Goal: Task Accomplishment & Management: Manage account settings

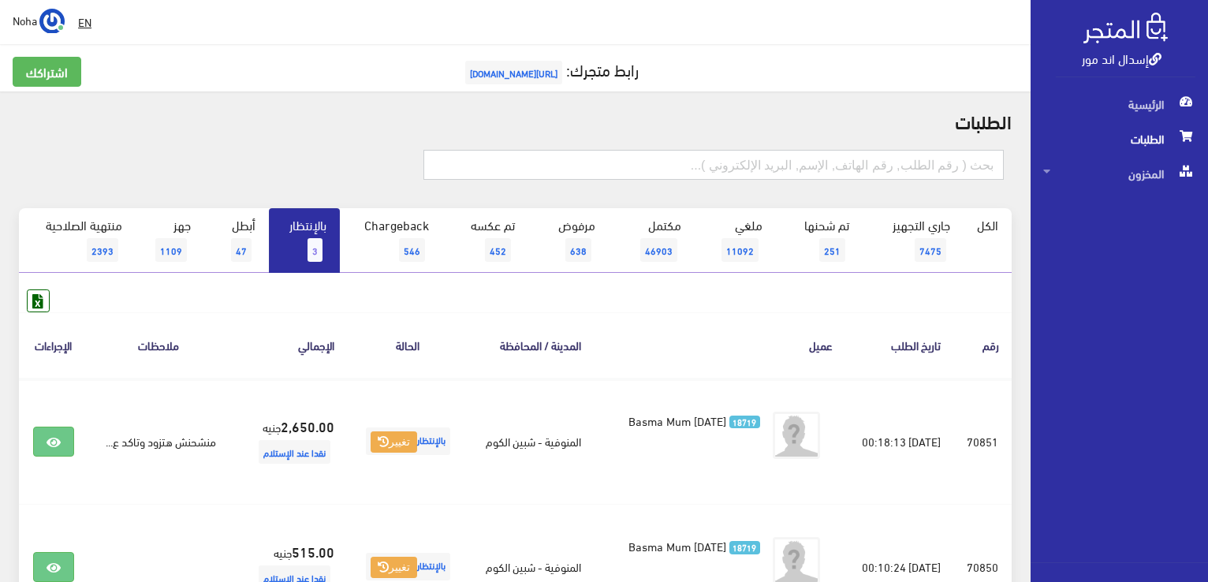
paste input "1129111"
drag, startPoint x: 917, startPoint y: 164, endPoint x: 1111, endPoint y: 240, distance: 208.4
click at [1207, 237] on html "إسدال اند مور الرئيسية الطلبات" at bounding box center [604, 291] width 1208 height 582
type input "01009659637"
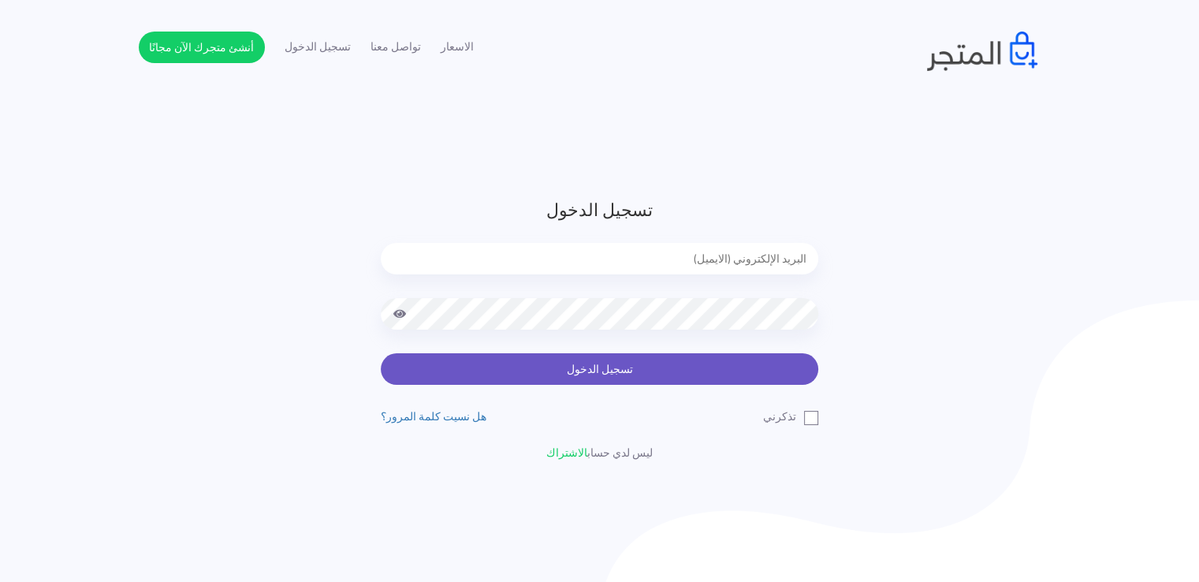
type input "[EMAIL_ADDRESS][DOMAIN_NAME]"
click at [469, 378] on button "تسجيل الدخول" at bounding box center [599, 369] width 437 height 32
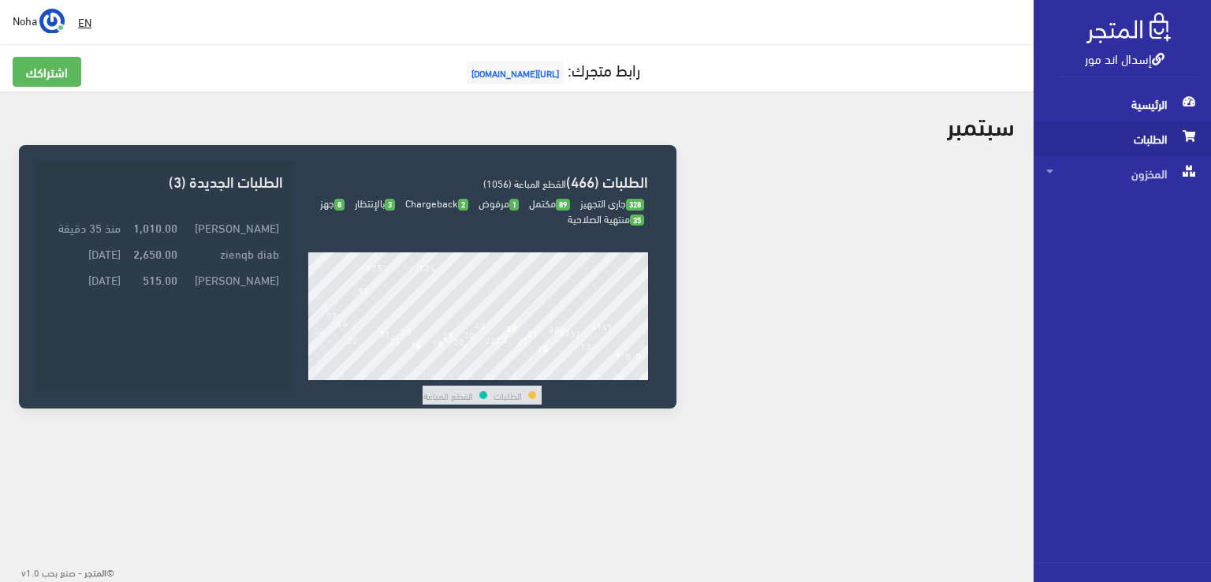
click at [1166, 143] on span "الطلبات" at bounding box center [1122, 138] width 152 height 35
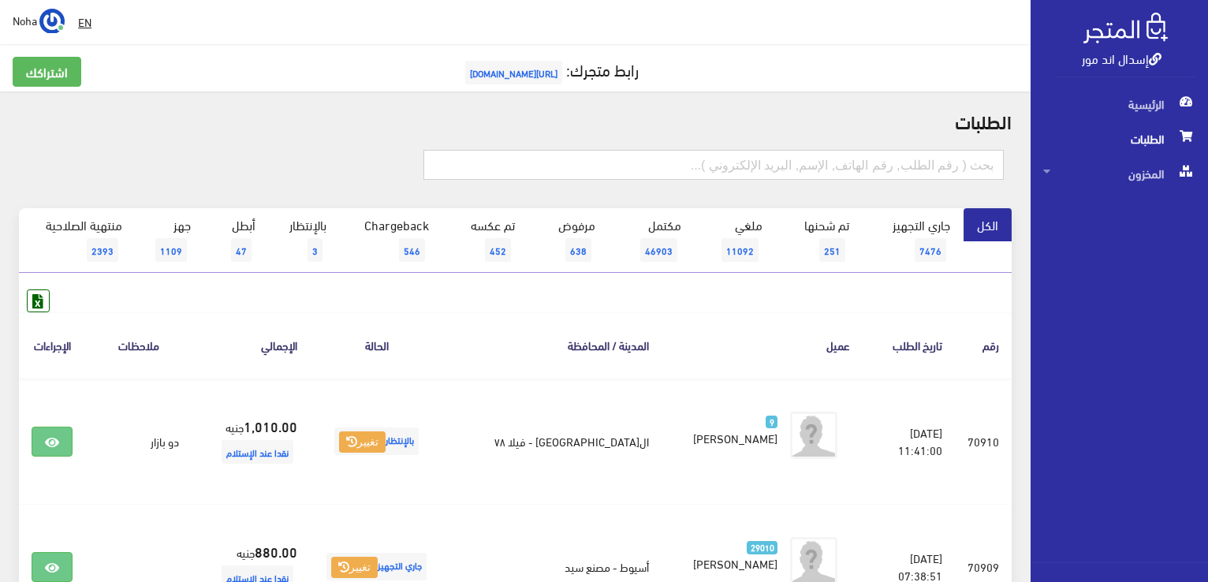
click at [878, 159] on input "text" at bounding box center [713, 165] width 580 height 30
type input "70679"
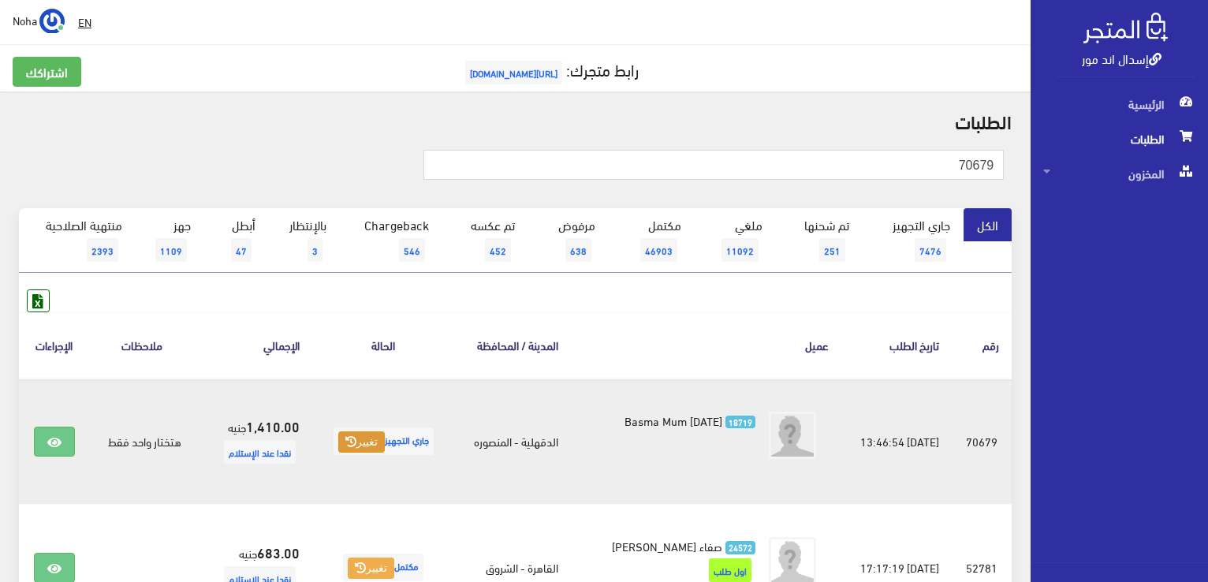
click at [363, 448] on button "تغيير" at bounding box center [361, 442] width 47 height 22
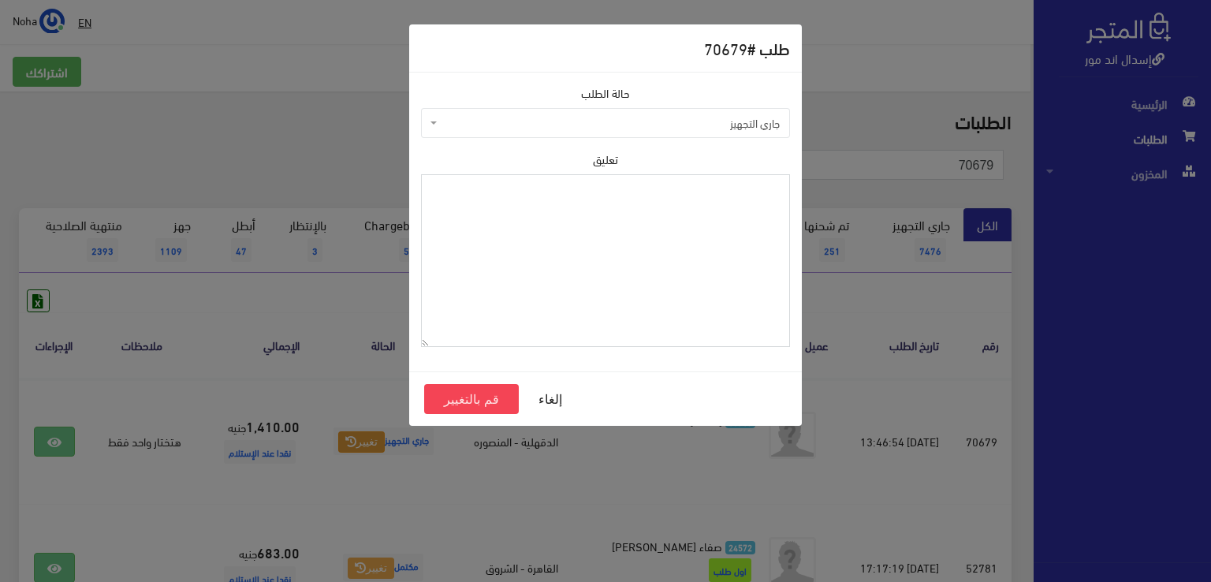
click at [605, 226] on textarea "تعليق" at bounding box center [605, 260] width 369 height 173
type textarea "رجع الزيتونى"
click at [486, 403] on button "قم بالتغيير" at bounding box center [471, 399] width 95 height 30
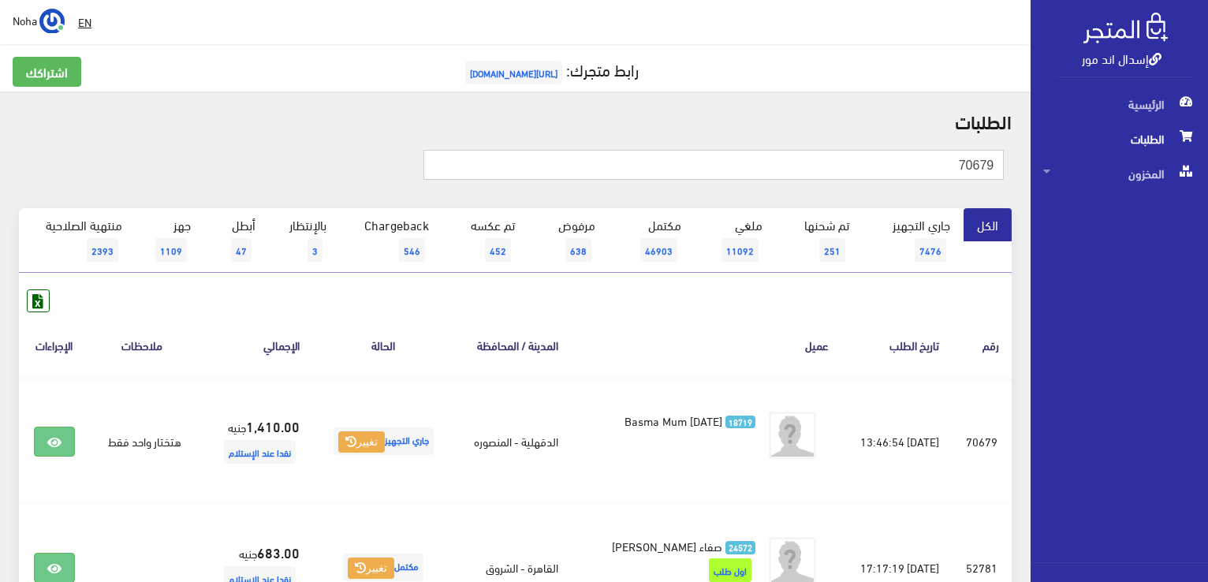
drag, startPoint x: 879, startPoint y: 158, endPoint x: 1210, endPoint y: 207, distance: 334.6
click at [1207, 207] on html "إسدال اند مور الرئيسية الطلبات" at bounding box center [604, 291] width 1208 height 582
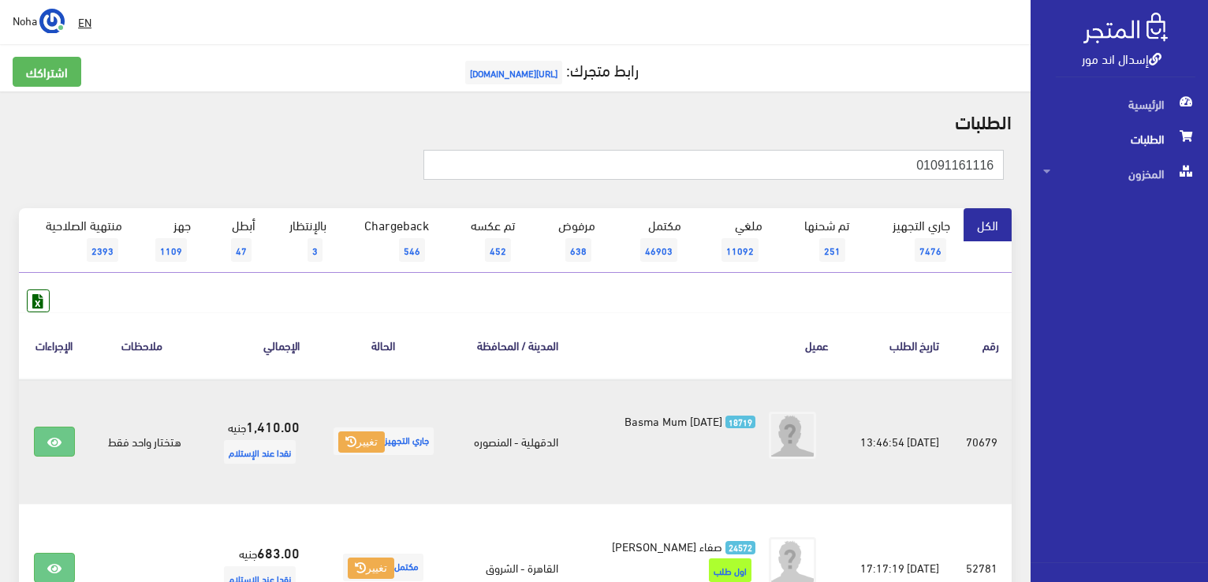
type input "01091161116"
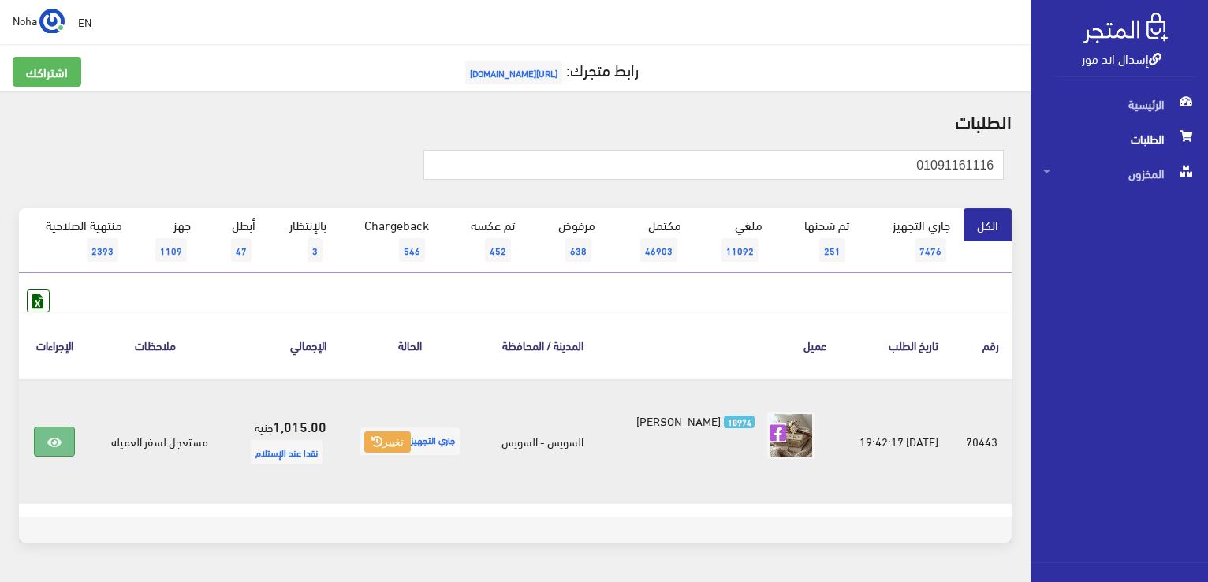
click at [66, 448] on link at bounding box center [54, 441] width 41 height 30
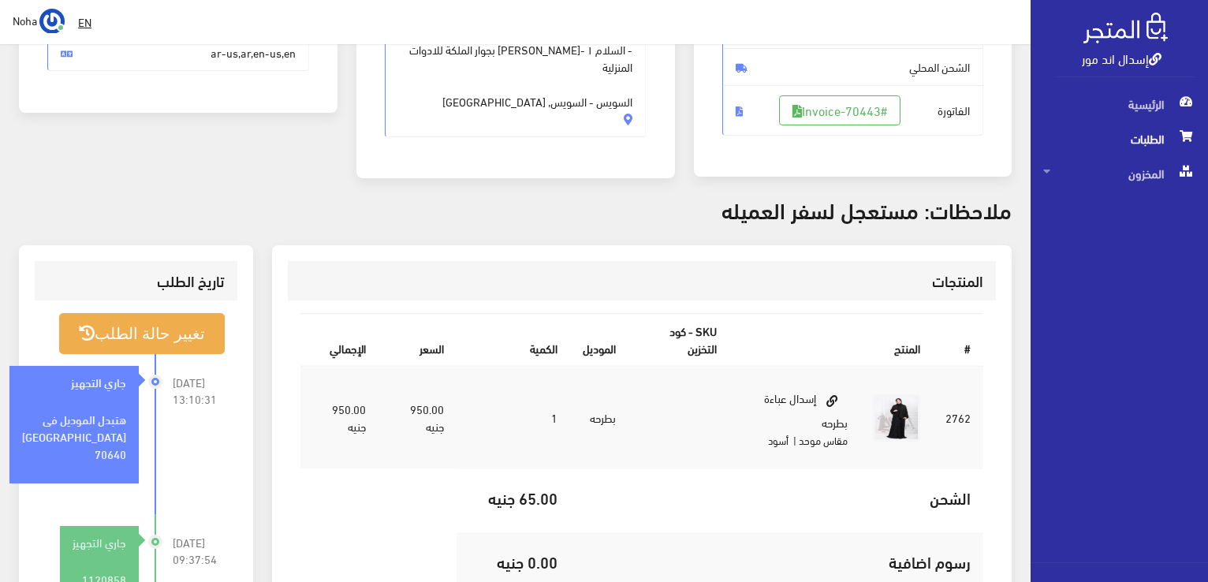
scroll to position [315, 0]
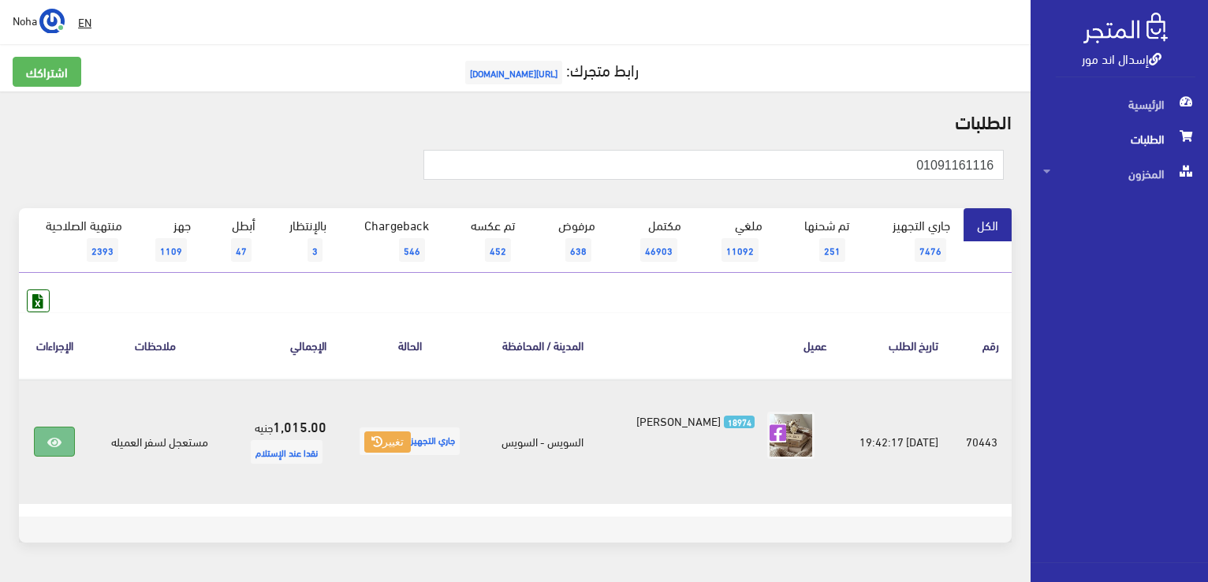
click at [57, 442] on icon at bounding box center [54, 442] width 14 height 13
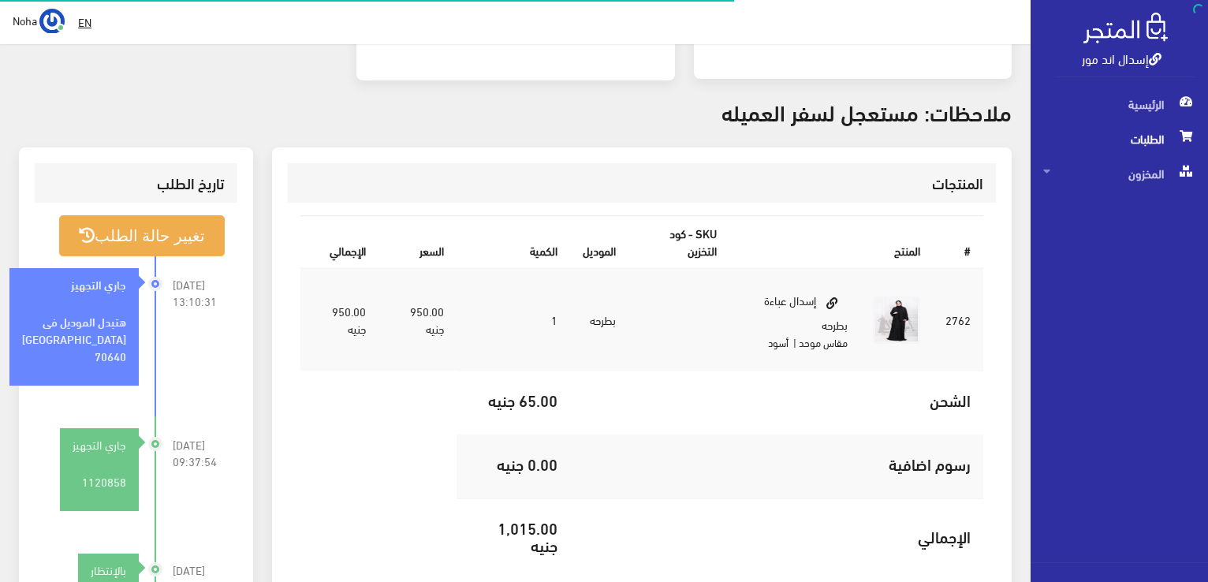
scroll to position [394, 0]
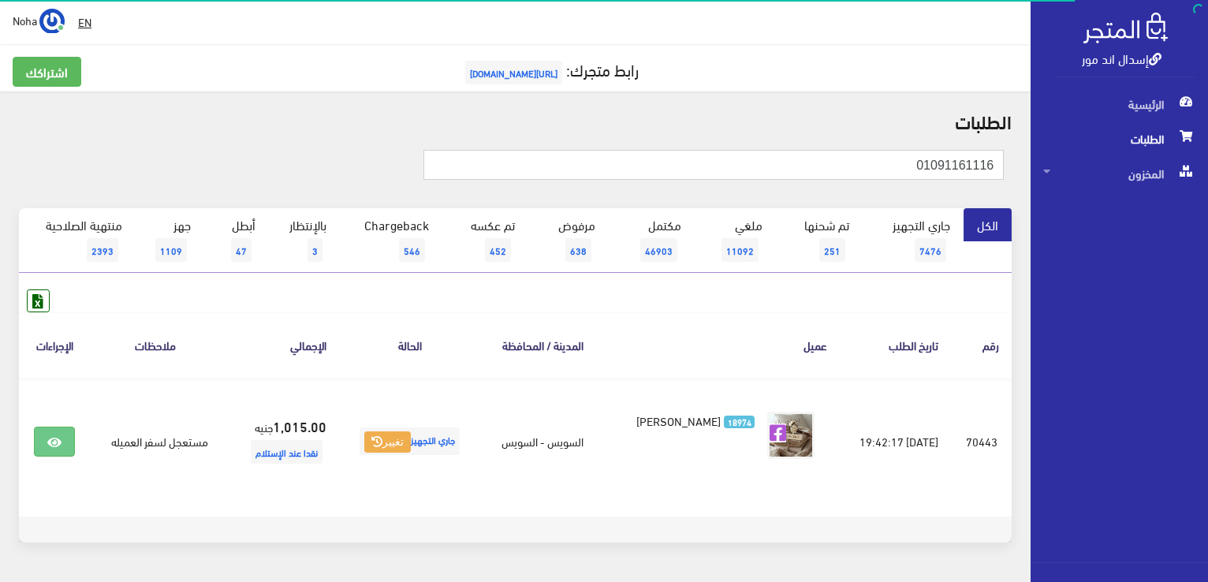
drag, startPoint x: 742, startPoint y: 166, endPoint x: 1210, endPoint y: 346, distance: 501.0
click at [1207, 346] on html "إسدال اند مور الرئيسية الطلبات" at bounding box center [604, 291] width 1208 height 582
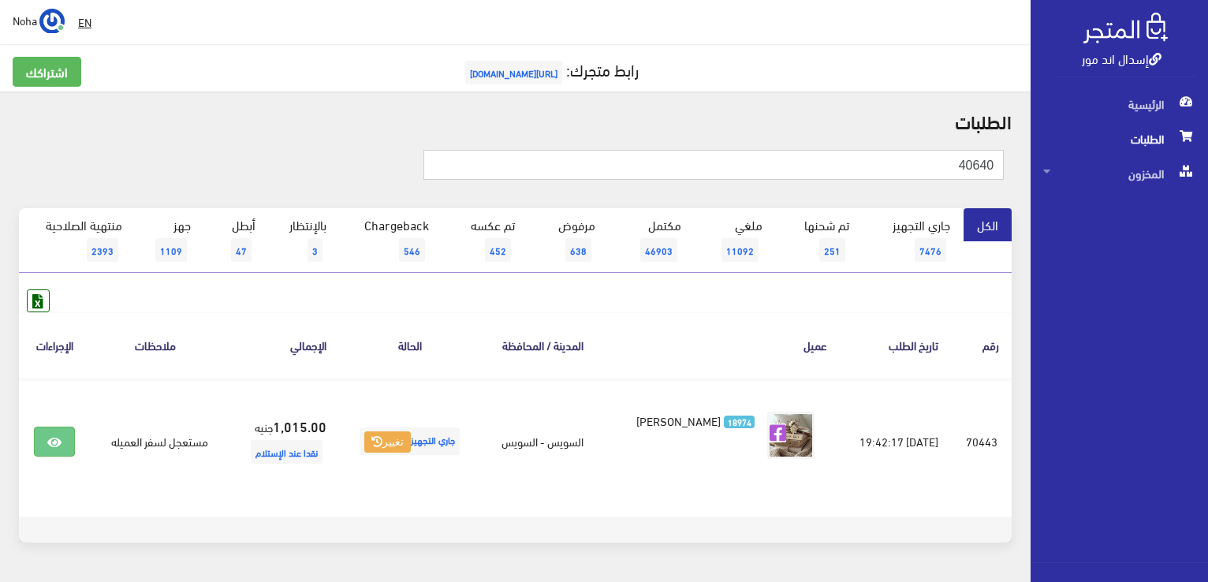
type input "40640"
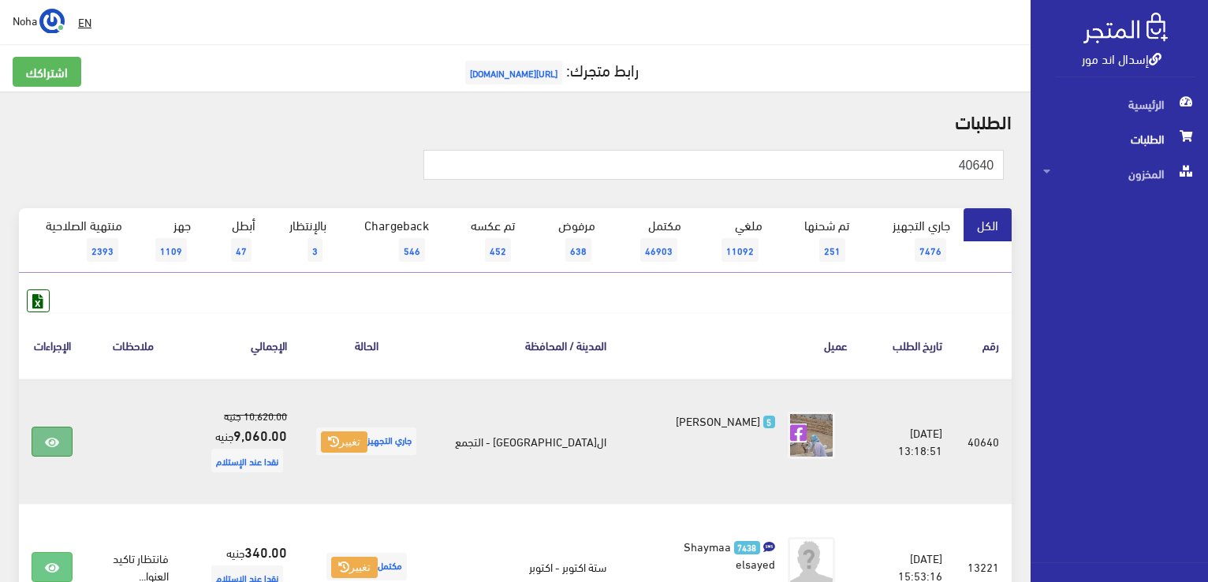
click at [63, 441] on link at bounding box center [52, 441] width 41 height 30
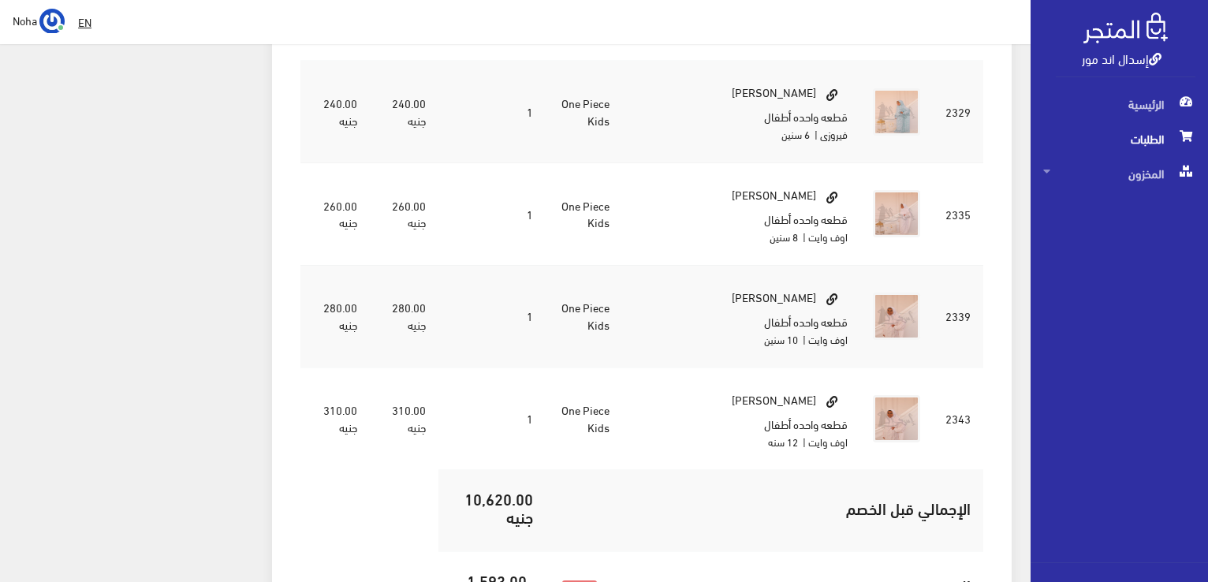
scroll to position [3862, 0]
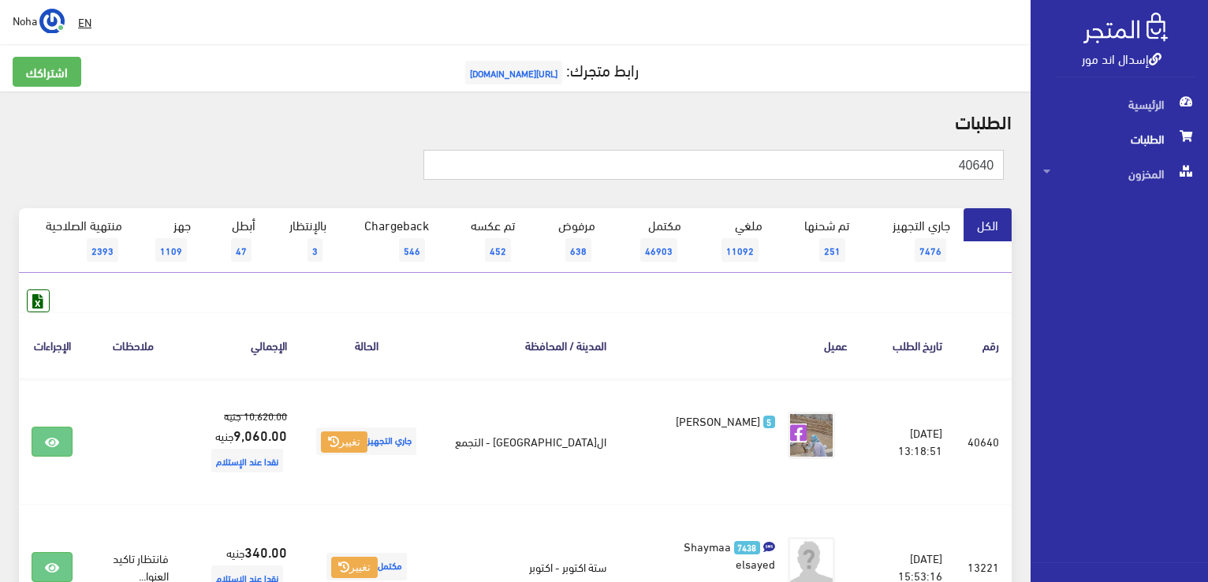
drag, startPoint x: 731, startPoint y: 158, endPoint x: 1210, endPoint y: 255, distance: 488.9
click at [1207, 255] on html "إسدال اند مور الرئيسية الطلبات" at bounding box center [604, 291] width 1208 height 582
type input "70640"
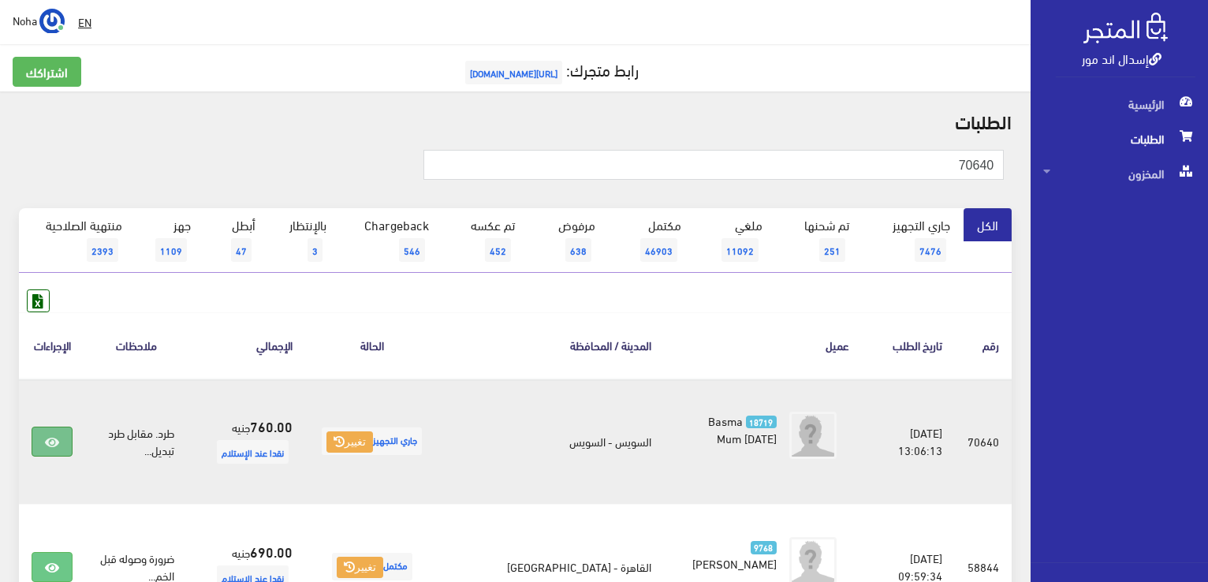
click at [47, 445] on icon at bounding box center [52, 442] width 14 height 13
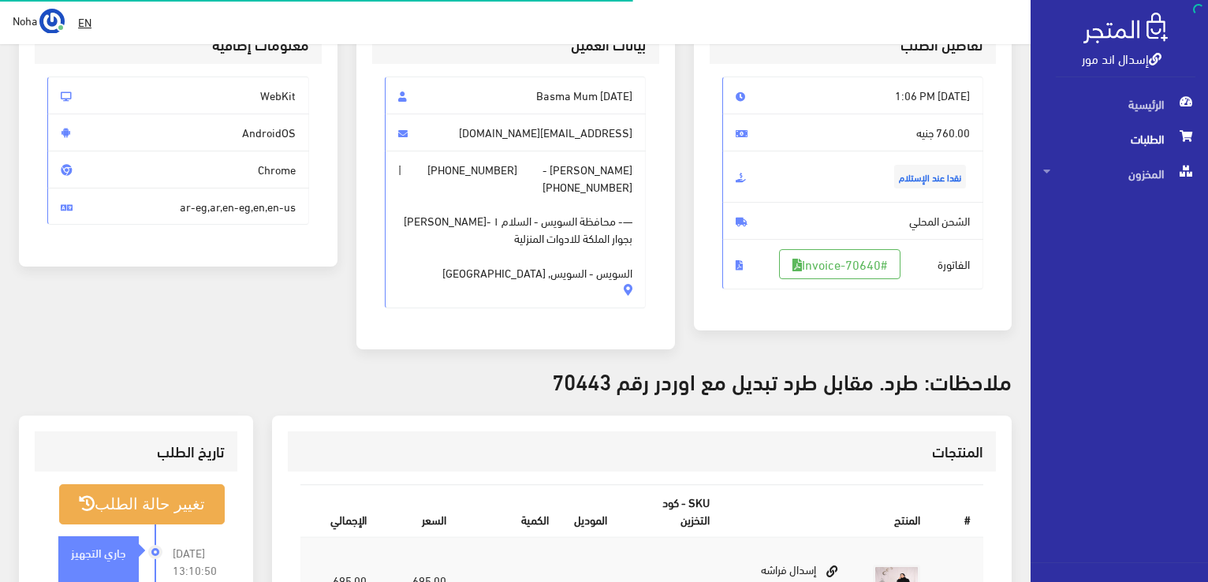
scroll to position [315, 0]
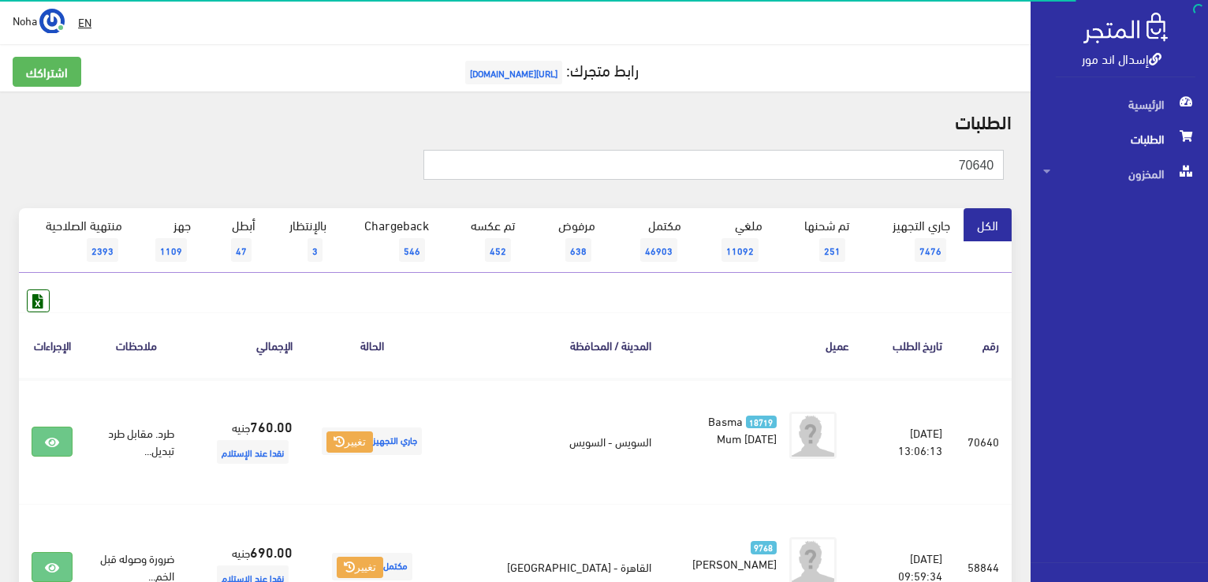
drag, startPoint x: 756, startPoint y: 166, endPoint x: 1201, endPoint y: 330, distance: 474.5
click at [1207, 328] on html "إسدال اند مور الرئيسية الطلبات" at bounding box center [604, 291] width 1208 height 582
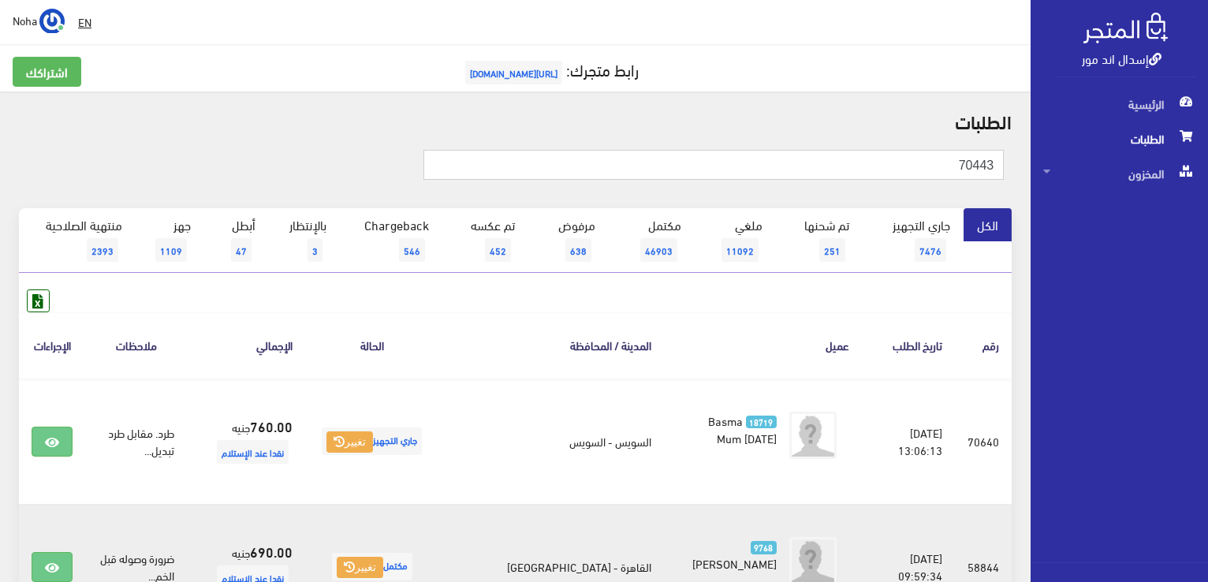
type input "70443"
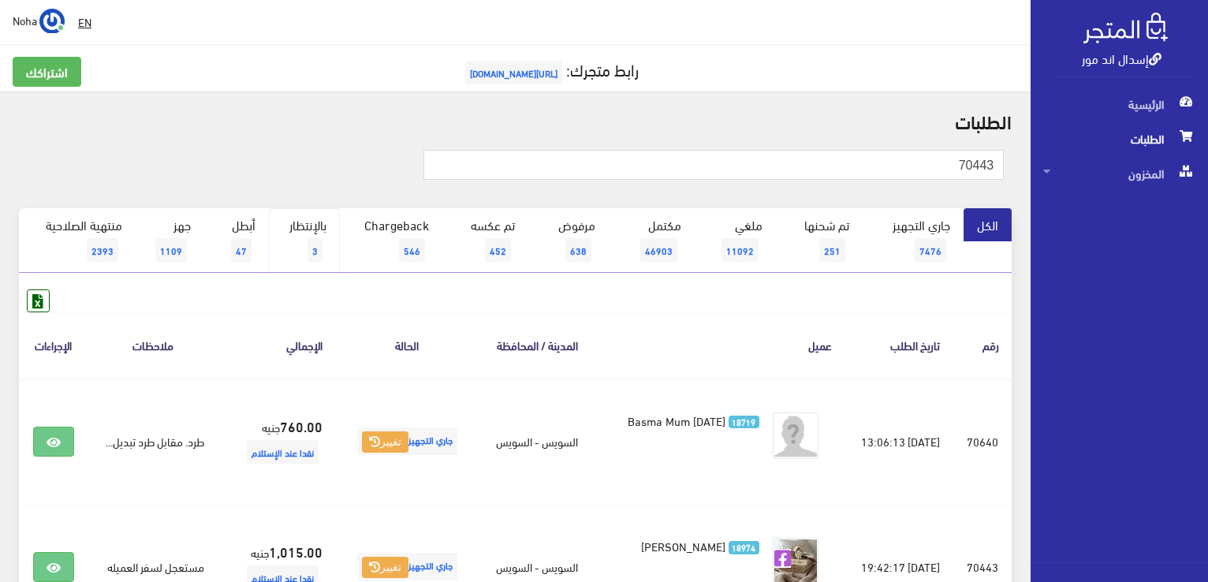
click at [298, 231] on link "بالإنتظار 3" at bounding box center [304, 240] width 71 height 65
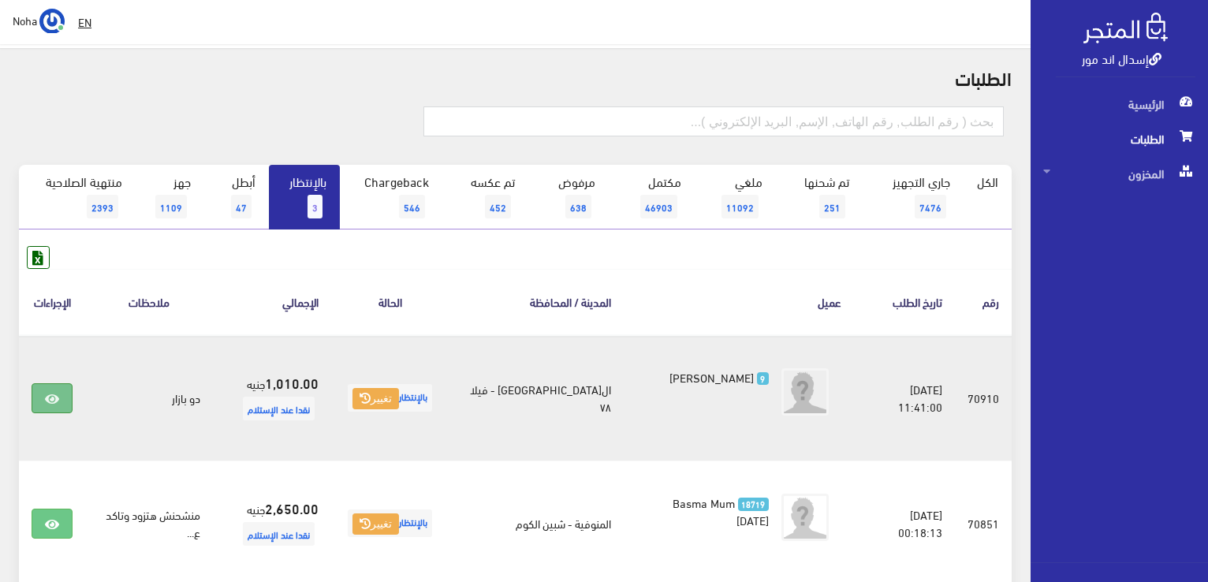
scroll to position [79, 0]
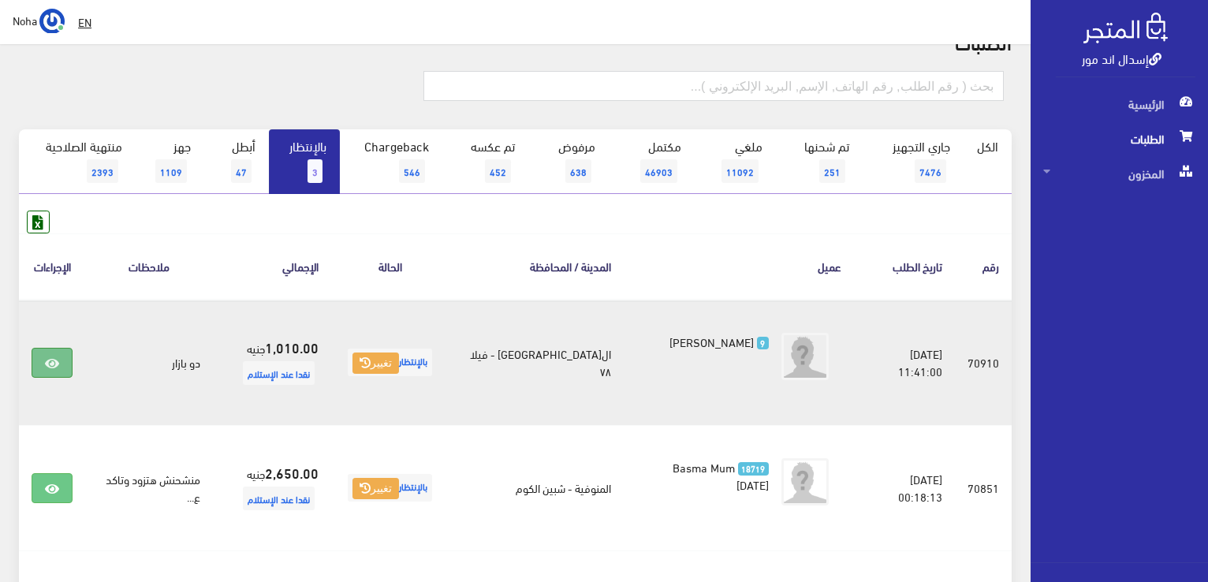
click at [58, 369] on link at bounding box center [52, 363] width 41 height 30
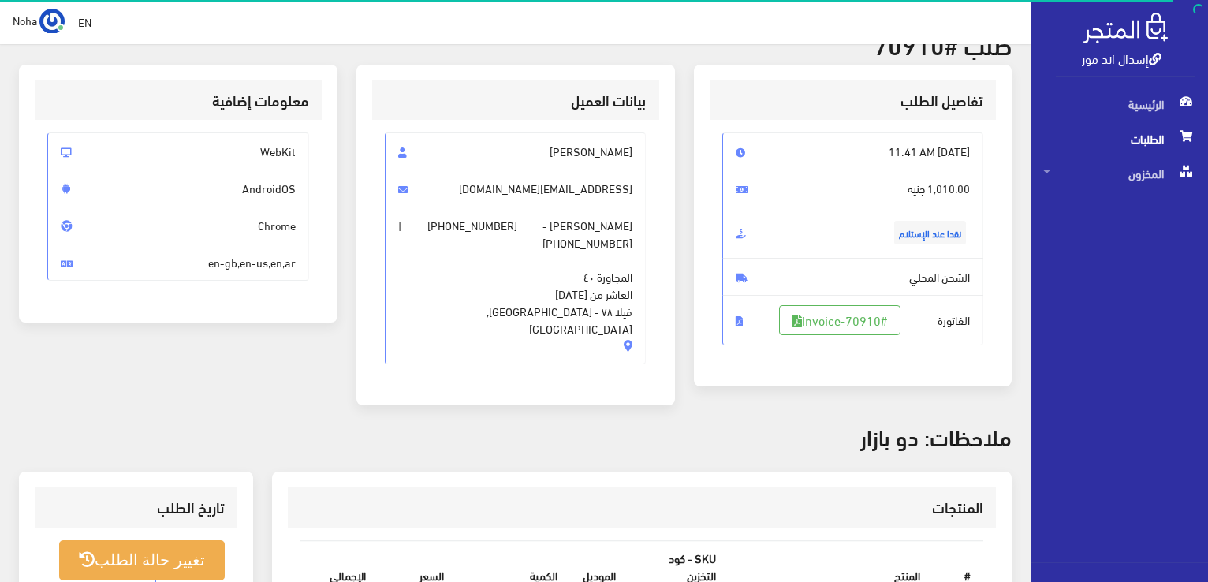
scroll to position [79, 0]
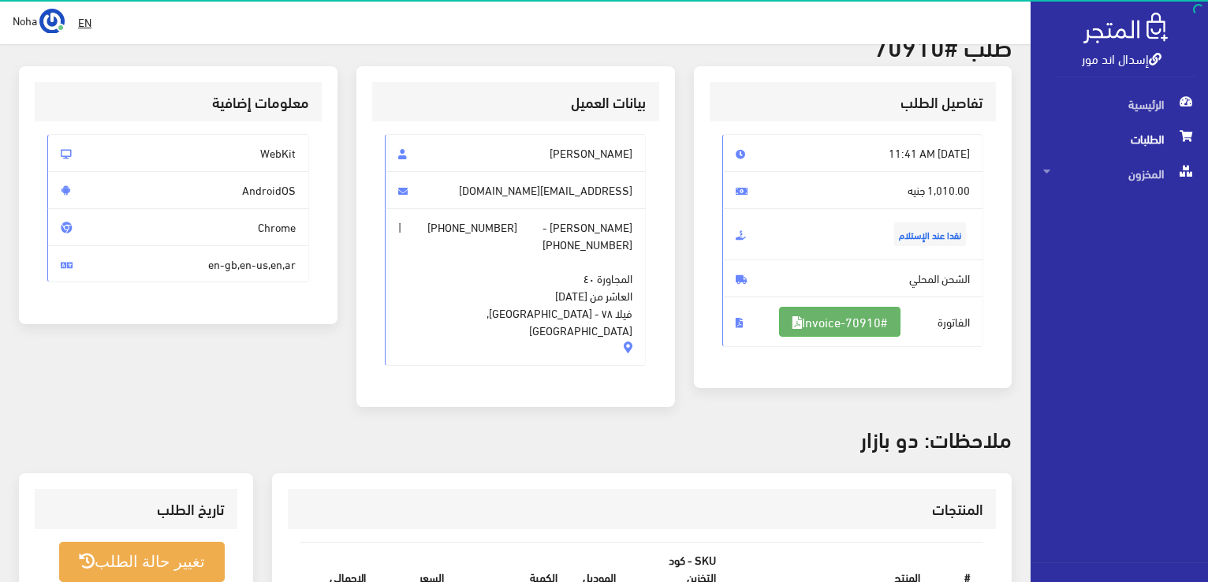
click at [811, 322] on link "#Invoice-70910" at bounding box center [839, 322] width 121 height 30
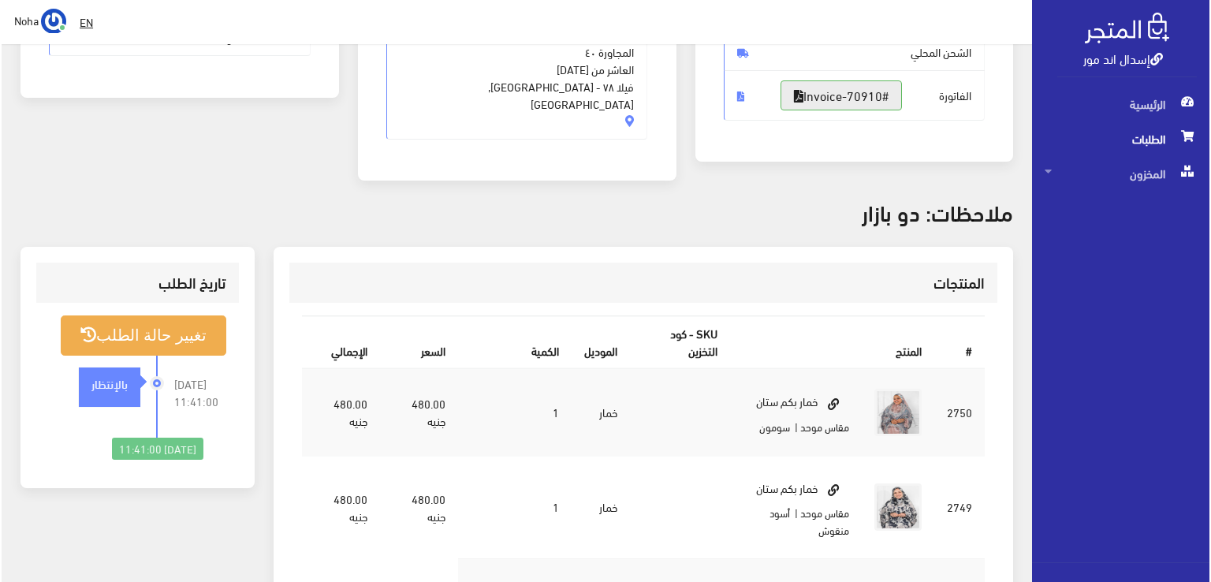
scroll to position [315, 0]
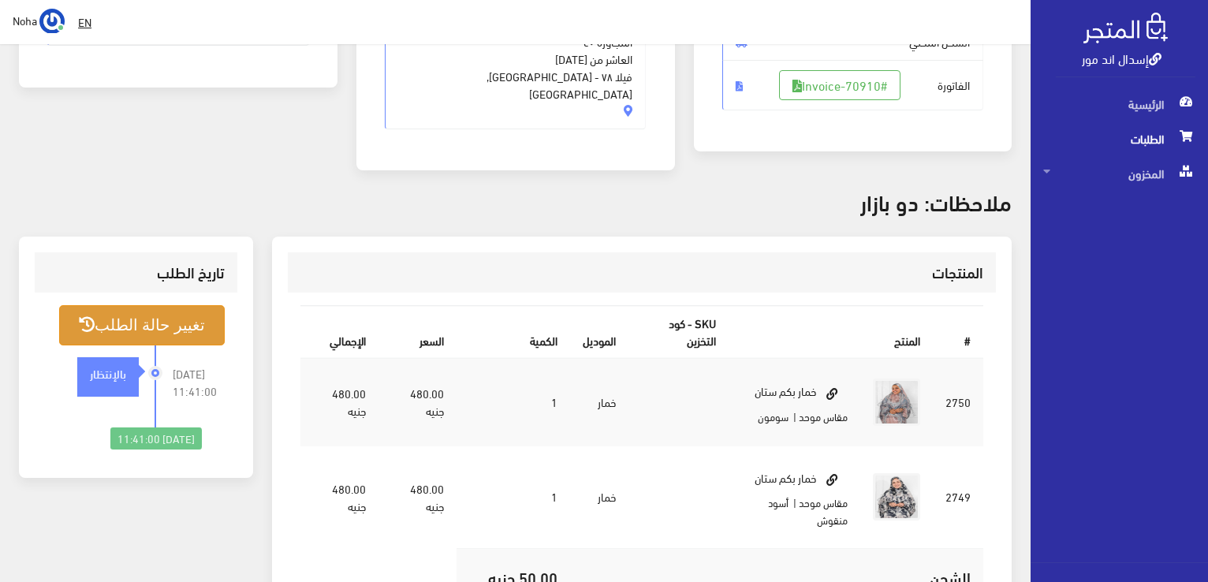
click at [187, 314] on button "تغيير حالة الطلب" at bounding box center [142, 325] width 166 height 40
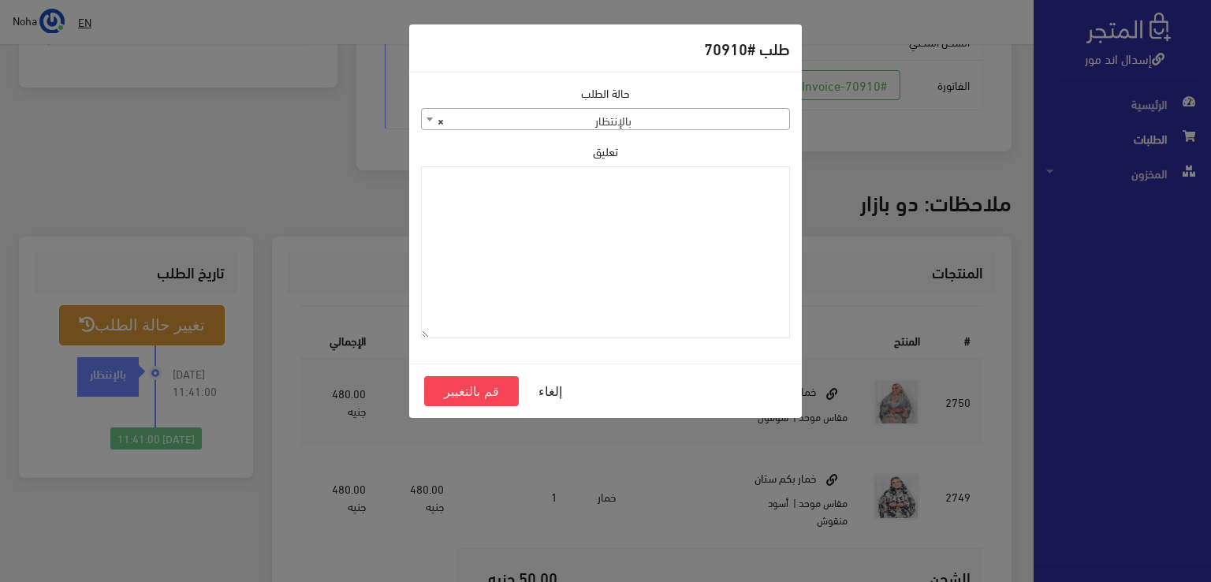
click at [536, 117] on span "× بالإنتظار" at bounding box center [605, 120] width 367 height 22
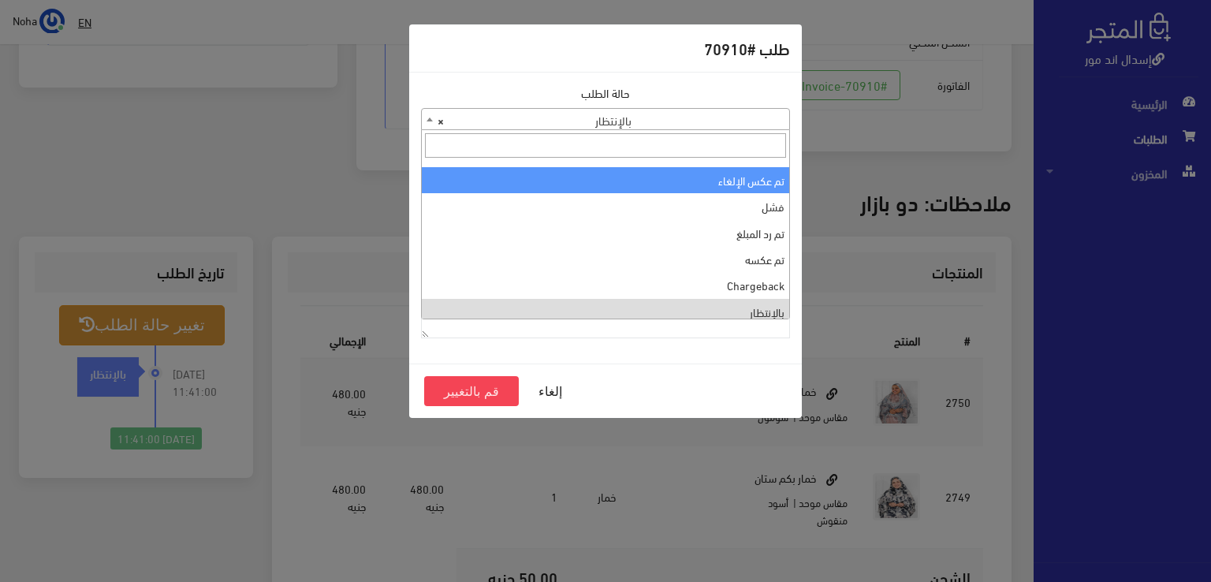
scroll to position [210, 0]
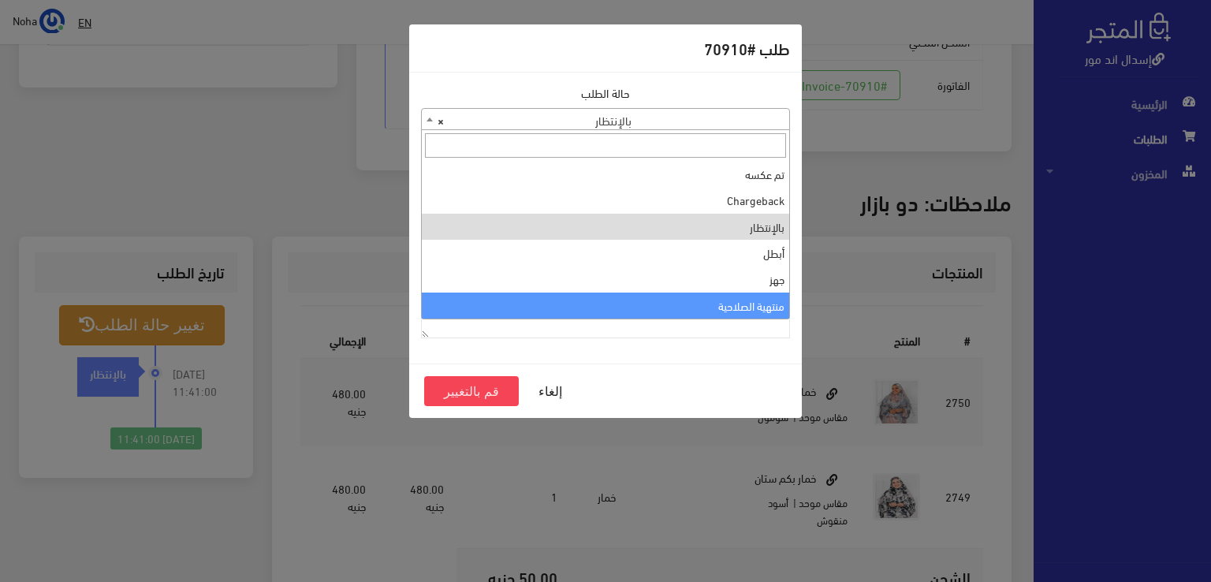
select select "14"
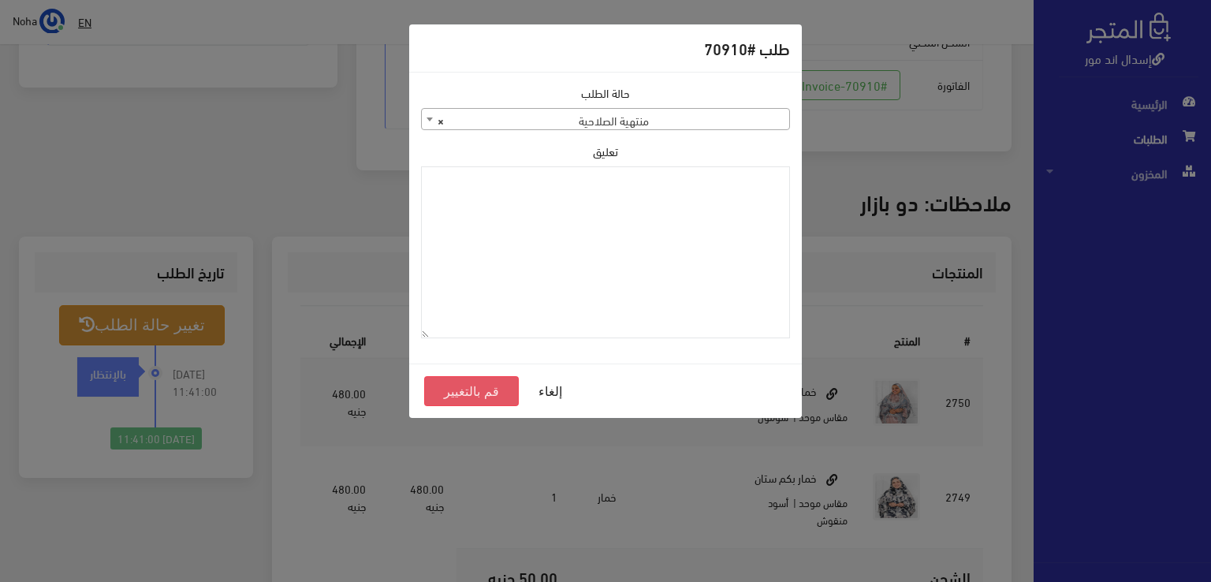
click at [454, 392] on button "قم بالتغيير" at bounding box center [471, 391] width 95 height 30
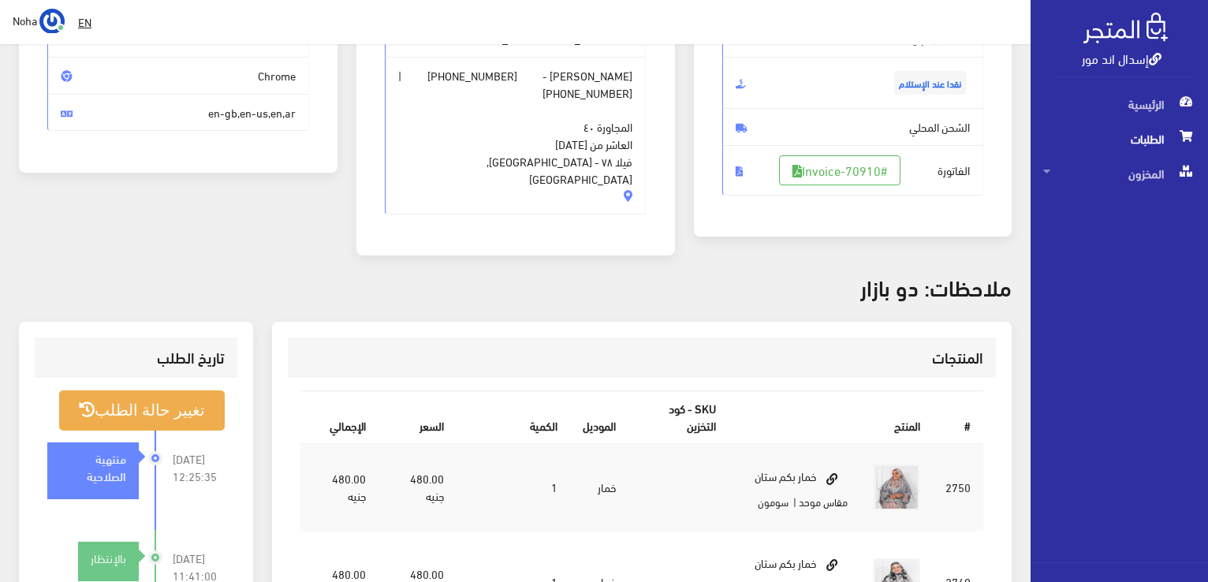
scroll to position [394, 0]
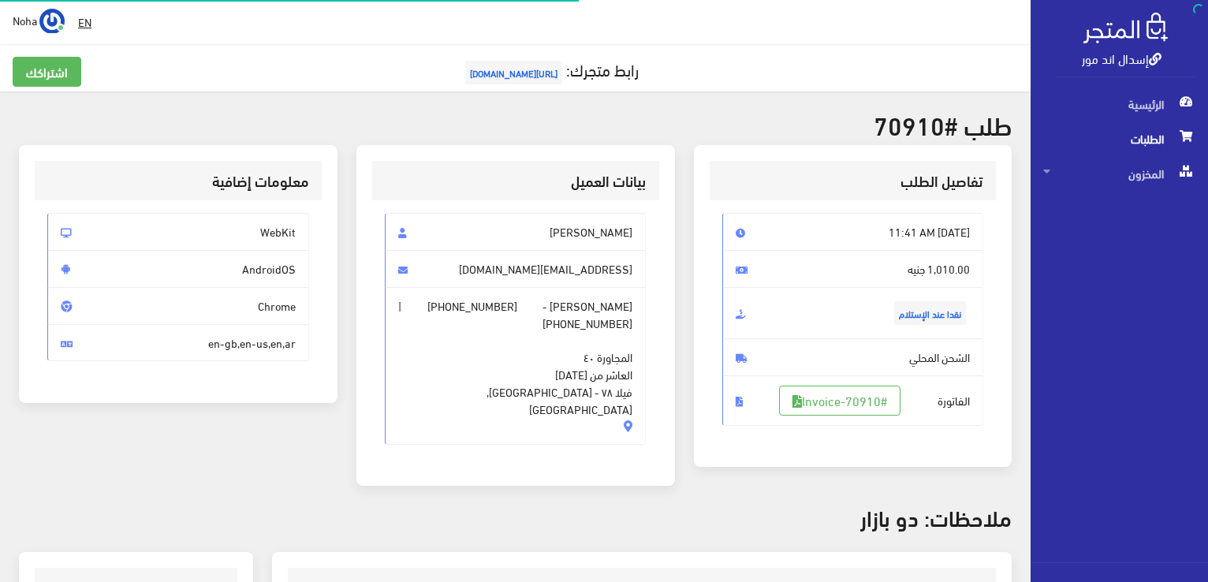
scroll to position [310, 0]
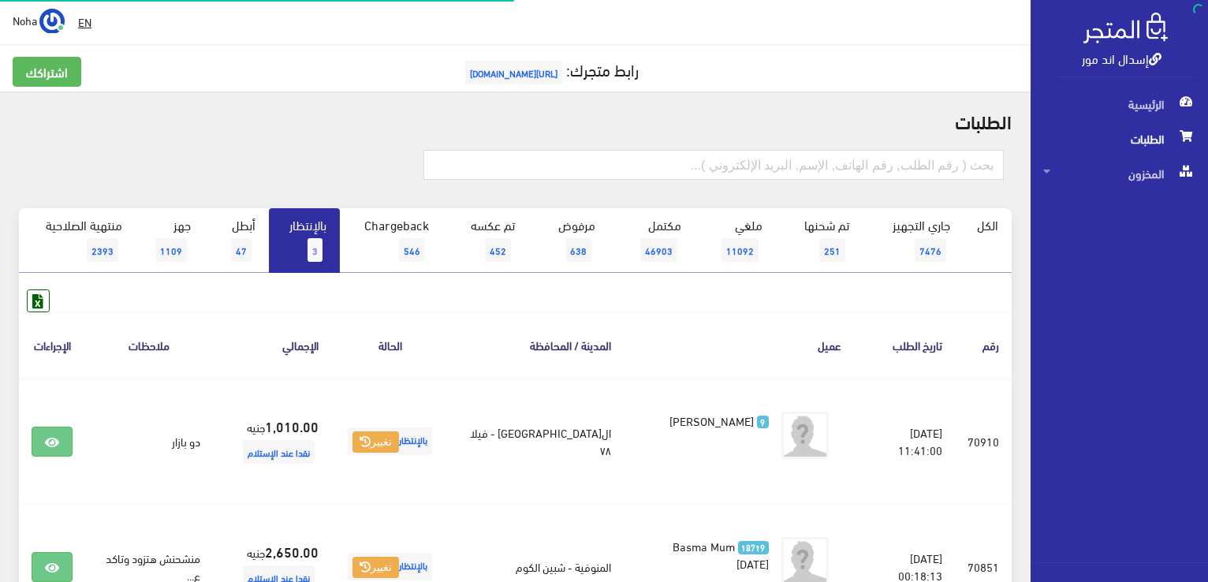
scroll to position [79, 0]
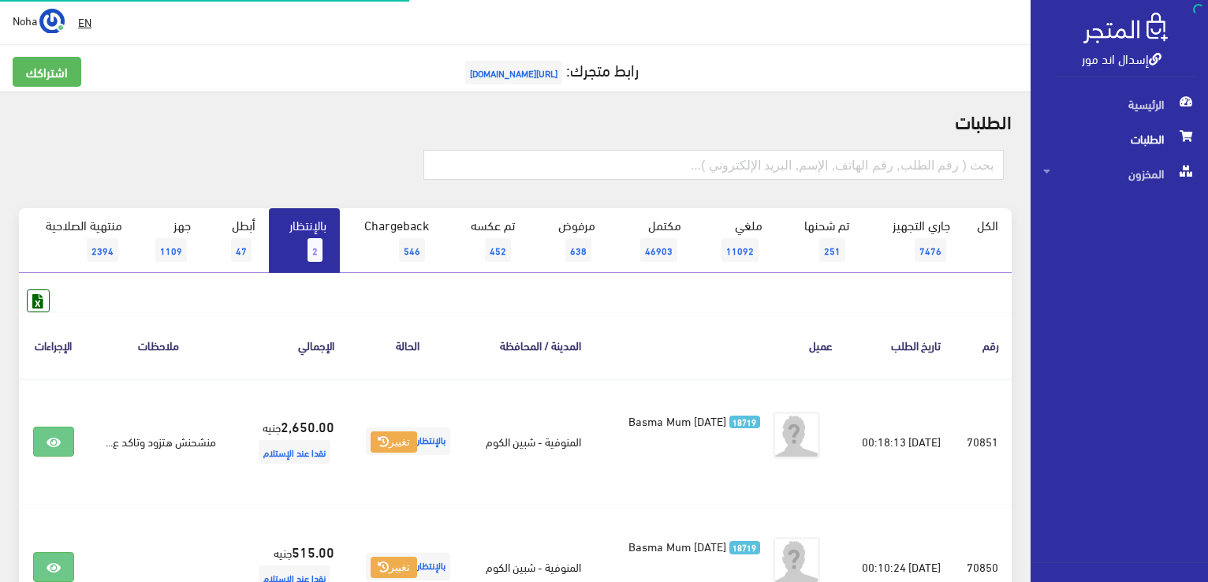
scroll to position [71, 0]
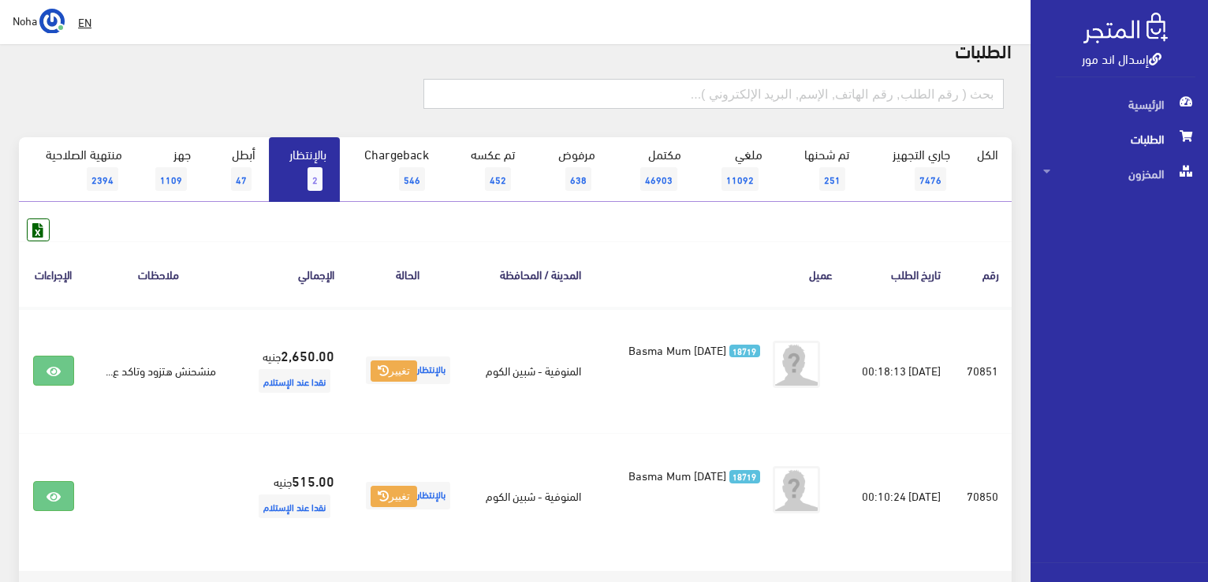
click at [613, 97] on input "text" at bounding box center [713, 94] width 580 height 30
type input "69698"
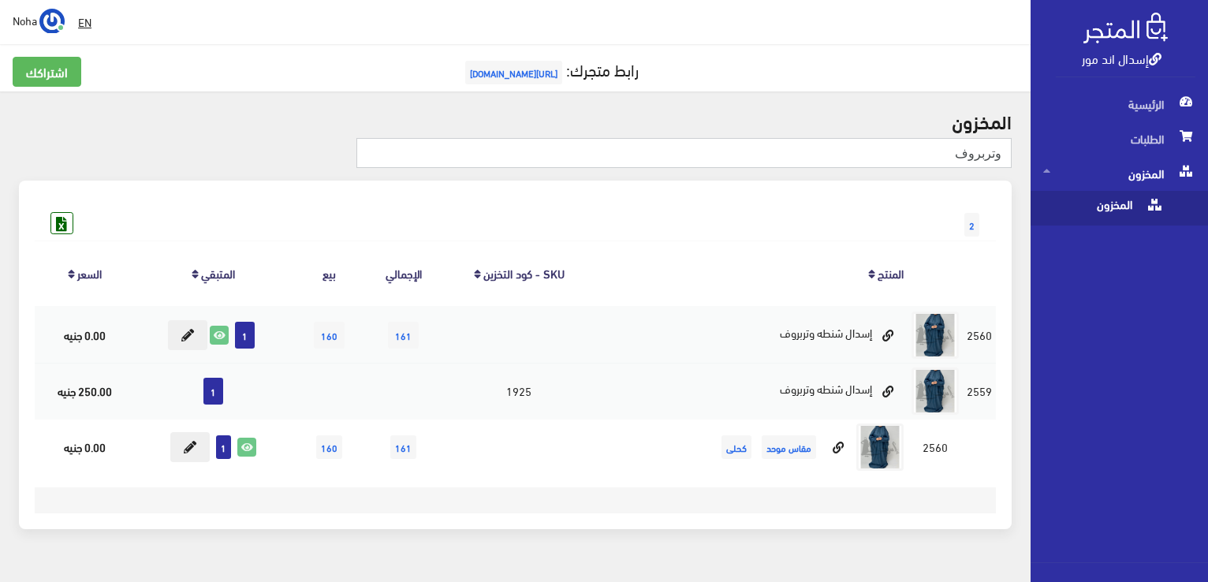
drag, startPoint x: 933, startPoint y: 155, endPoint x: 1210, endPoint y: 248, distance: 291.9
click at [1207, 248] on html "إسدال اند مور الرئيسية الطلبات" at bounding box center [604, 291] width 1208 height 582
click at [1098, 203] on span "المخزون" at bounding box center [1103, 208] width 120 height 35
click at [1107, 212] on span "المخزون" at bounding box center [1103, 208] width 120 height 35
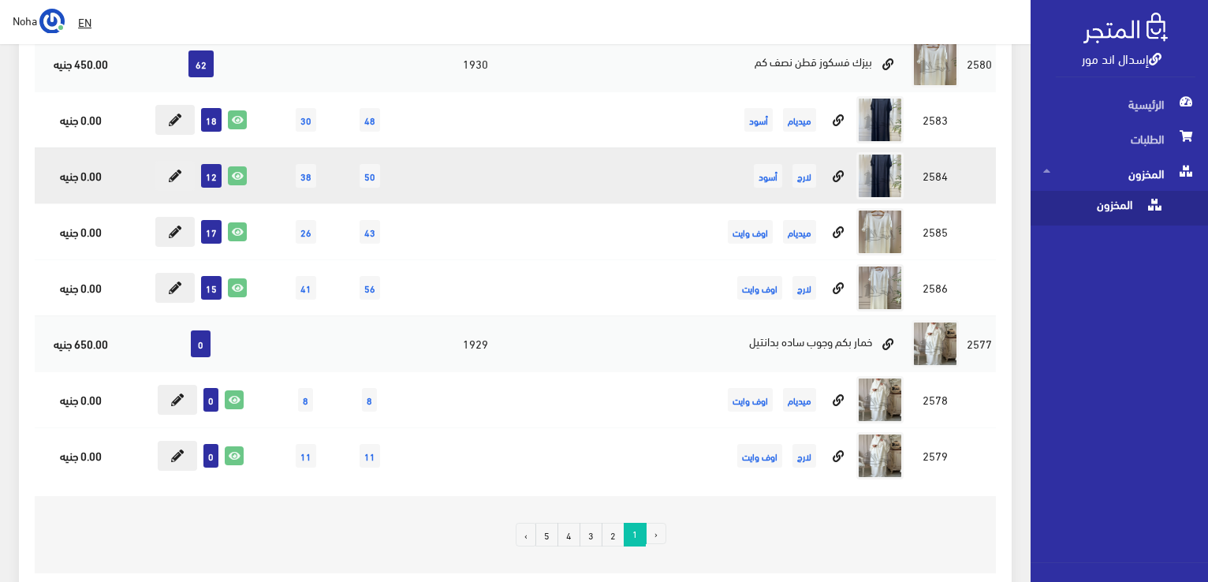
scroll to position [11190, 0]
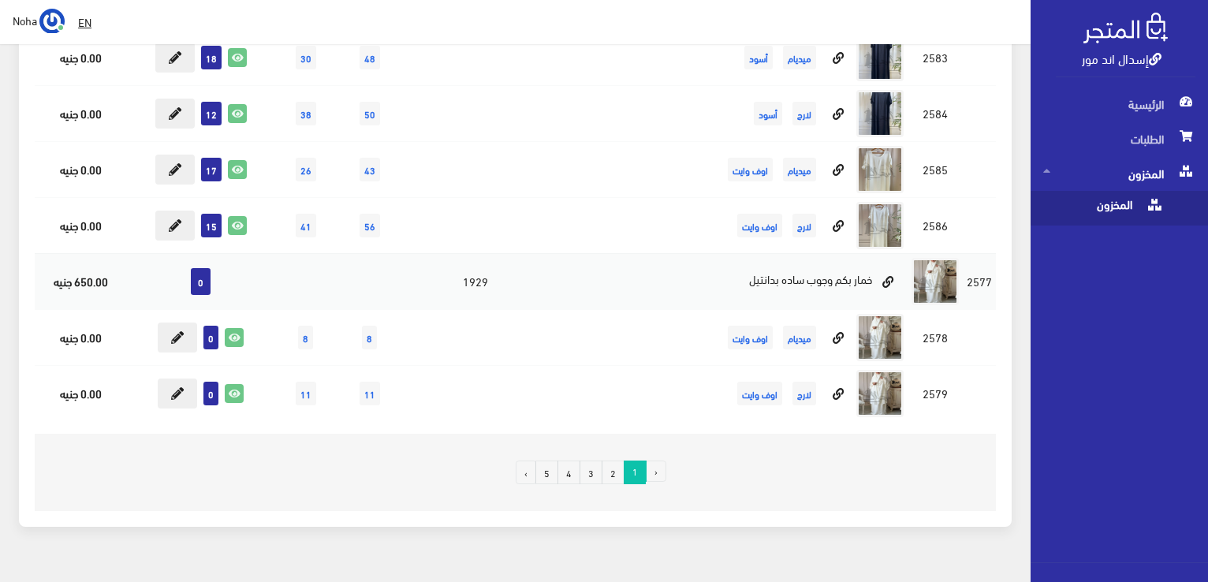
click at [609, 460] on link "2" at bounding box center [612, 472] width 23 height 24
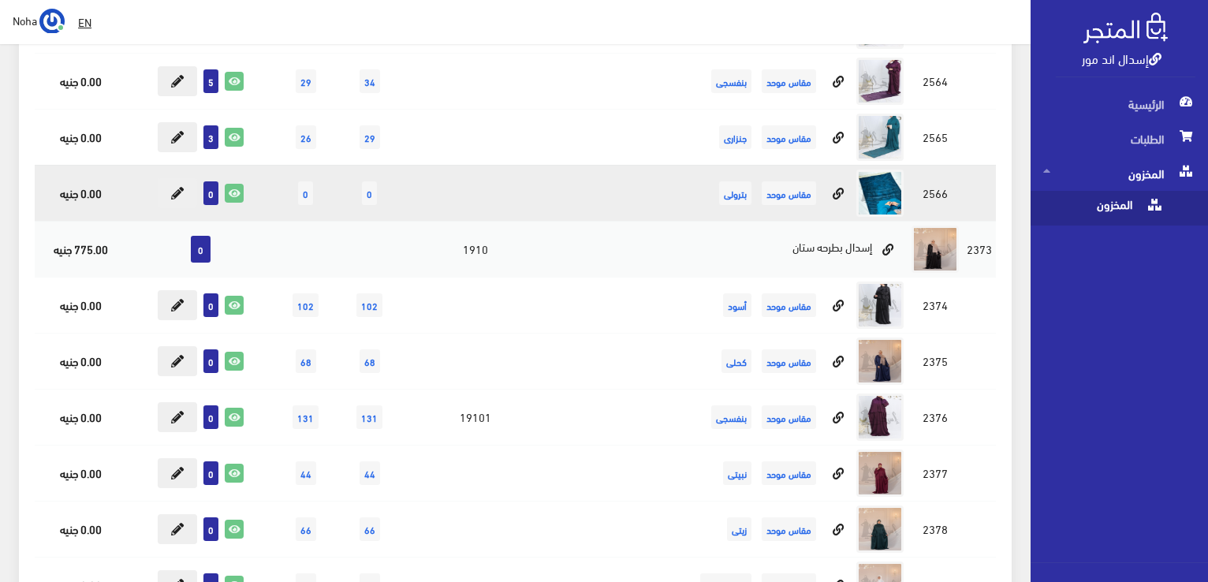
scroll to position [6306, 0]
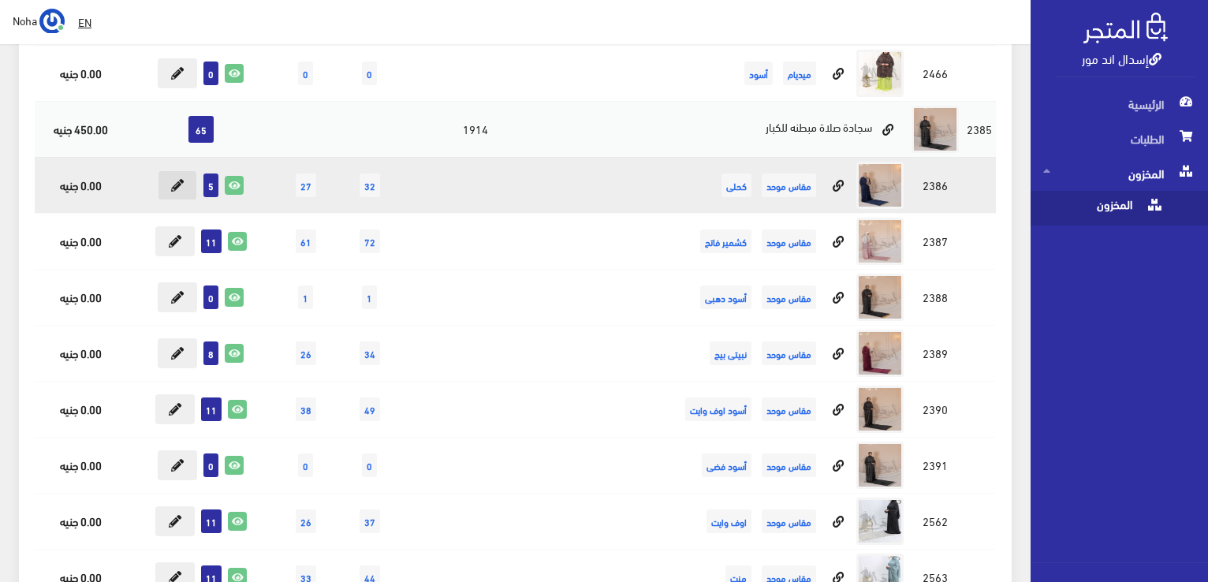
click at [177, 179] on icon at bounding box center [177, 185] width 13 height 13
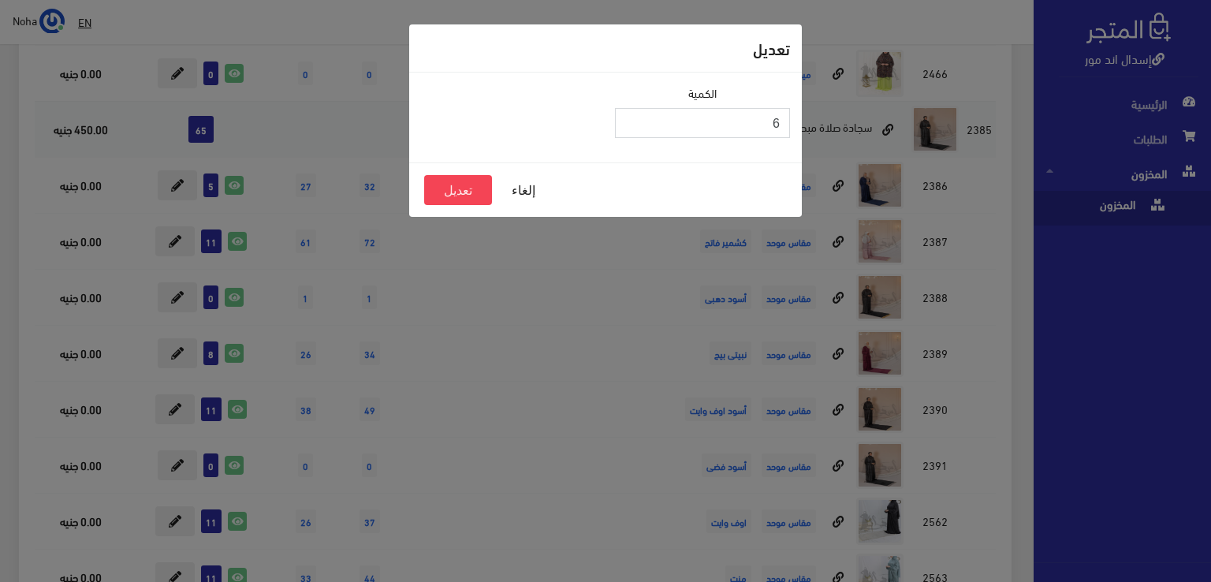
click at [625, 117] on input "6" at bounding box center [702, 123] width 175 height 30
click at [625, 117] on input "7" at bounding box center [702, 123] width 175 height 30
click at [625, 117] on input "8" at bounding box center [702, 123] width 175 height 30
click at [625, 117] on input "9" at bounding box center [702, 123] width 175 height 30
type input "10"
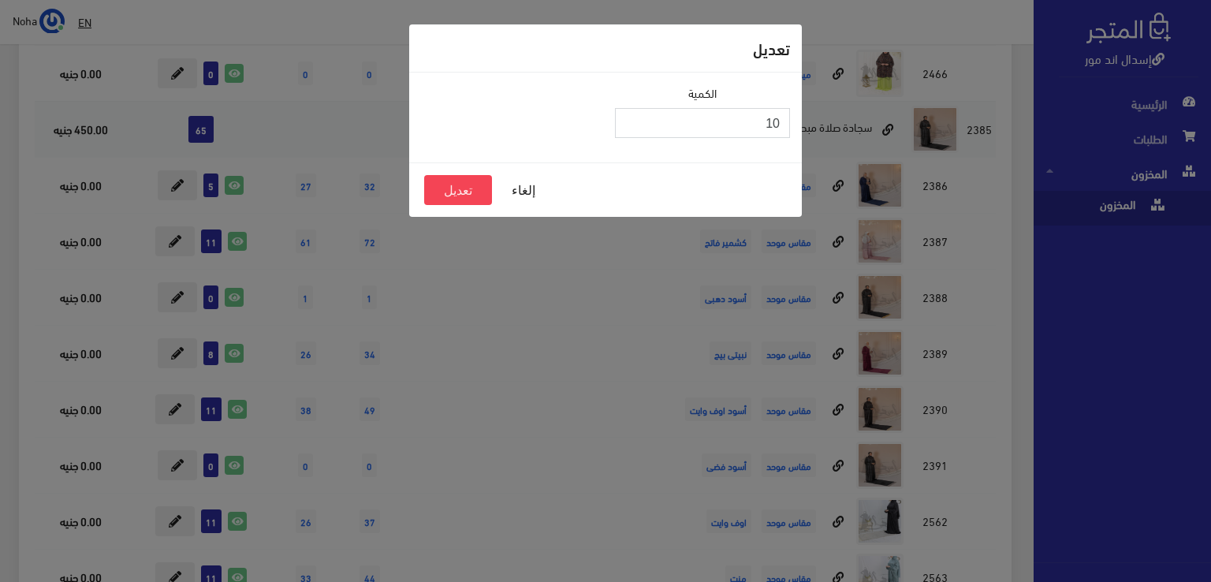
click at [625, 117] on input "10" at bounding box center [702, 123] width 175 height 30
click at [480, 191] on button "تعديل" at bounding box center [458, 190] width 68 height 30
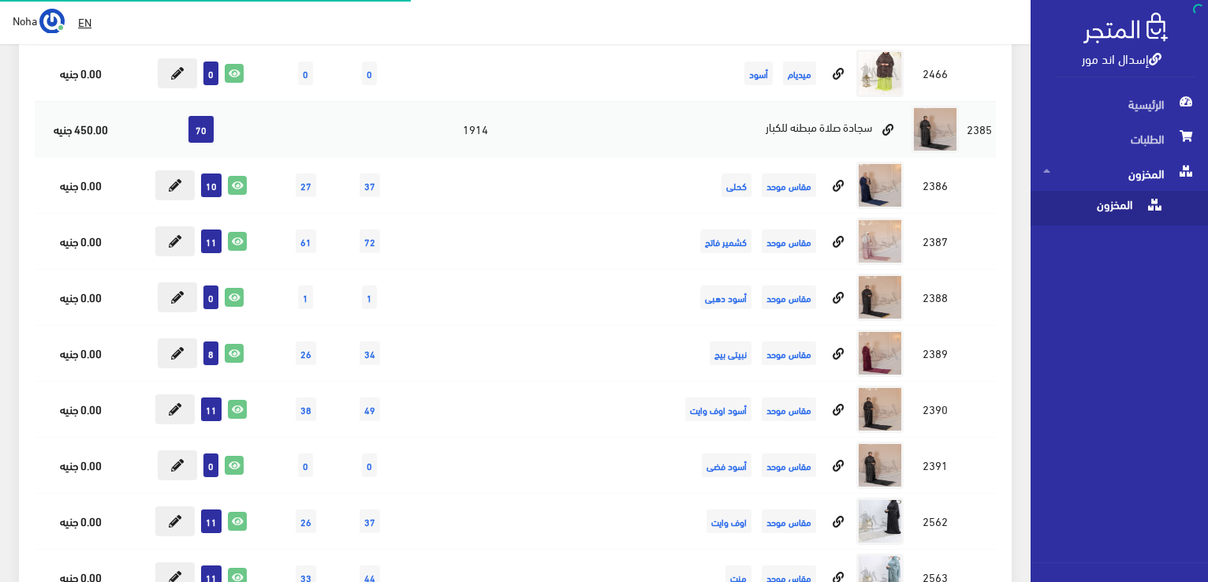
scroll to position [6306, 0]
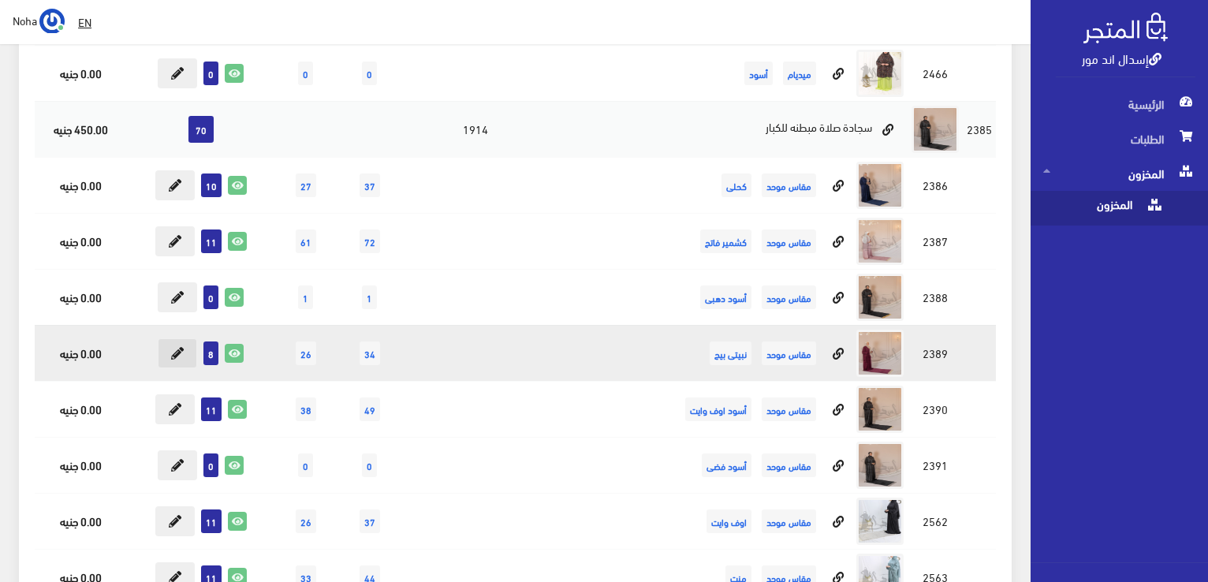
click at [177, 347] on icon at bounding box center [177, 353] width 13 height 13
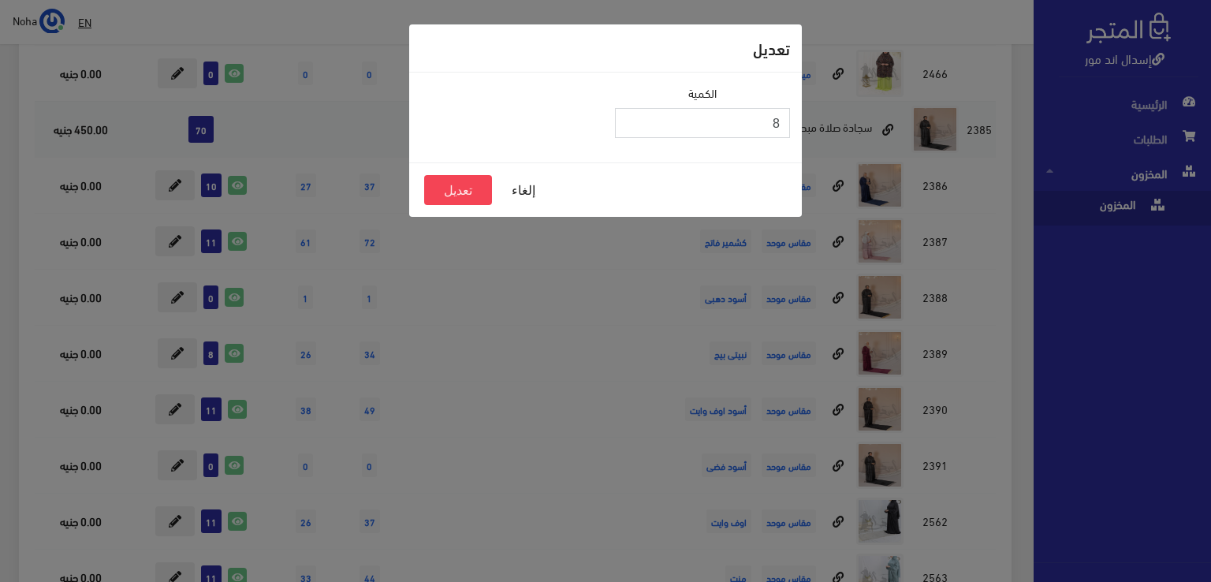
drag, startPoint x: 665, startPoint y: 123, endPoint x: 1210, endPoint y: 195, distance: 549.4
click at [1207, 195] on div "تعديل الكمية 8 إلغاء تعديل" at bounding box center [605, 291] width 1211 height 582
type input "13"
click at [448, 187] on button "تعديل" at bounding box center [458, 190] width 68 height 30
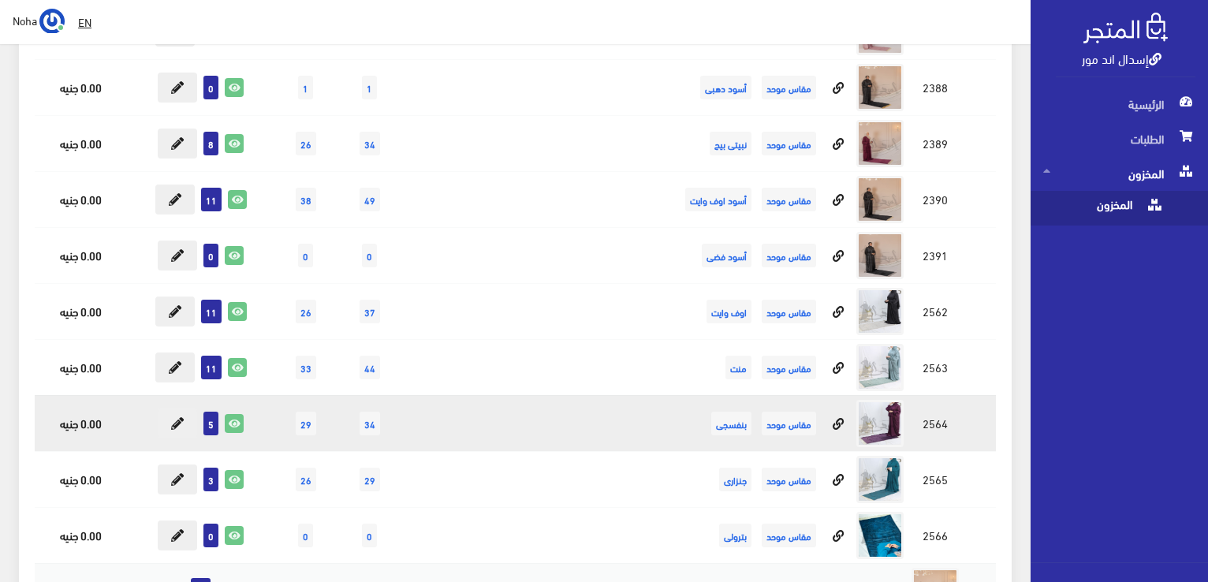
scroll to position [6542, 0]
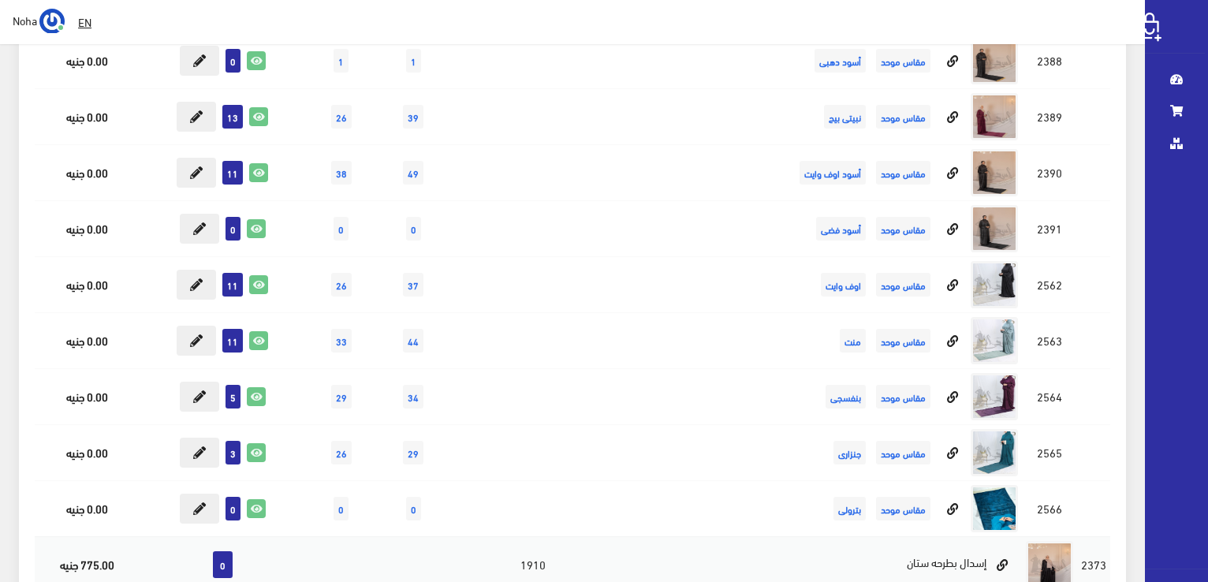
scroll to position [6542, 0]
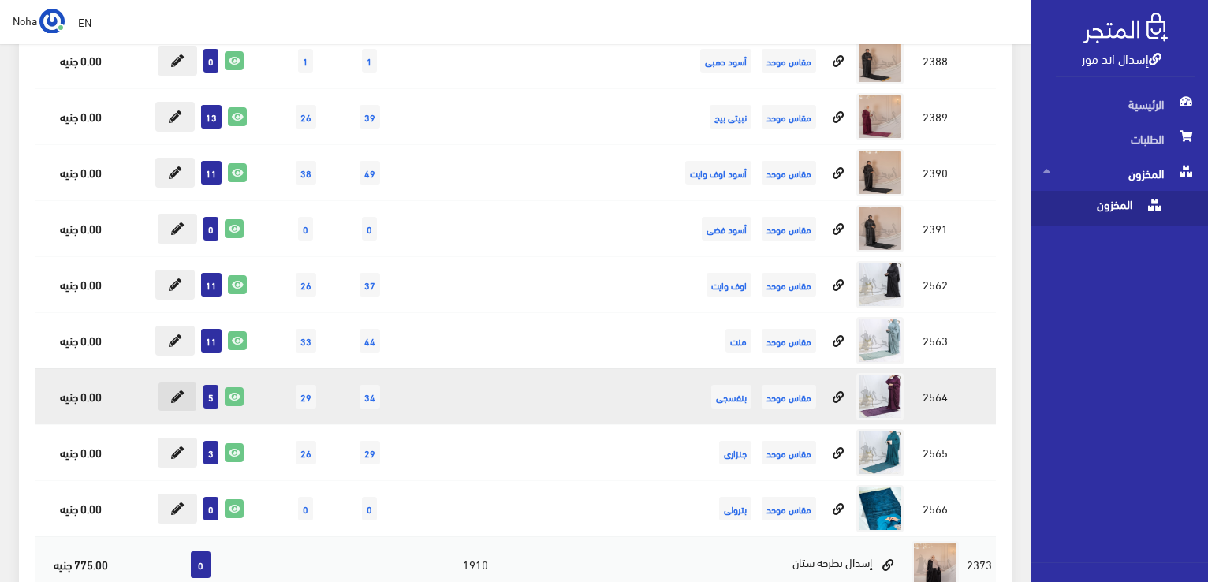
click at [180, 390] on icon at bounding box center [177, 396] width 13 height 13
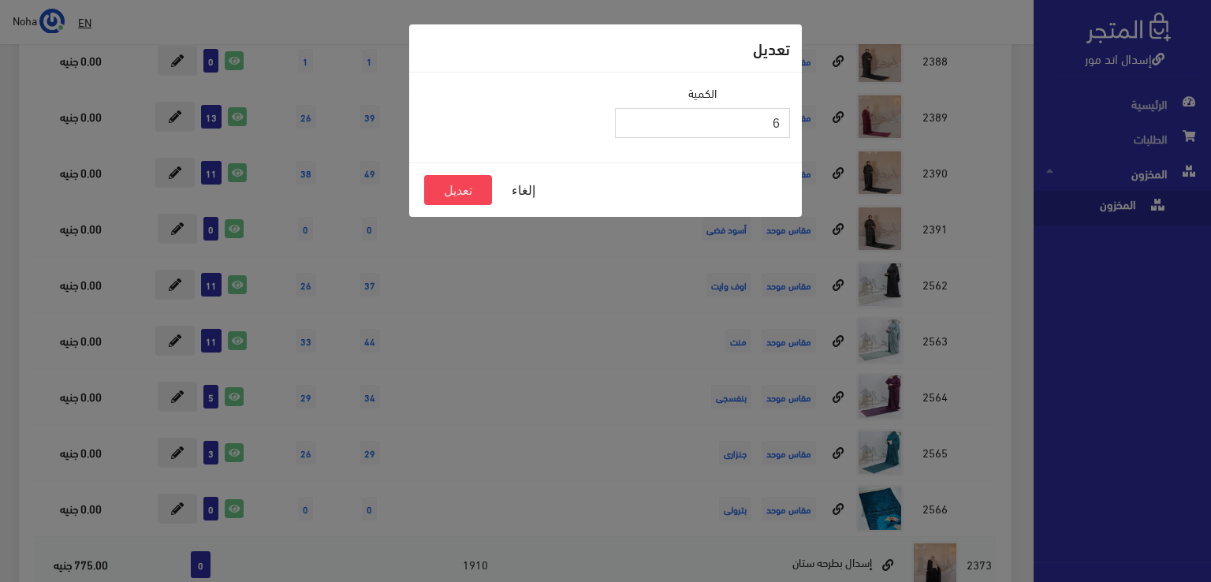
click at [632, 117] on input "6" at bounding box center [702, 123] width 175 height 30
click at [632, 117] on input "7" at bounding box center [702, 123] width 175 height 30
click at [632, 117] on input "8" at bounding box center [702, 123] width 175 height 30
click at [632, 117] on input "9" at bounding box center [702, 123] width 175 height 30
type input "10"
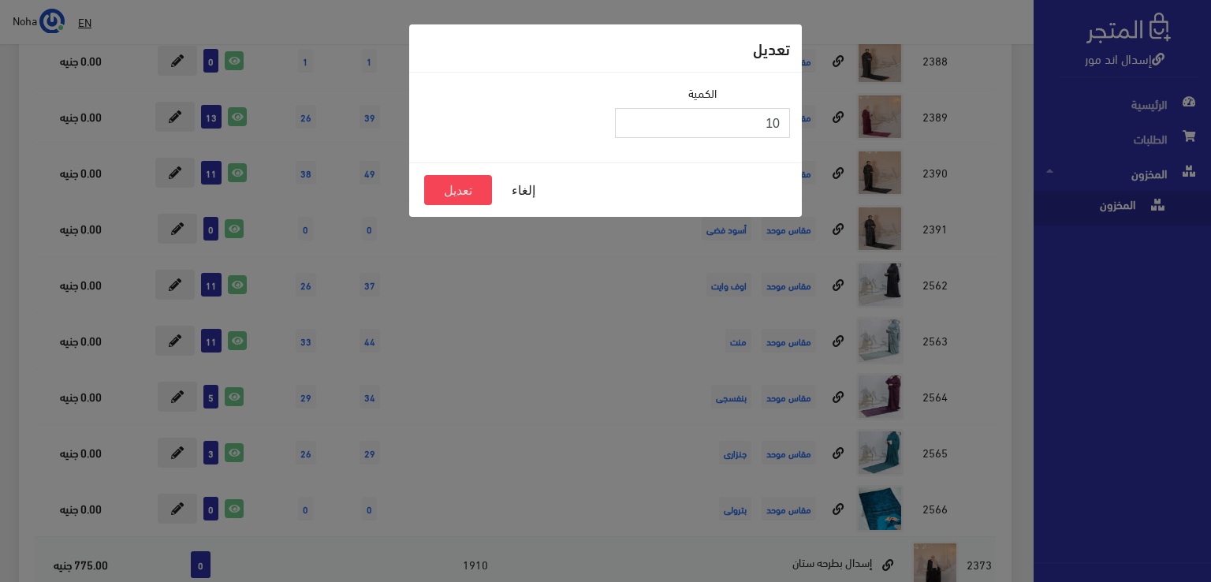
click at [632, 117] on input "10" at bounding box center [702, 123] width 175 height 30
click at [447, 193] on button "تعديل" at bounding box center [458, 190] width 68 height 30
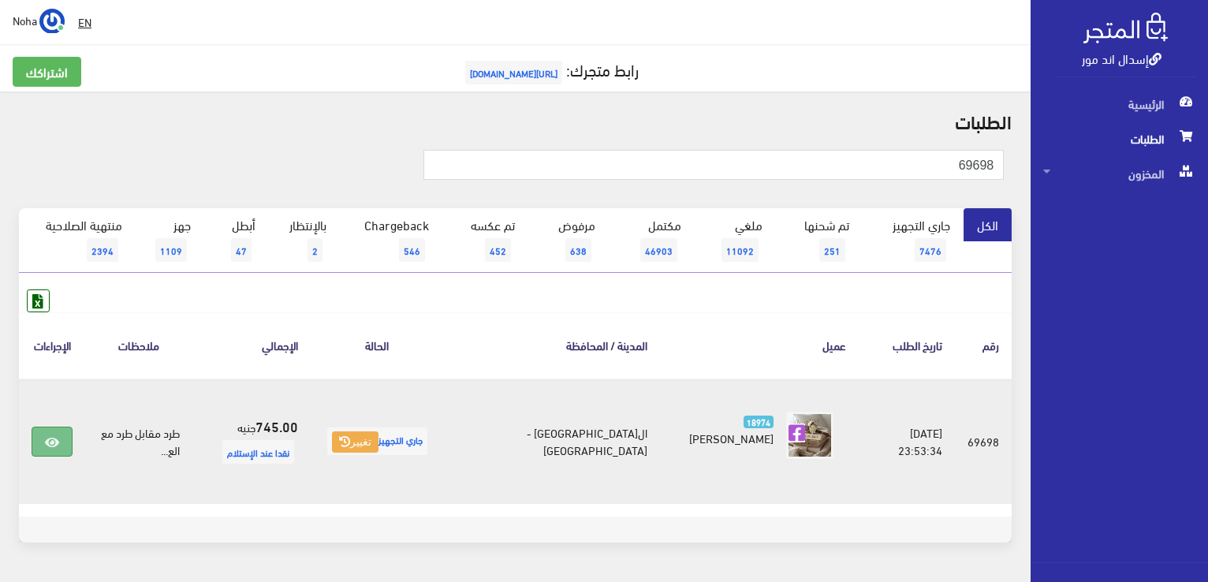
click at [69, 446] on link at bounding box center [52, 441] width 41 height 30
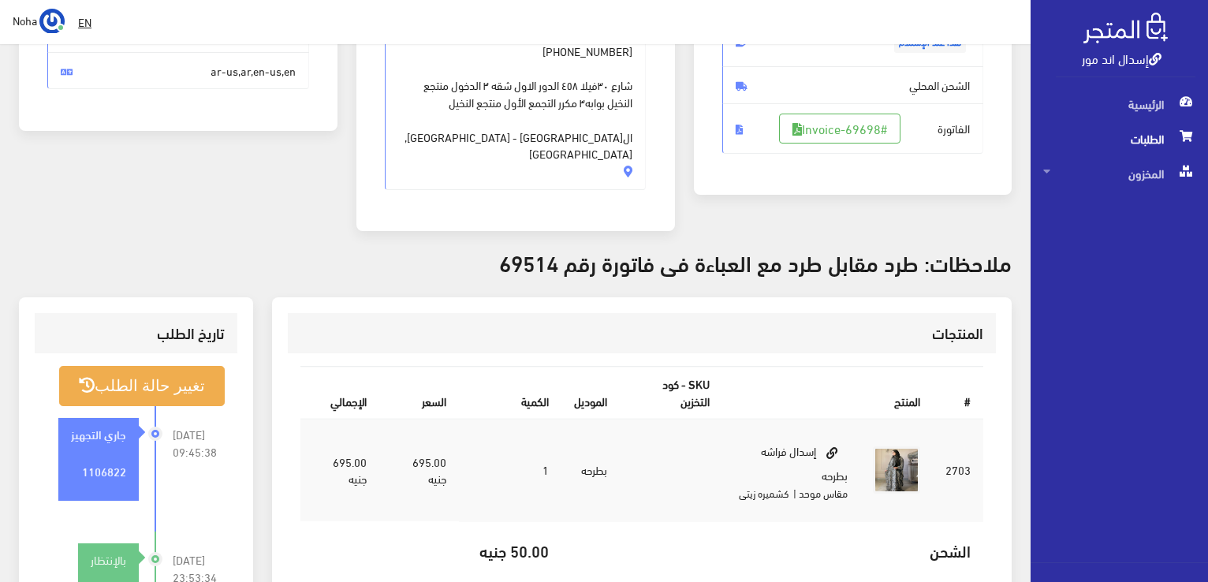
scroll to position [158, 0]
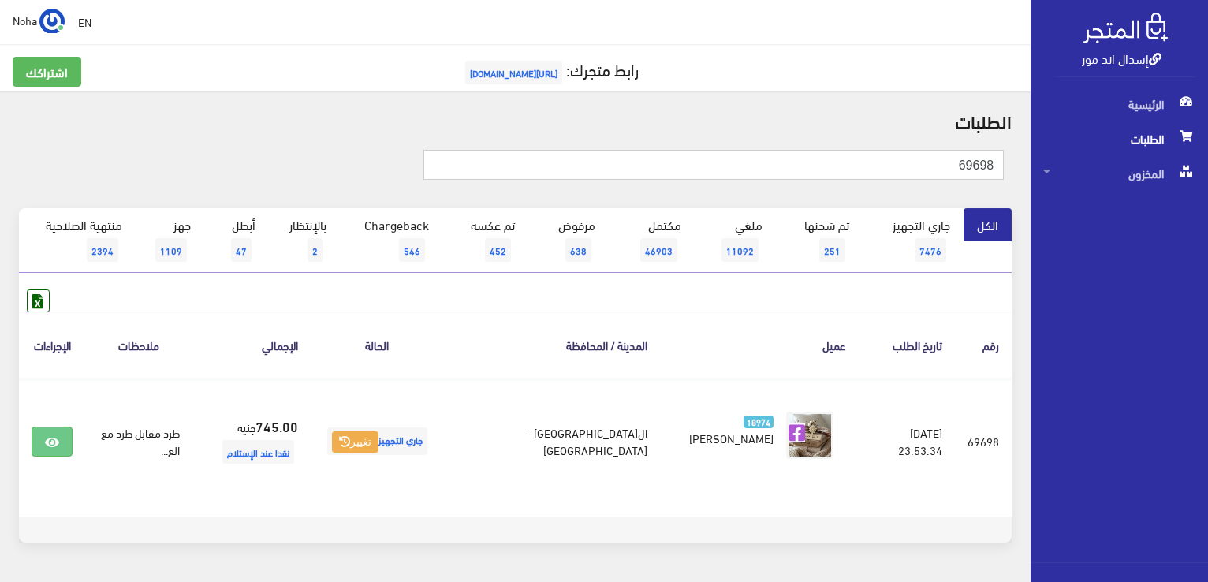
click at [844, 162] on input "69698" at bounding box center [713, 165] width 580 height 30
type input "69514"
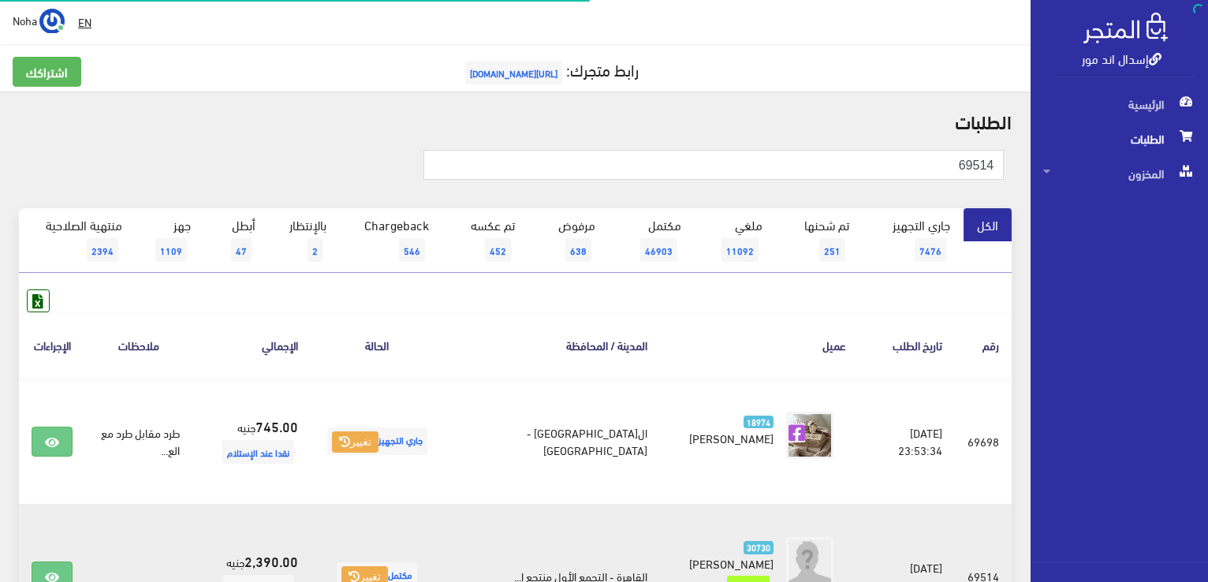
scroll to position [158, 0]
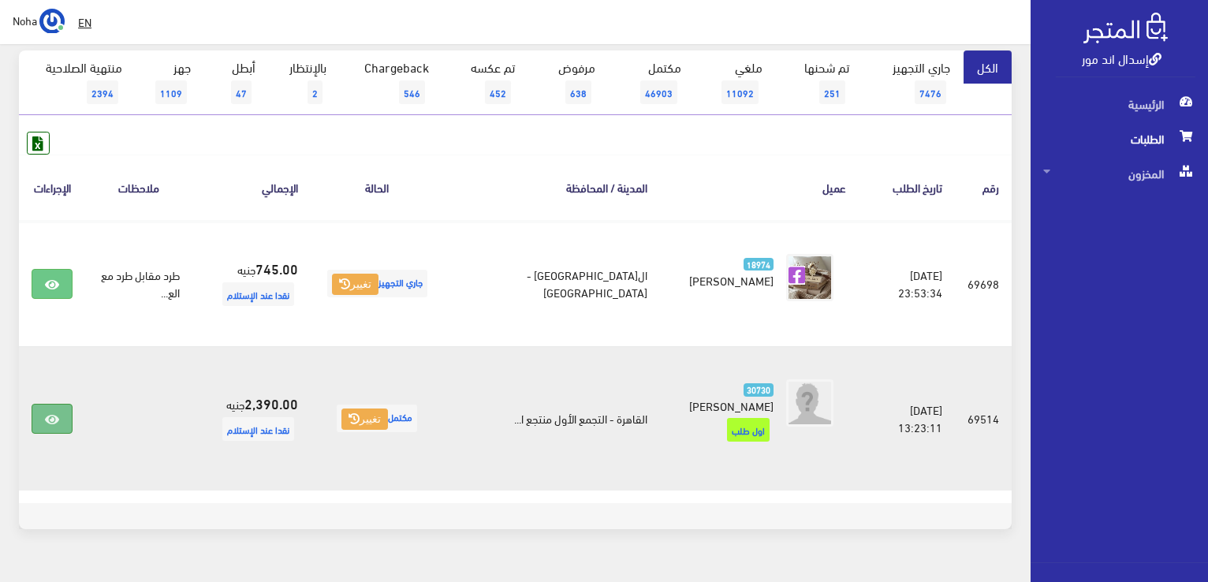
click at [54, 413] on icon at bounding box center [52, 419] width 14 height 13
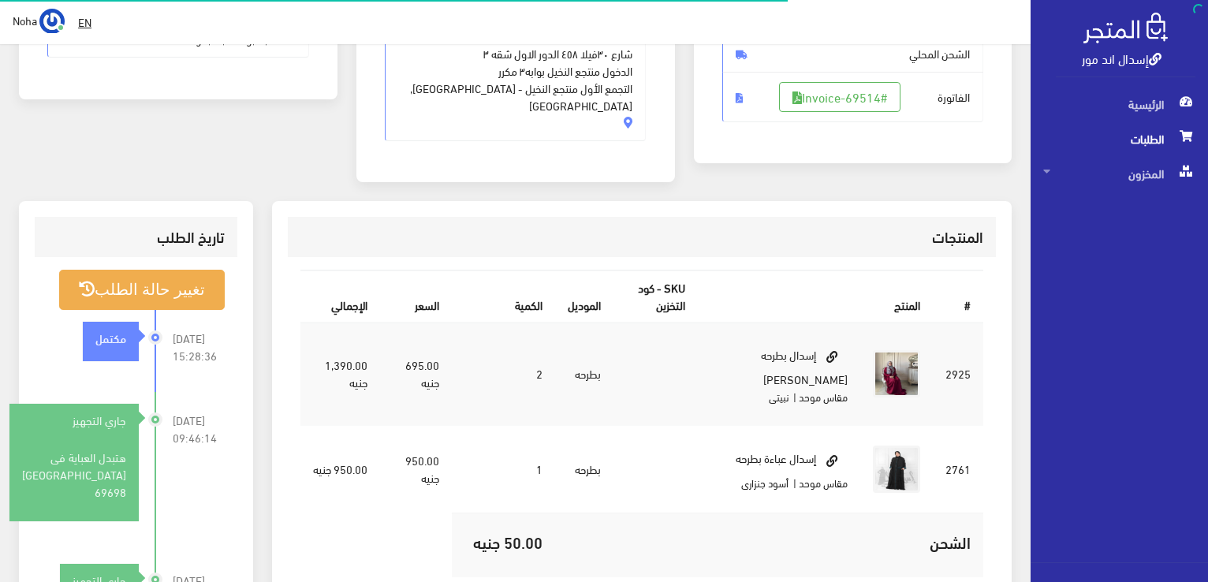
scroll to position [315, 0]
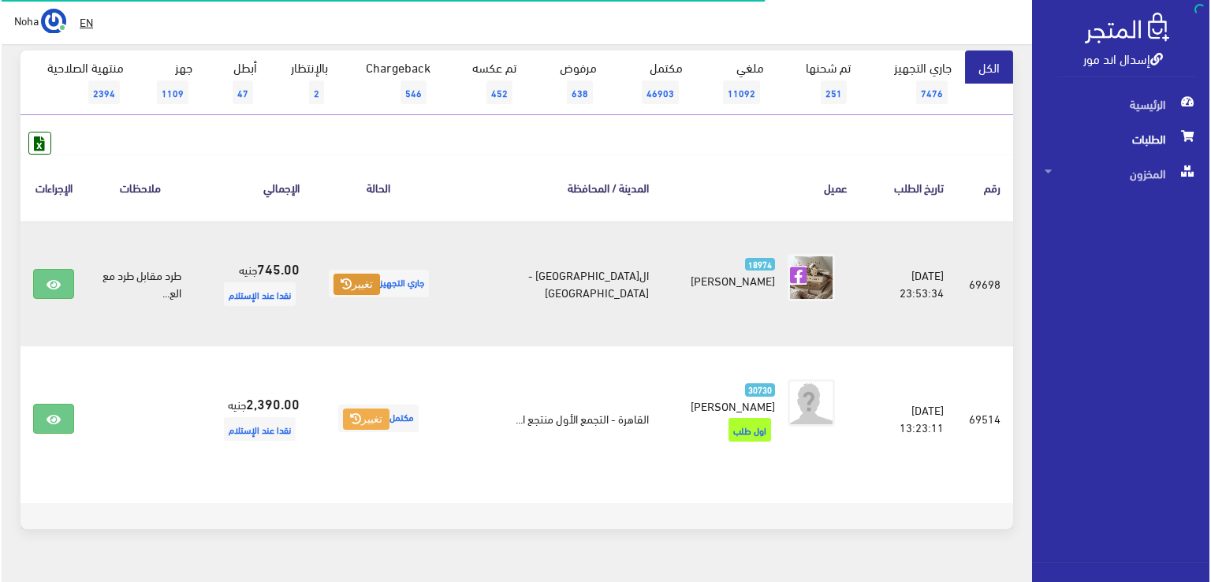
scroll to position [158, 0]
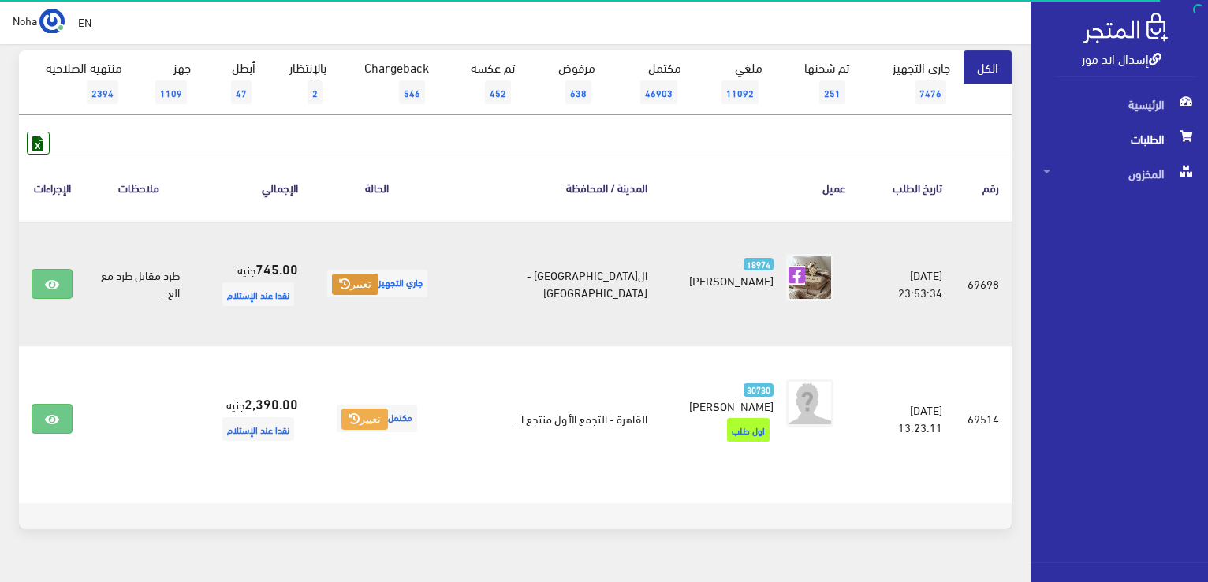
click at [350, 288] on icon at bounding box center [344, 283] width 11 height 11
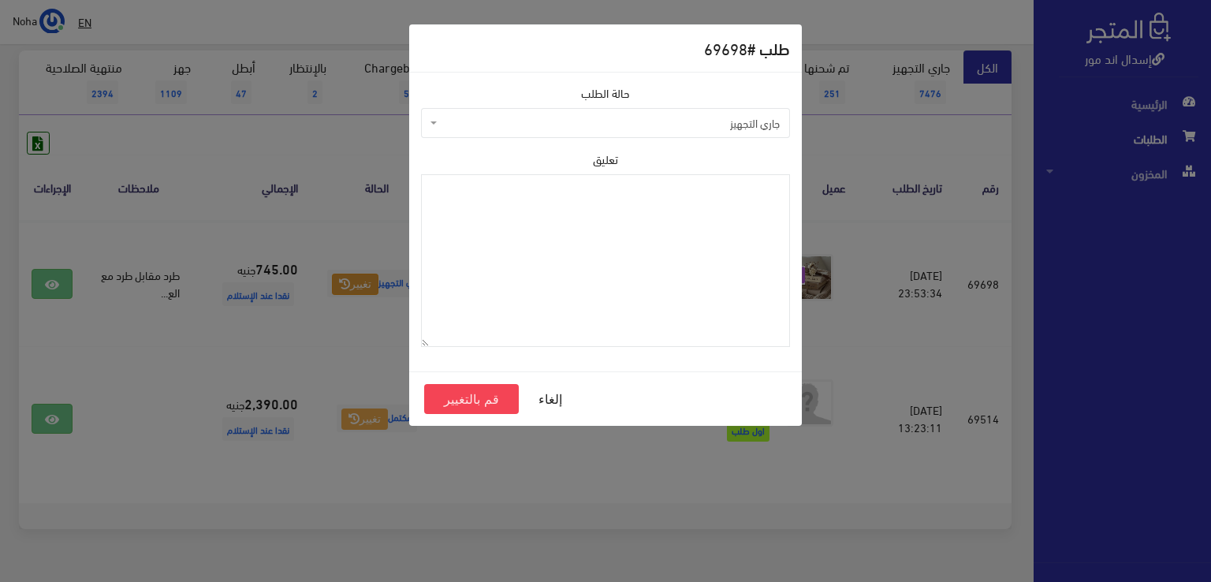
click at [533, 115] on span "جاري التجهيز" at bounding box center [610, 123] width 339 height 16
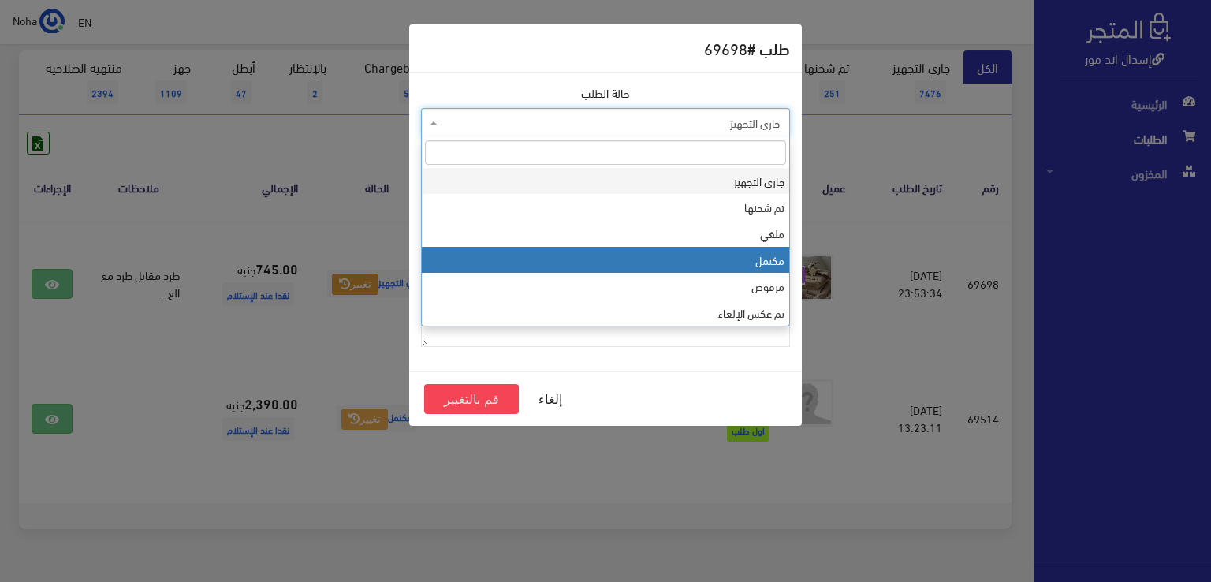
select select "4"
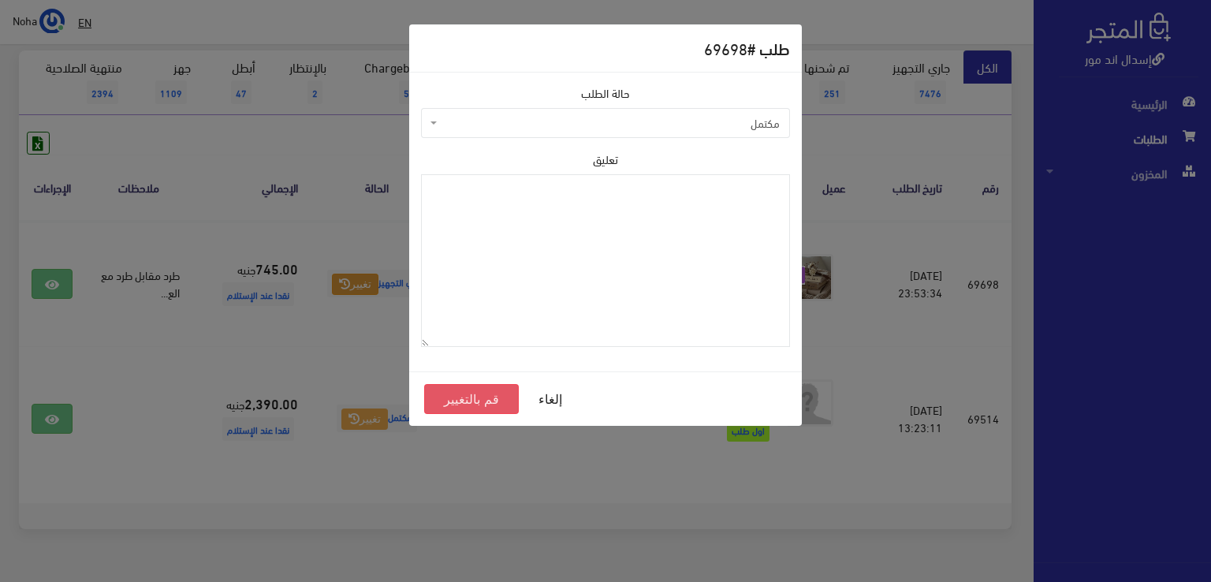
click at [464, 404] on button "قم بالتغيير" at bounding box center [471, 399] width 95 height 30
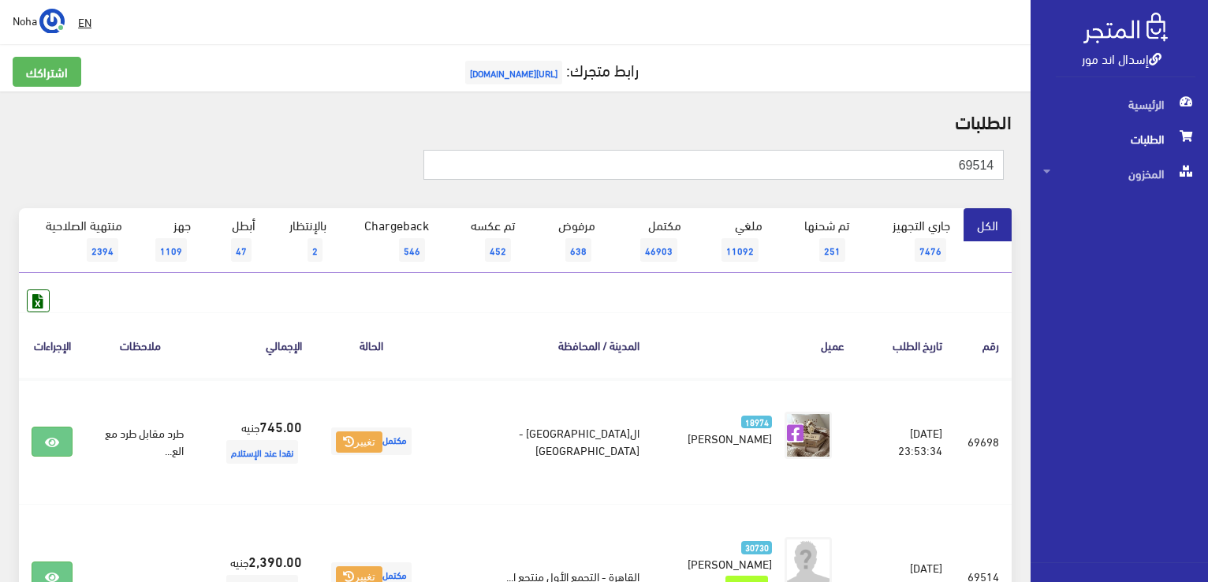
drag, startPoint x: 943, startPoint y: 165, endPoint x: 1204, endPoint y: 372, distance: 333.8
click at [1207, 372] on html "إسدال اند مور الرئيسية الطلبات" at bounding box center [604, 291] width 1208 height 582
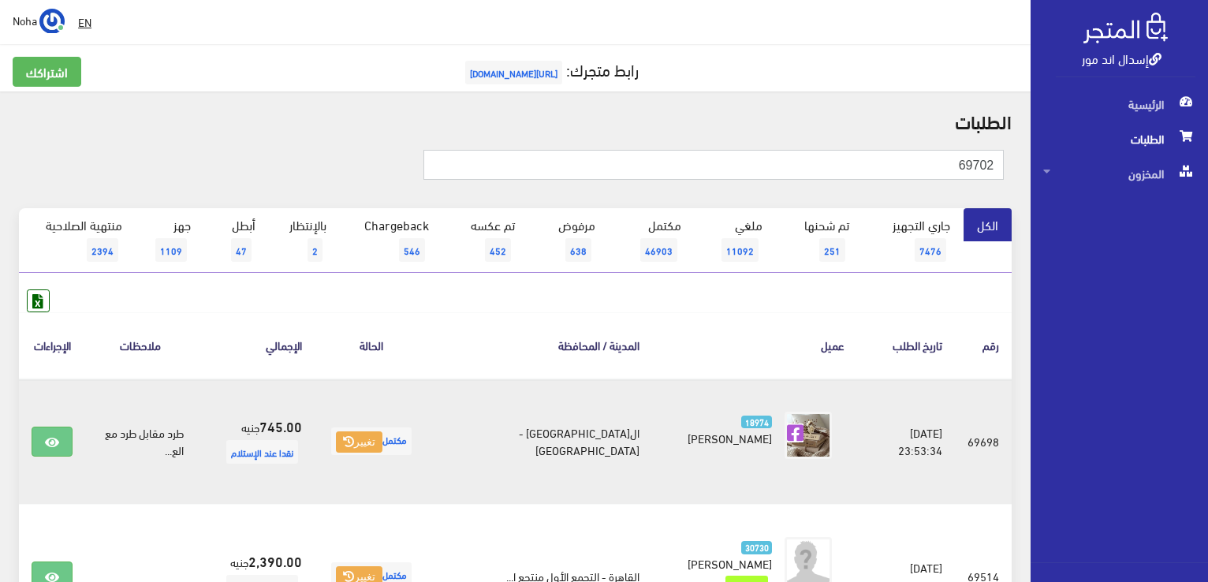
type input "69702"
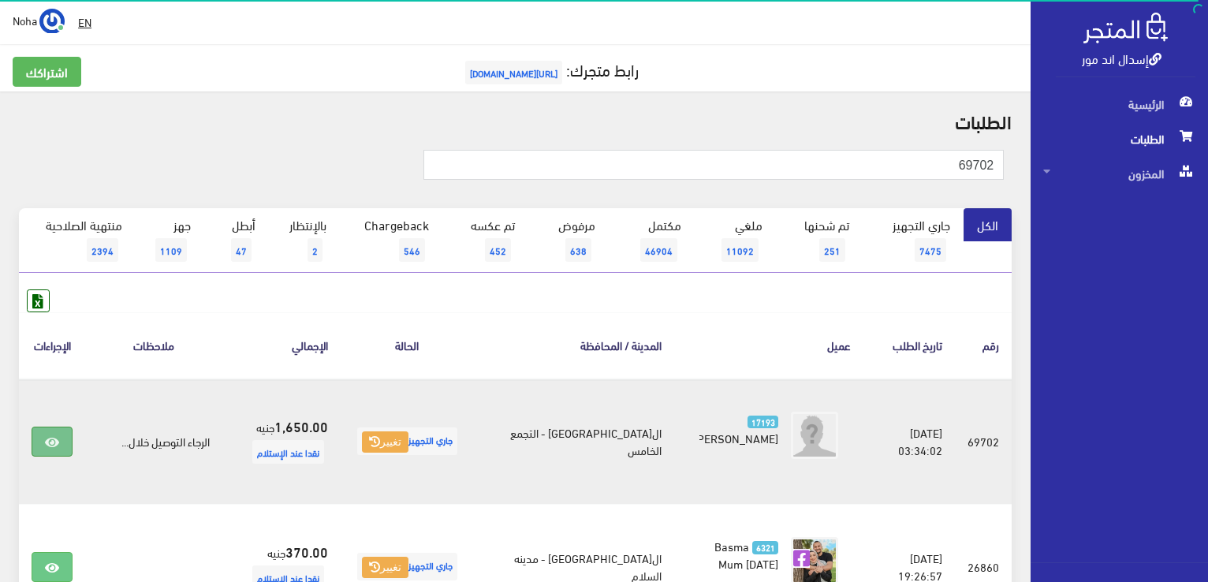
click at [60, 437] on link at bounding box center [52, 441] width 41 height 30
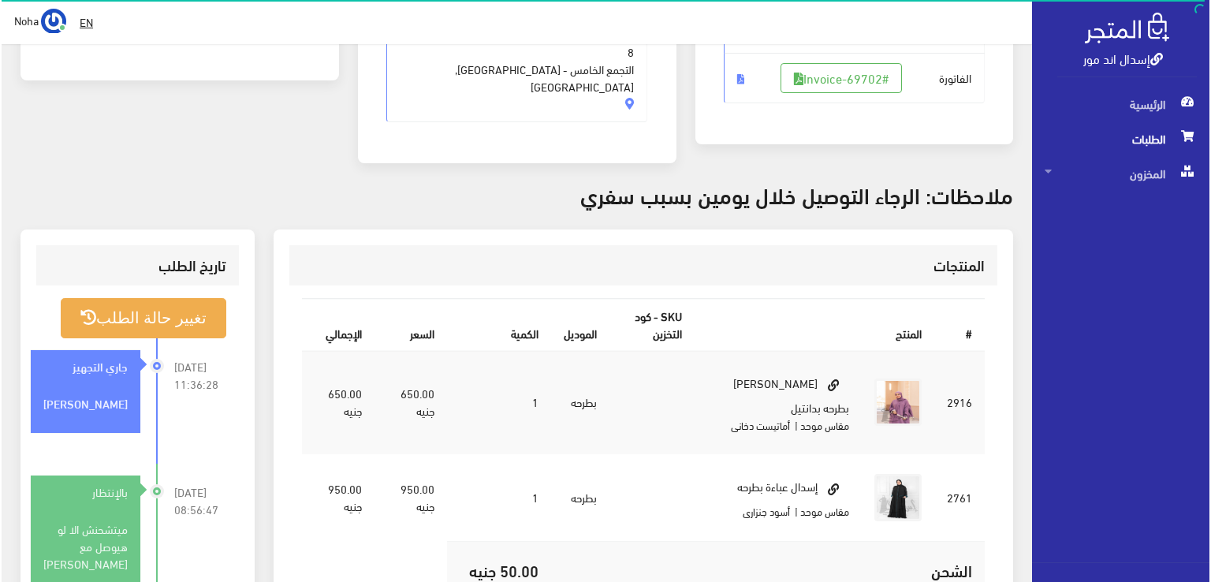
scroll to position [394, 0]
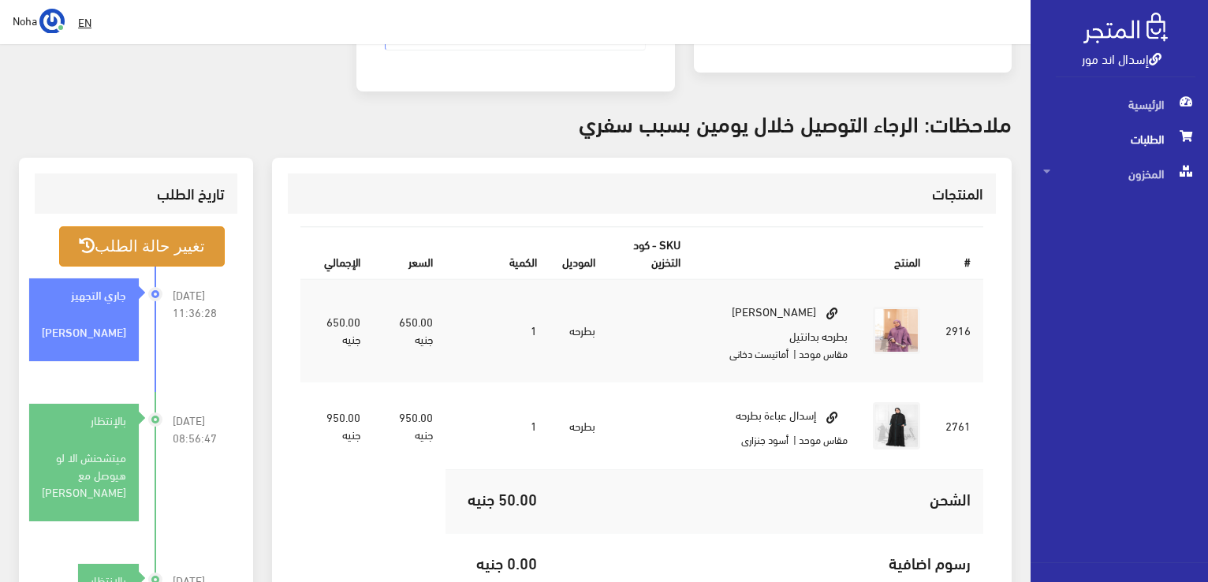
click at [168, 231] on button "تغيير حالة الطلب" at bounding box center [142, 246] width 166 height 40
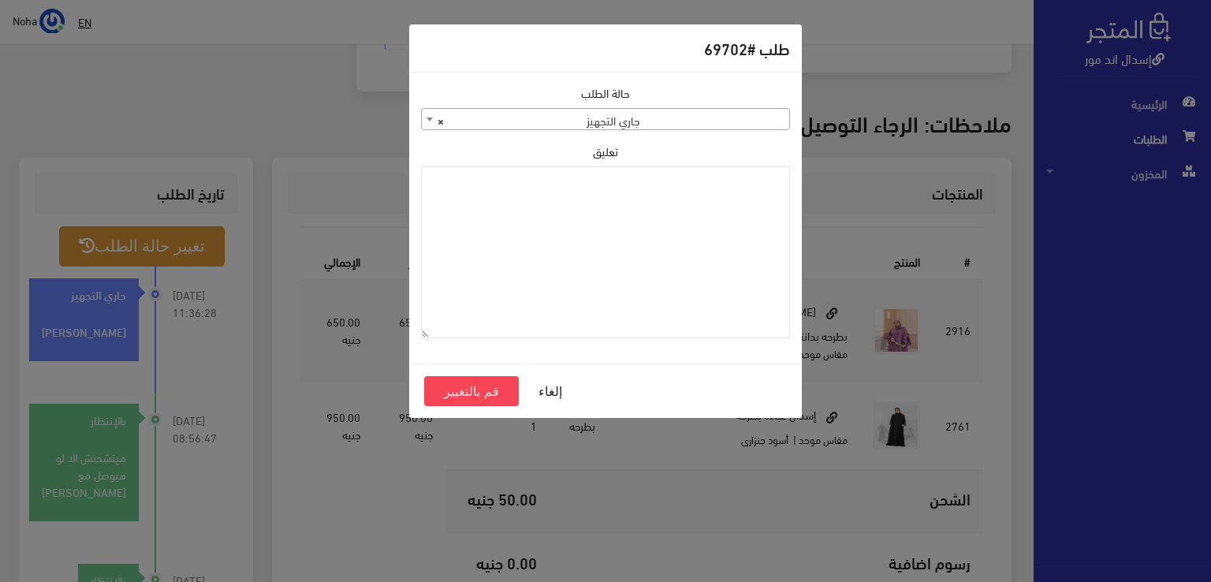
click at [615, 111] on span "× جاري التجهيز" at bounding box center [605, 120] width 367 height 22
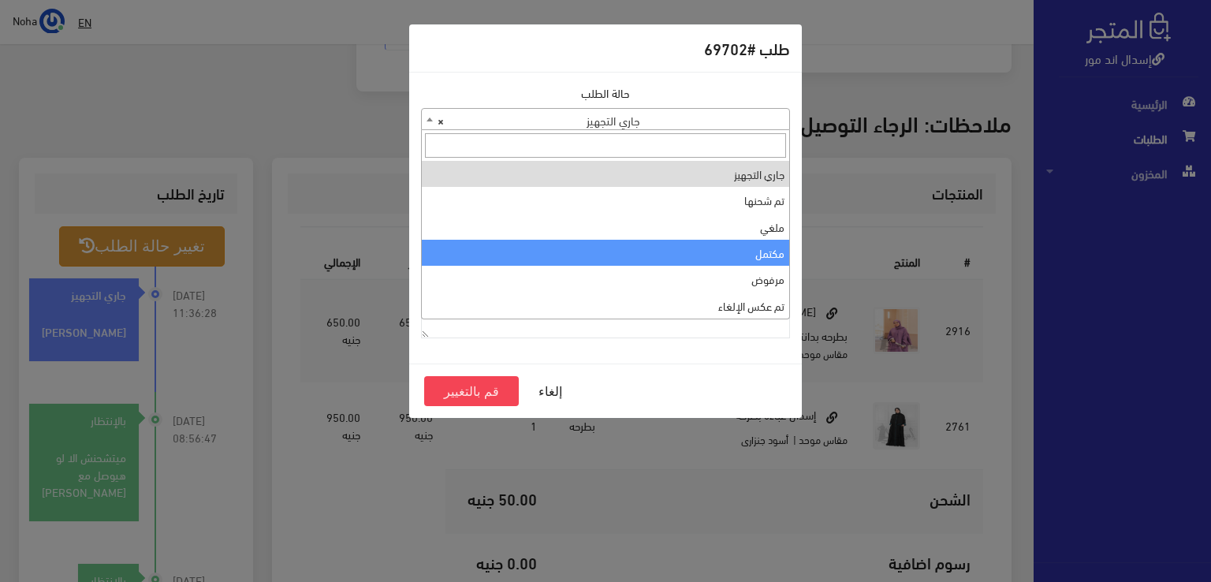
select select "4"
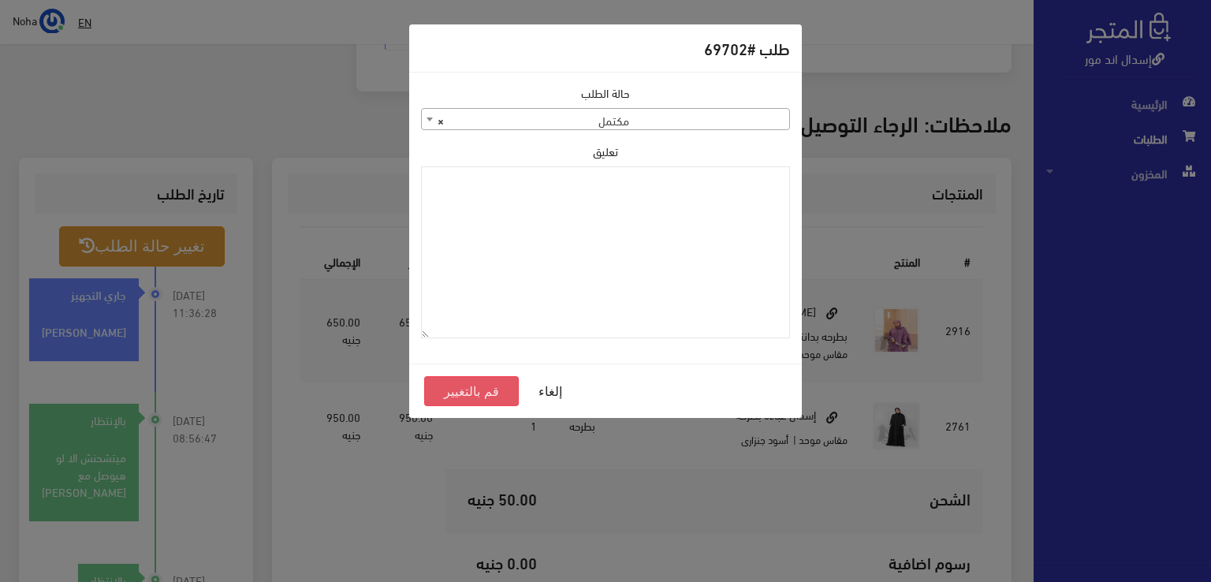
click at [467, 397] on button "قم بالتغيير" at bounding box center [471, 391] width 95 height 30
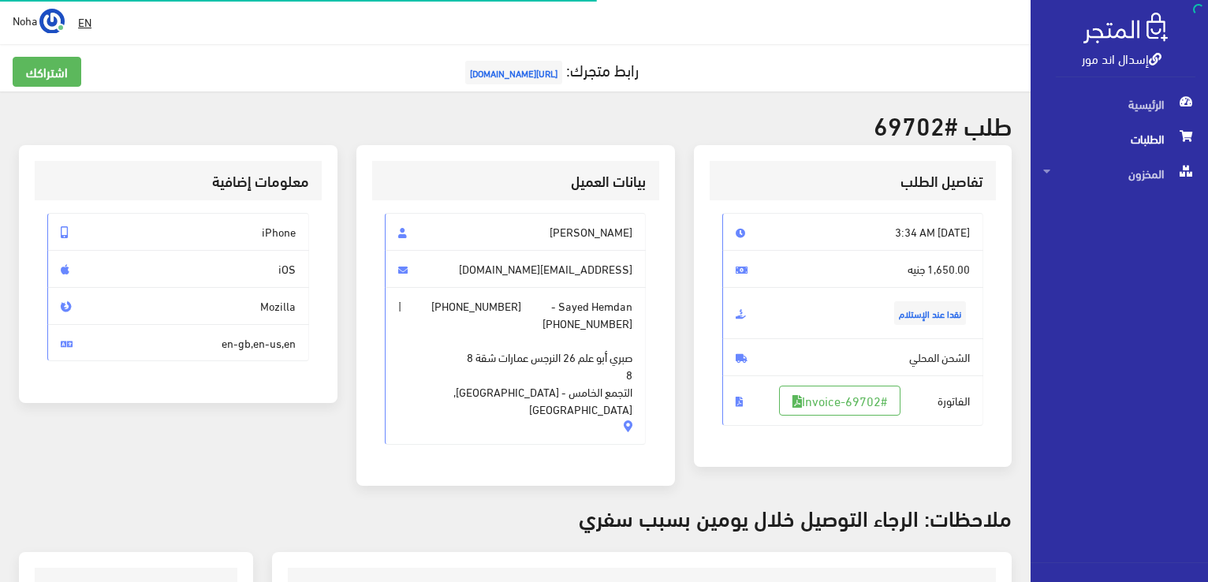
scroll to position [378, 0]
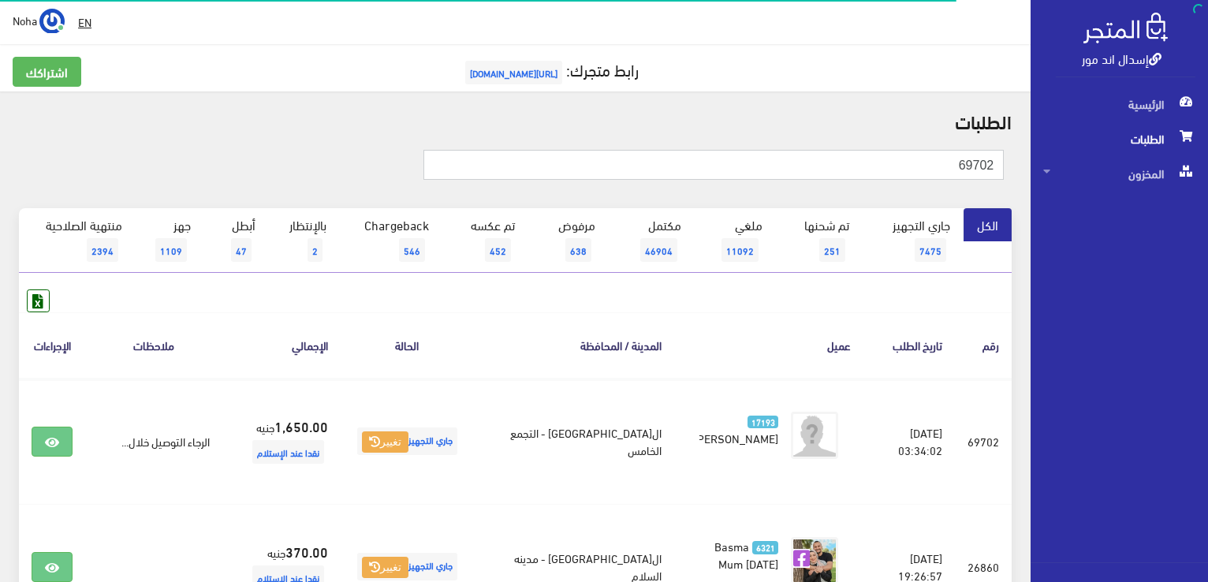
drag, startPoint x: 685, startPoint y: 164, endPoint x: 1210, endPoint y: 370, distance: 564.1
click at [1207, 370] on html "إسدال اند مور الرئيسية الطلبات" at bounding box center [604, 291] width 1208 height 582
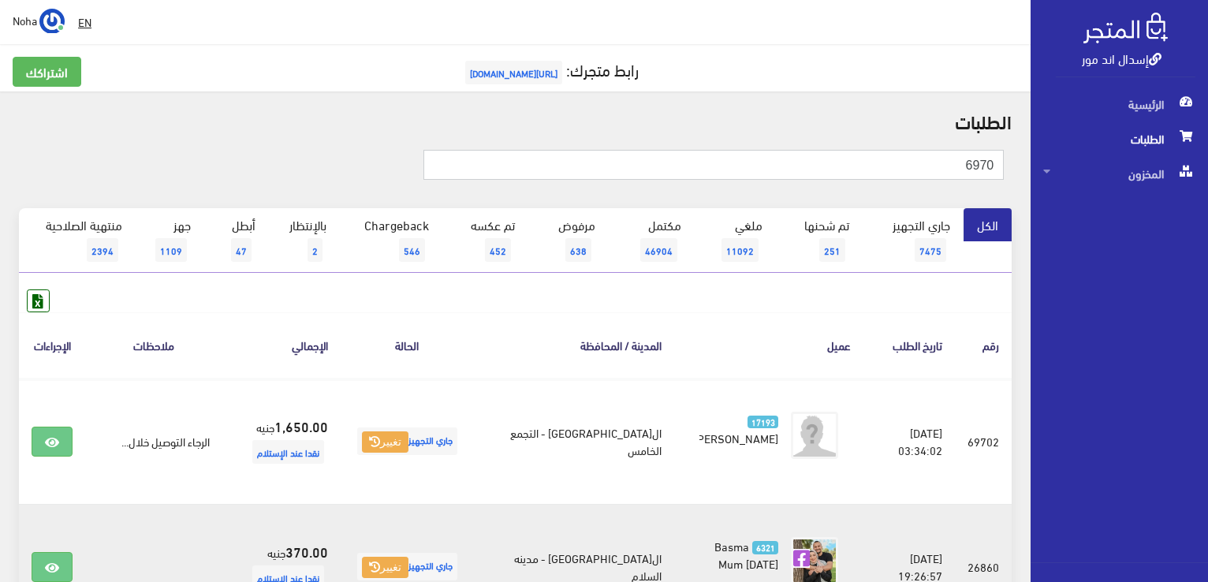
type input "69705"
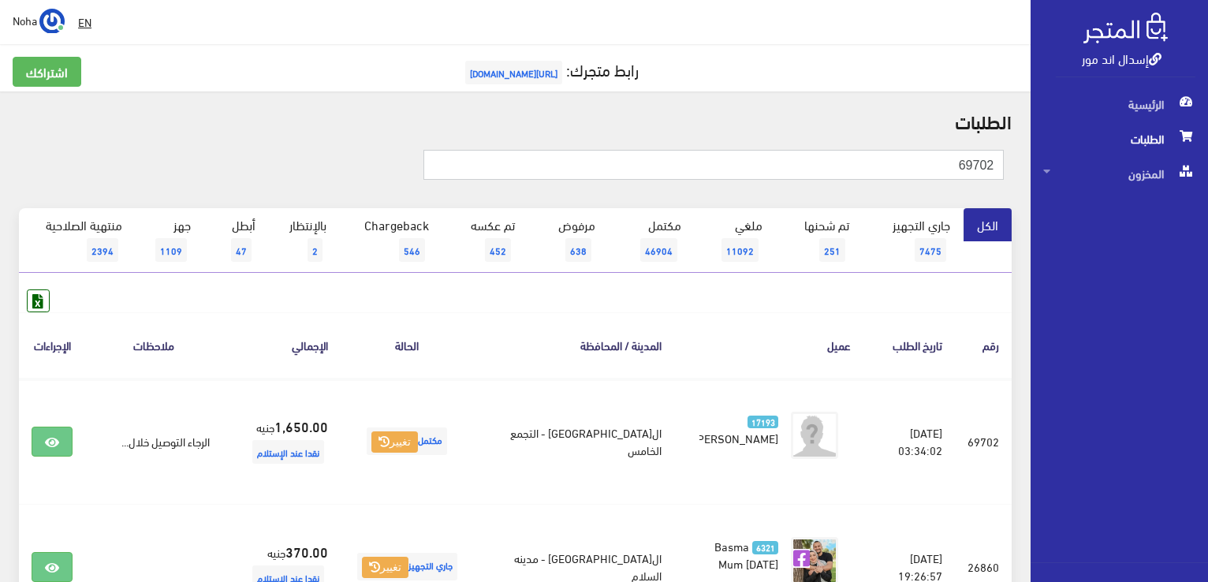
click at [795, 161] on input "69702" at bounding box center [713, 165] width 580 height 30
type input "69705"
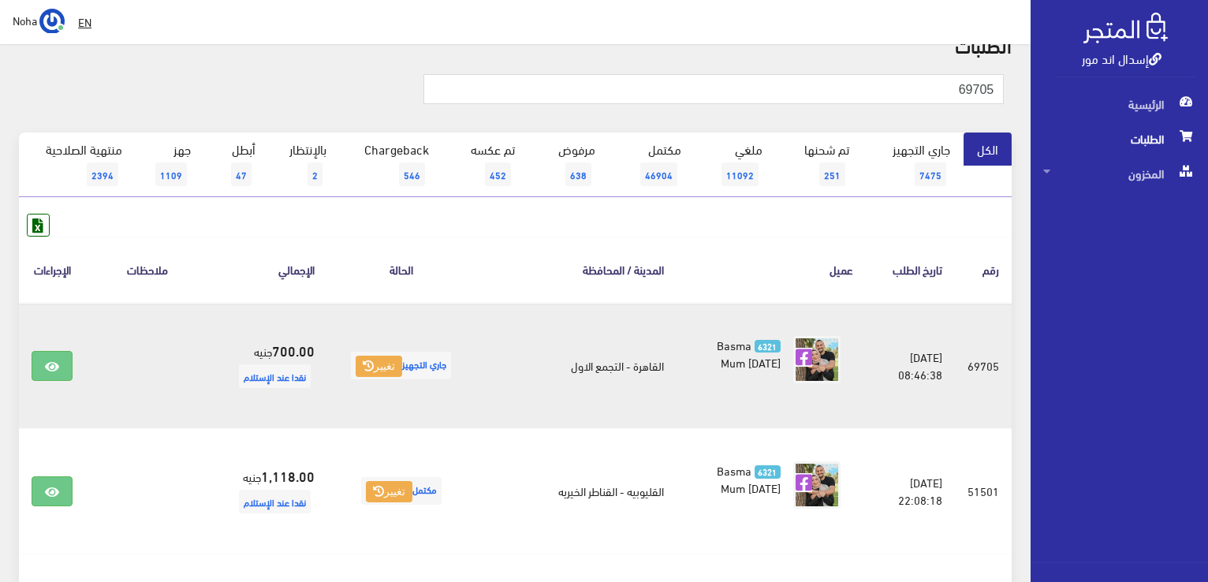
scroll to position [158, 0]
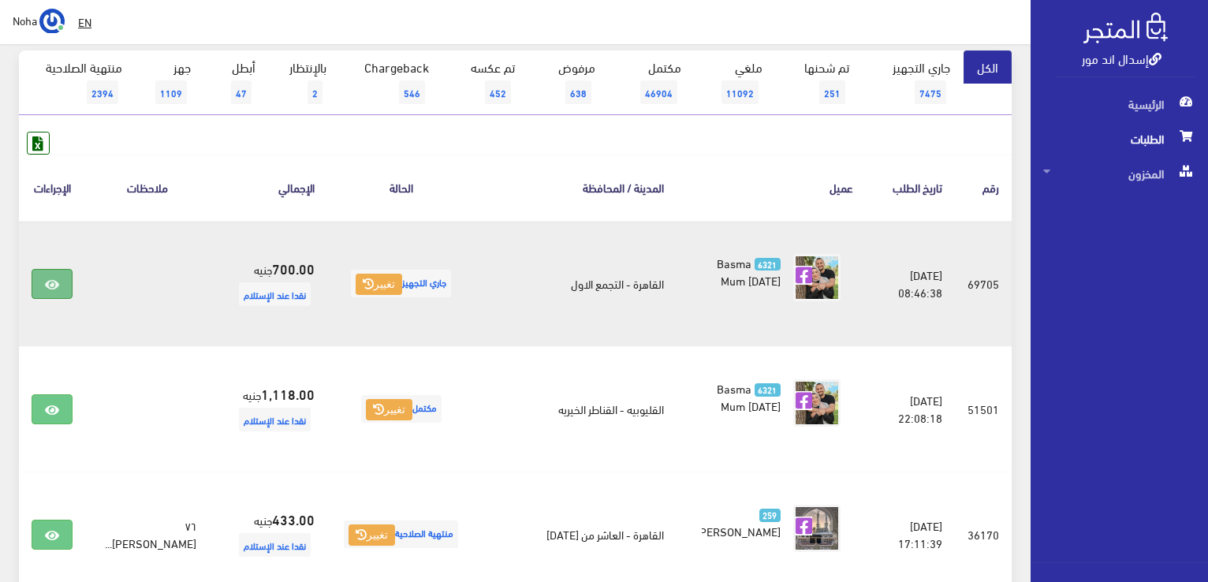
click at [47, 284] on icon at bounding box center [52, 284] width 14 height 13
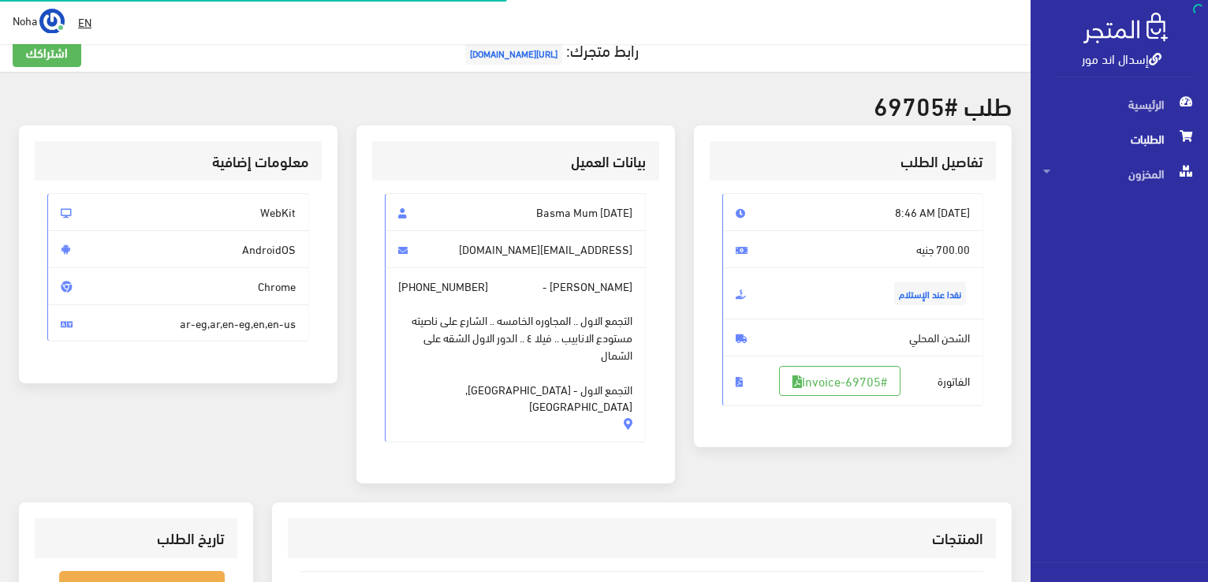
scroll to position [236, 0]
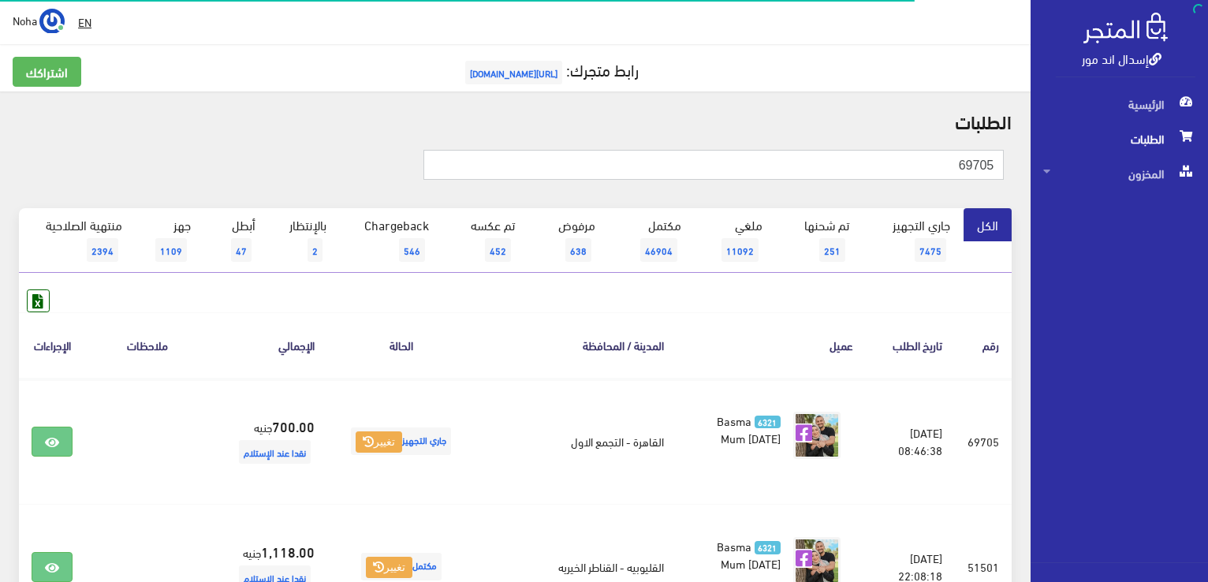
drag, startPoint x: 789, startPoint y: 169, endPoint x: 1210, endPoint y: 297, distance: 439.8
click at [1207, 297] on html "إسدال اند مور الرئيسية الطلبات" at bounding box center [604, 291] width 1208 height 582
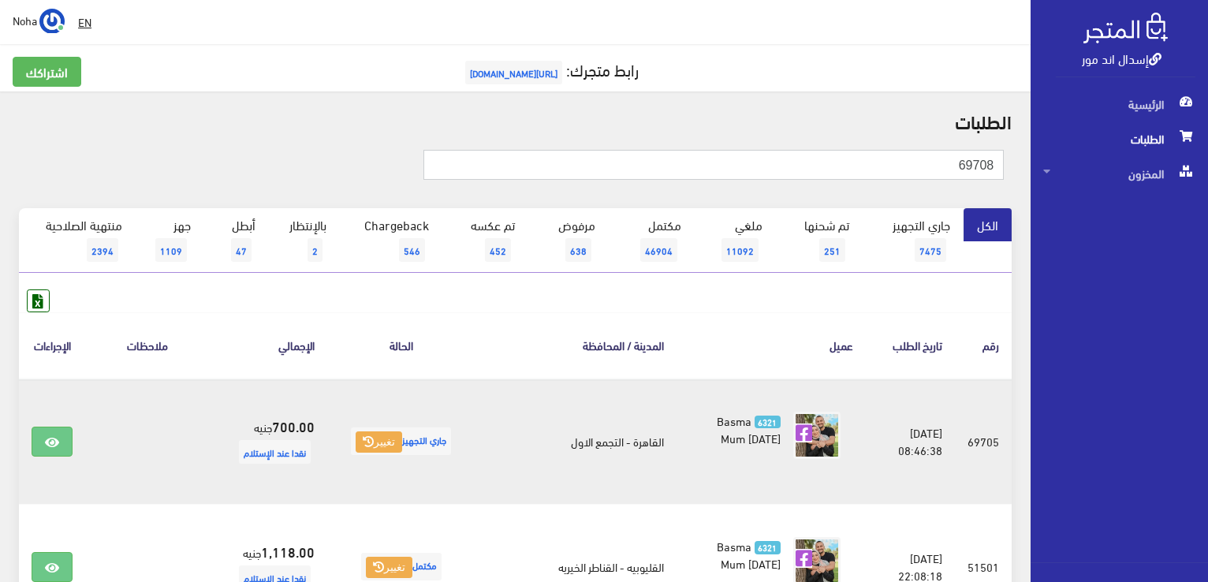
type input "69708"
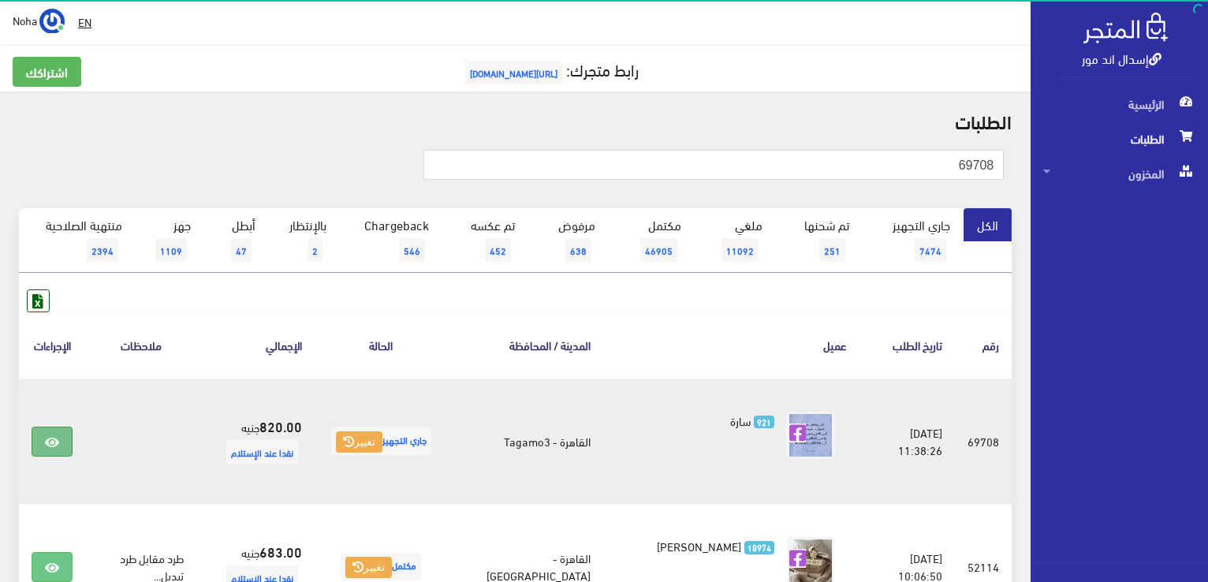
click at [50, 433] on link at bounding box center [52, 441] width 41 height 30
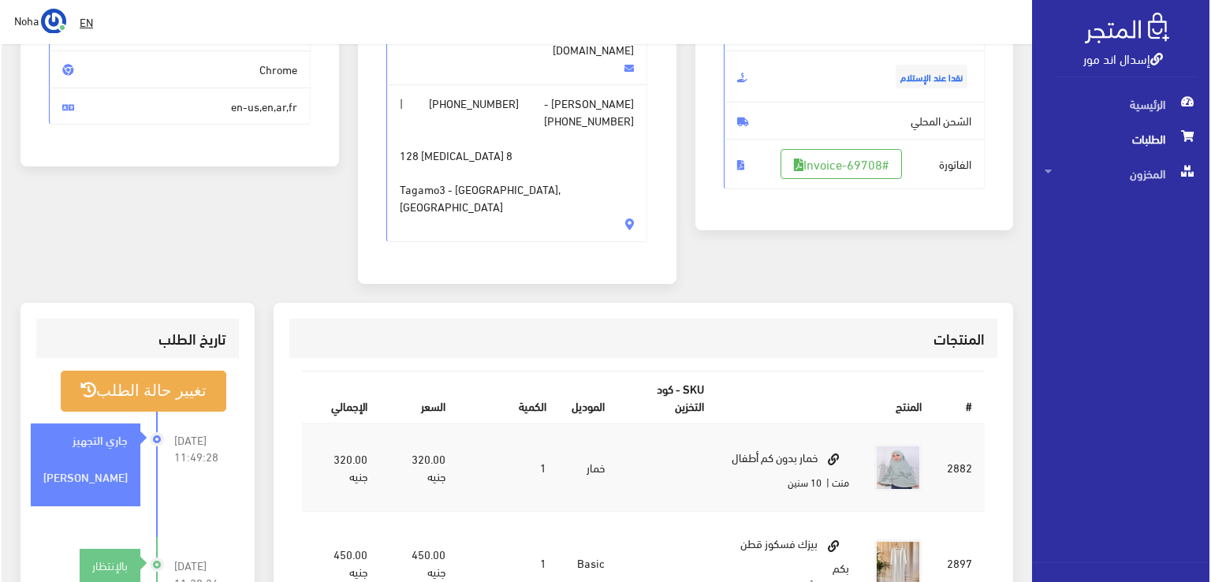
scroll to position [394, 0]
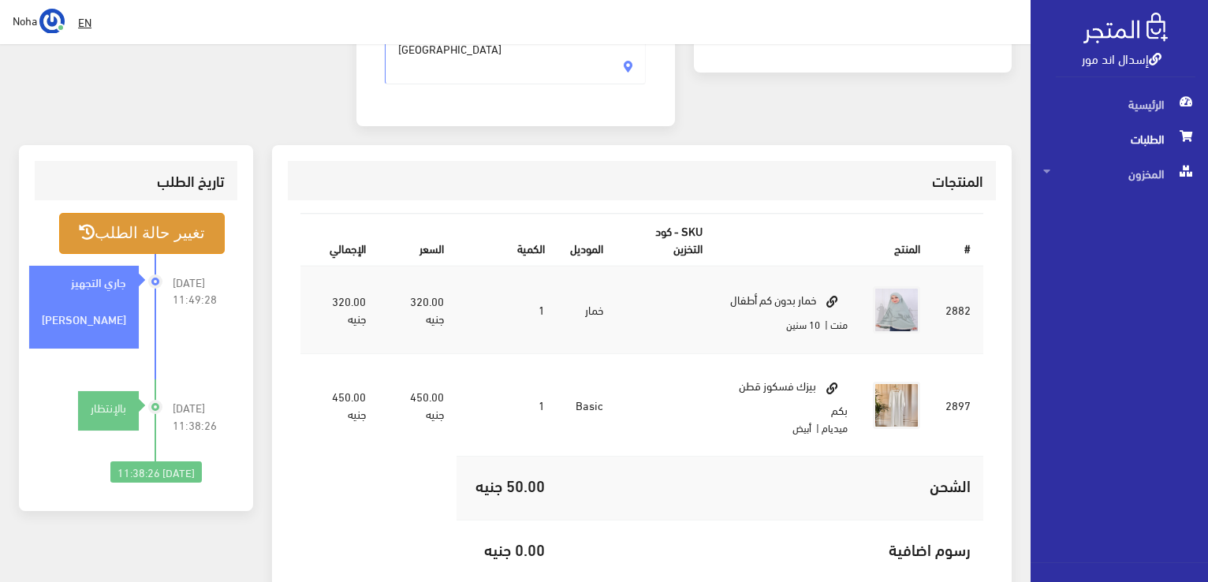
click at [186, 213] on button "تغيير حالة الطلب" at bounding box center [142, 233] width 166 height 40
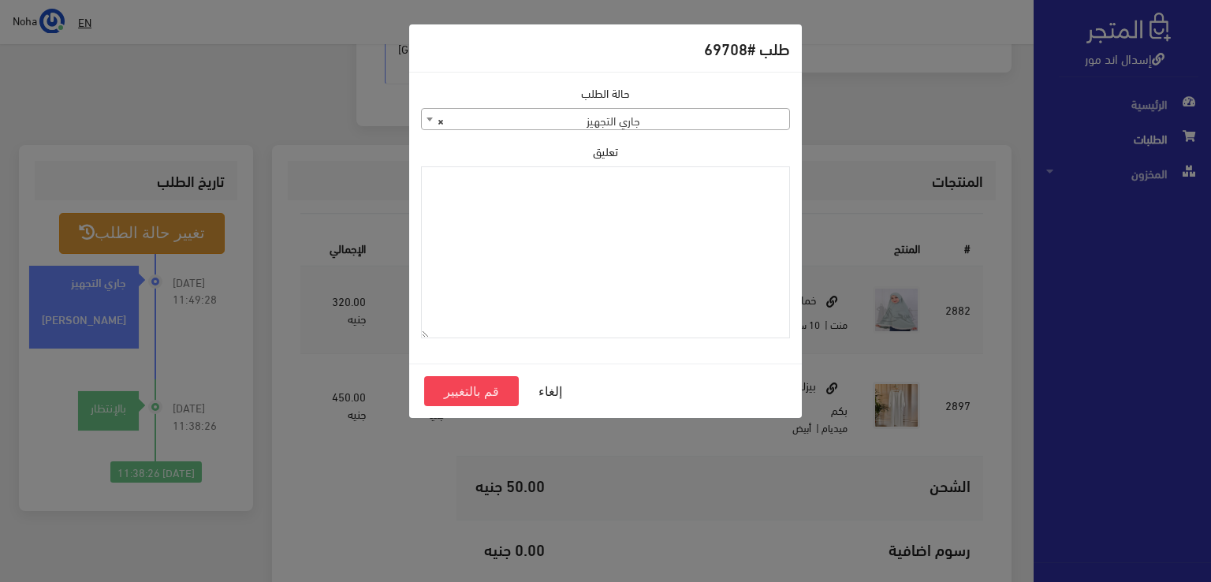
click at [583, 119] on span "× جاري التجهيز" at bounding box center [605, 120] width 367 height 22
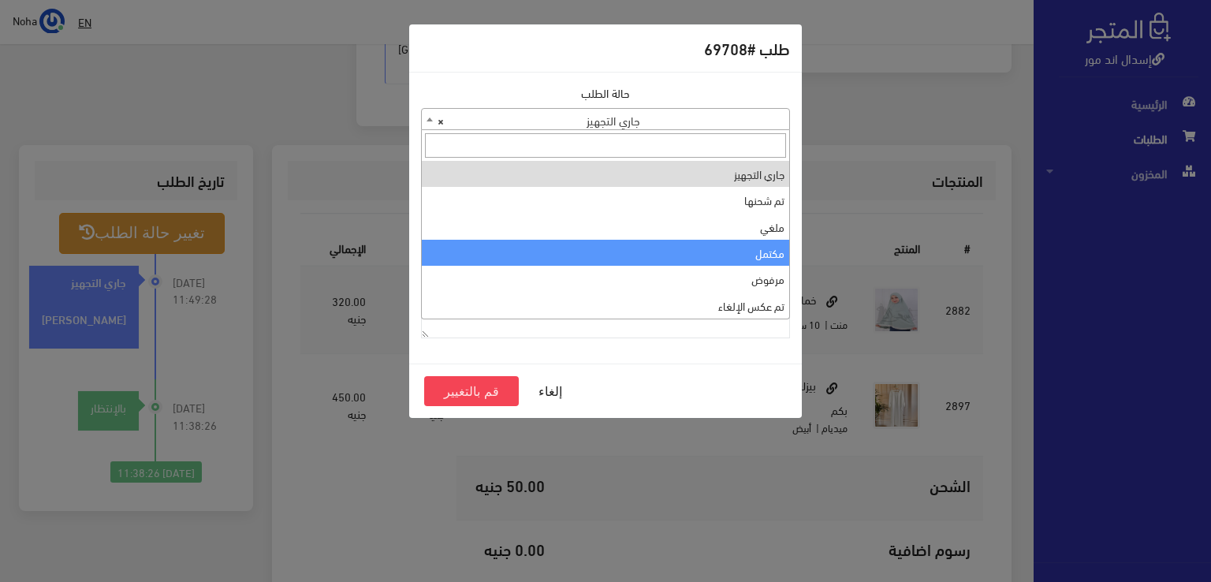
drag, startPoint x: 630, startPoint y: 247, endPoint x: 558, endPoint y: 277, distance: 77.7
select select "4"
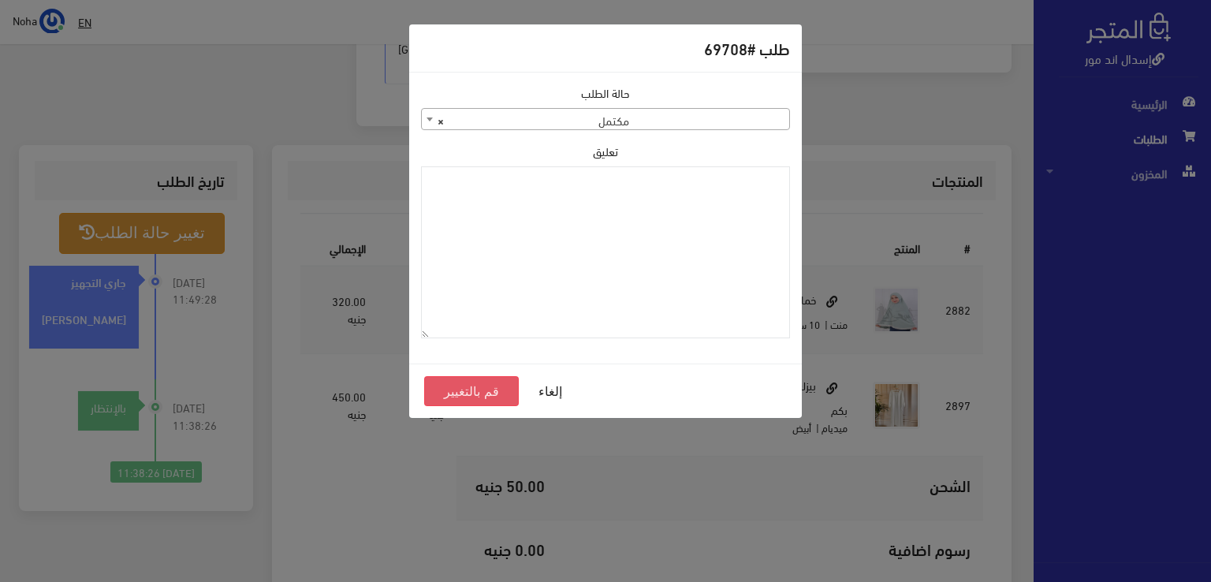
click at [474, 383] on button "قم بالتغيير" at bounding box center [471, 391] width 95 height 30
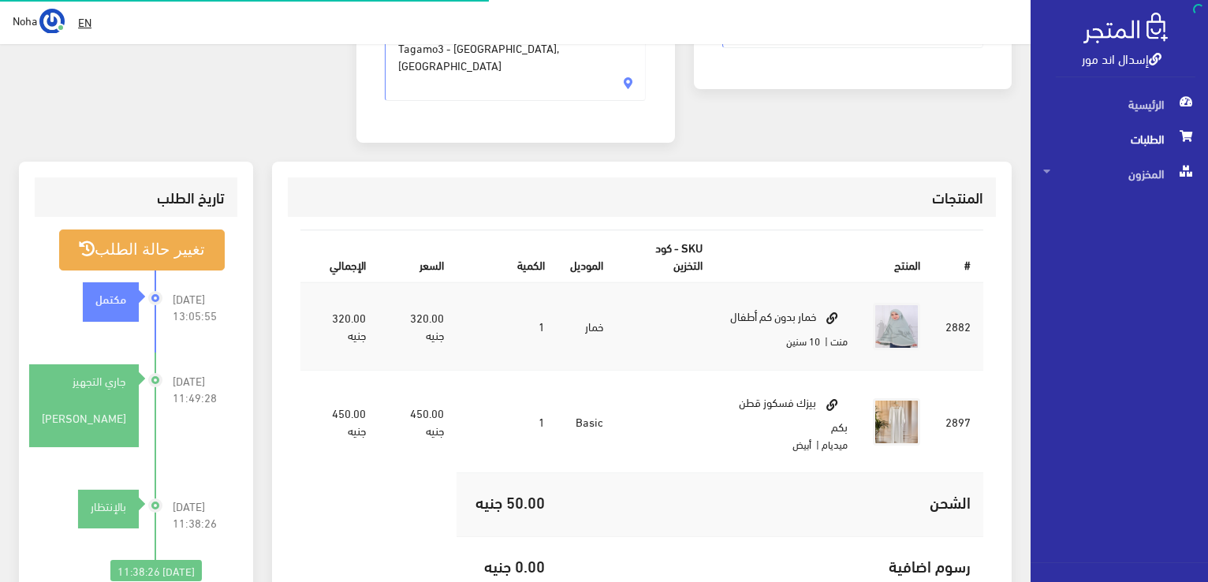
scroll to position [378, 0]
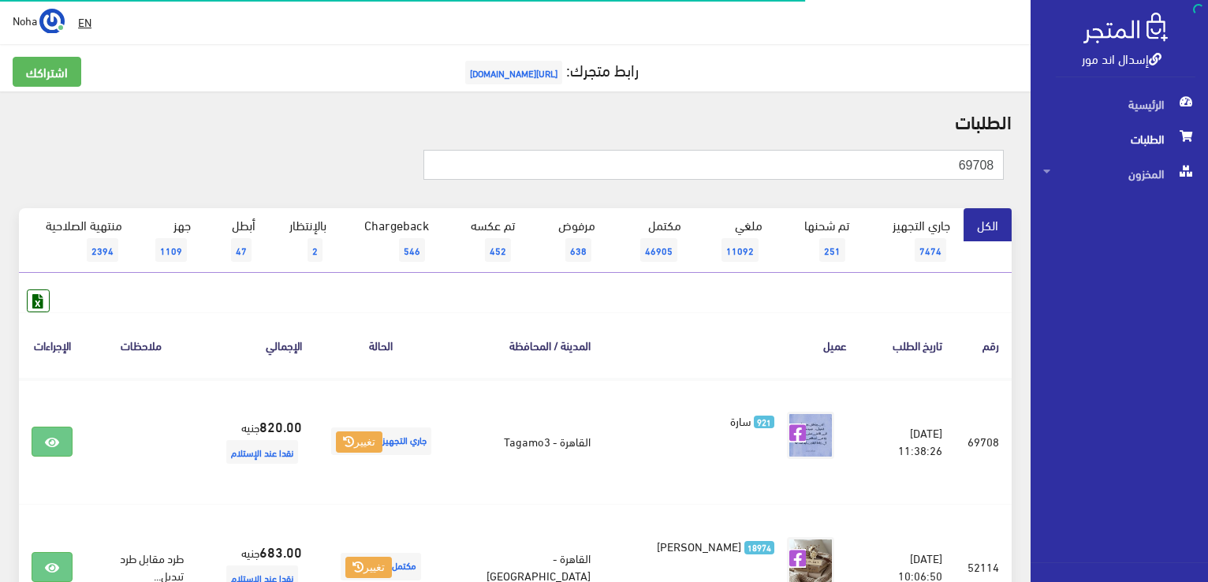
drag, startPoint x: 0, startPoint y: 0, endPoint x: 1210, endPoint y: 229, distance: 1231.4
click at [1207, 228] on html "إسدال اند مور الرئيسية الطلبات" at bounding box center [604, 291] width 1208 height 582
type input "69709"
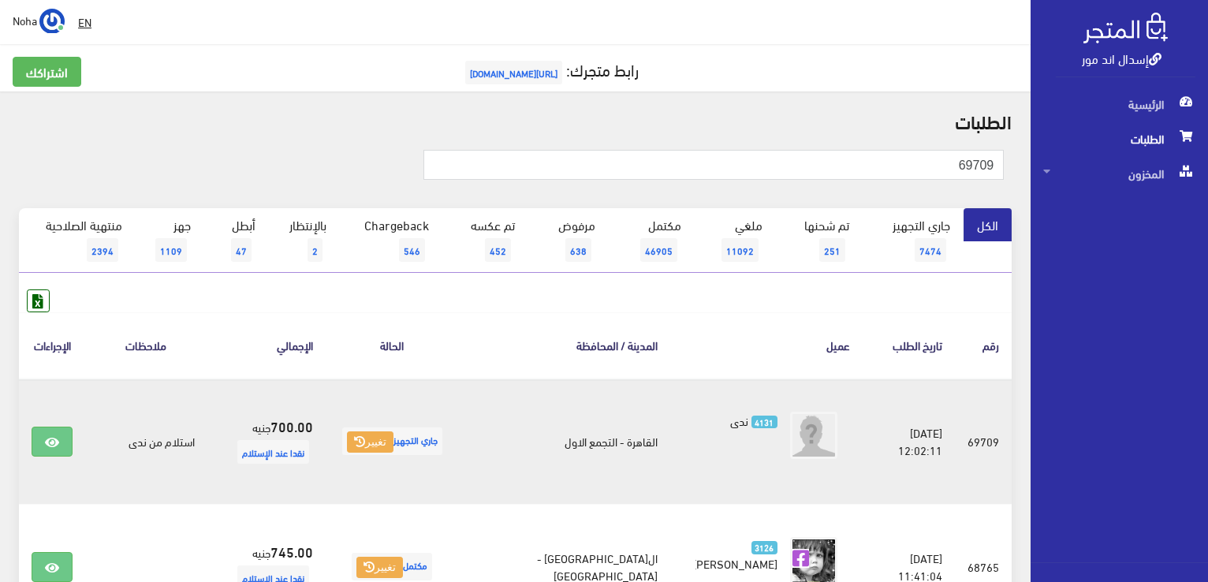
click at [56, 456] on td at bounding box center [52, 441] width 66 height 126
click at [60, 446] on link at bounding box center [52, 441] width 41 height 30
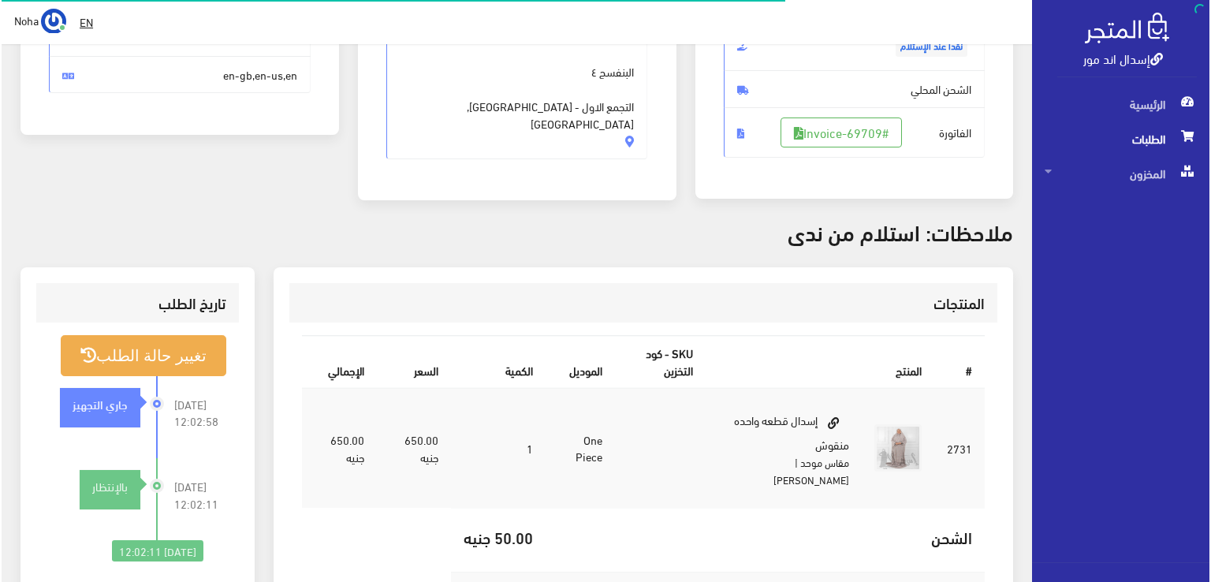
scroll to position [315, 0]
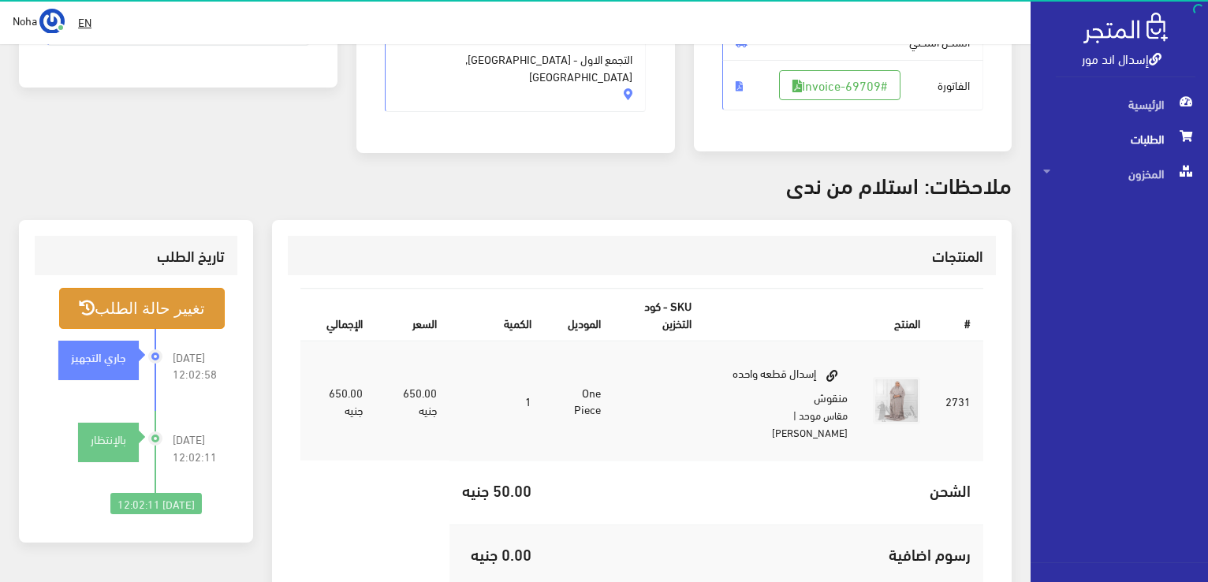
click at [186, 297] on button "تغيير حالة الطلب" at bounding box center [142, 308] width 166 height 40
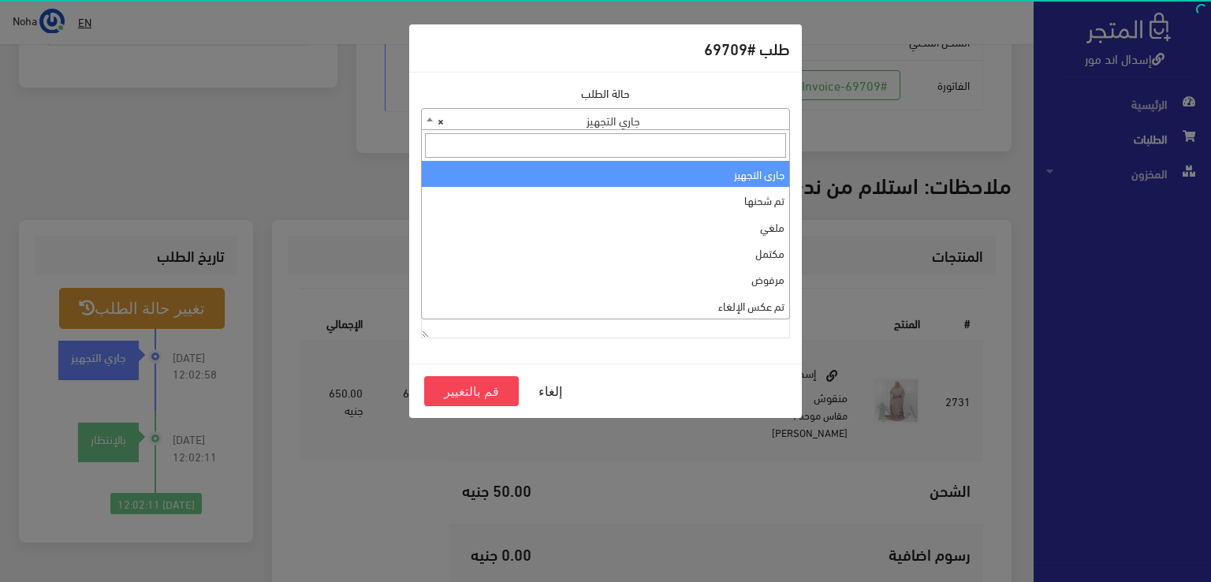
click at [725, 120] on span "× جاري التجهيز" at bounding box center [605, 120] width 367 height 22
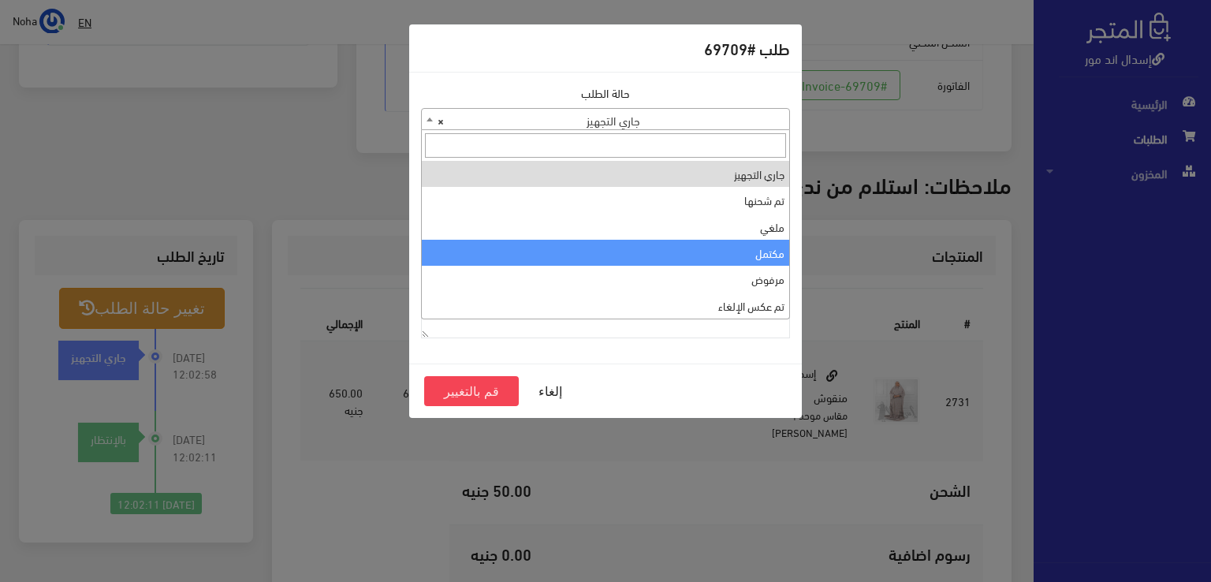
select select "4"
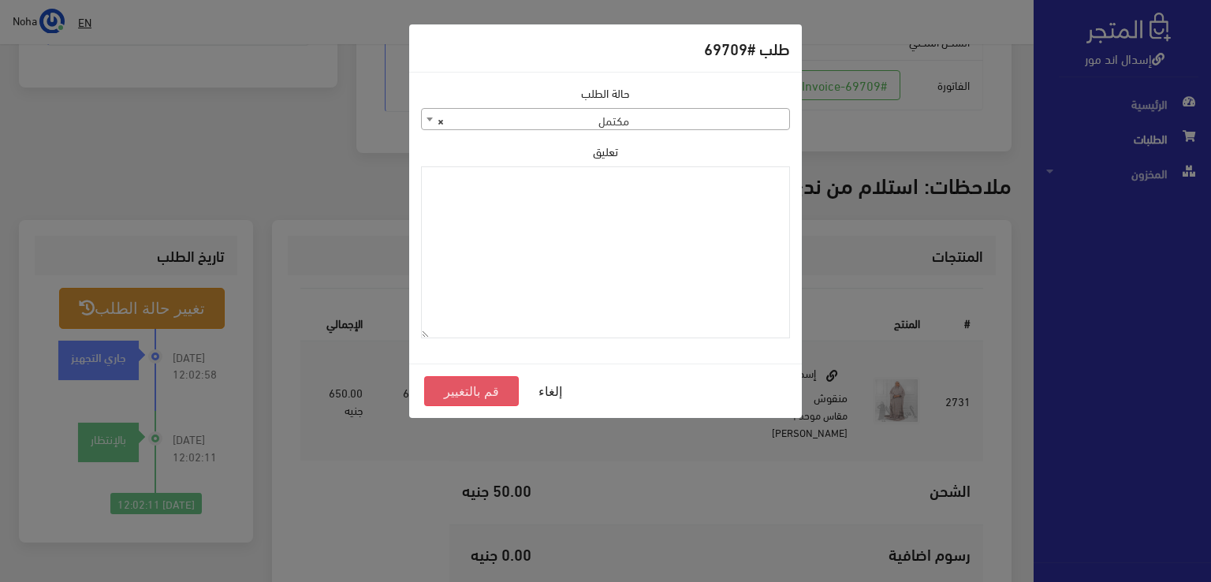
click at [478, 394] on button "قم بالتغيير" at bounding box center [471, 391] width 95 height 30
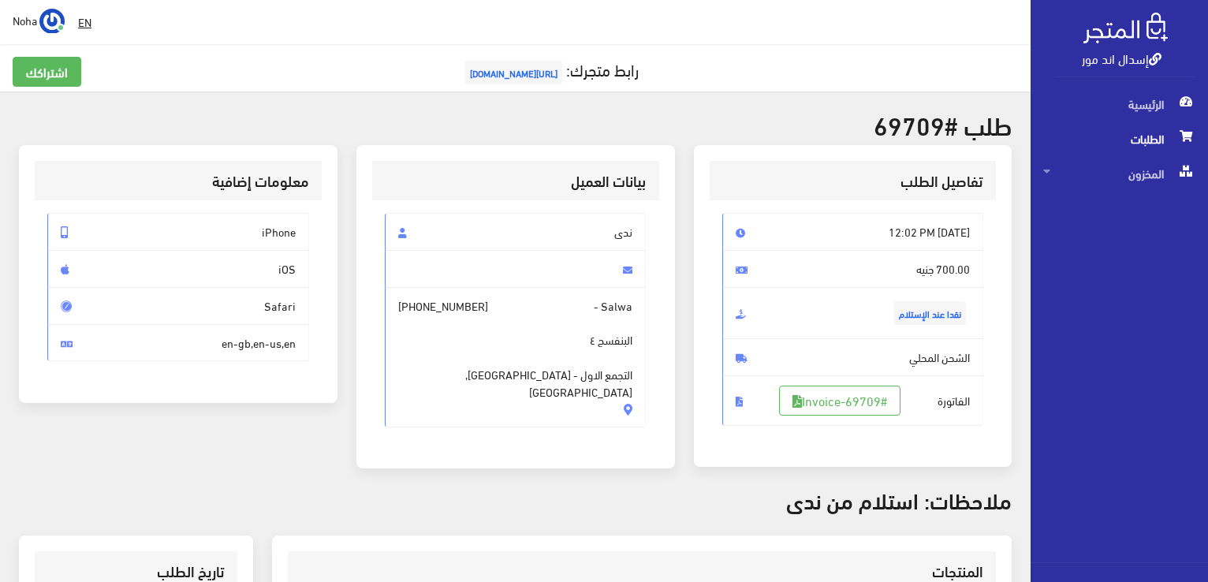
click at [335, 436] on div "معلومات إضافية iPhone iOS Safari en-gb,en-us,en" at bounding box center [177, 316] width 337 height 343
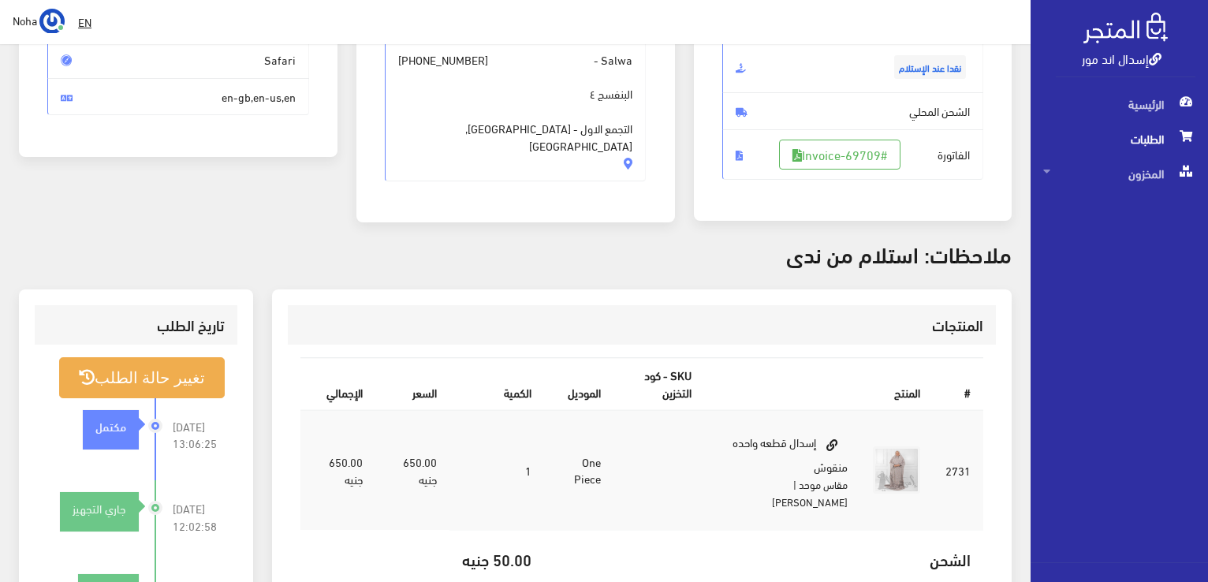
scroll to position [315, 0]
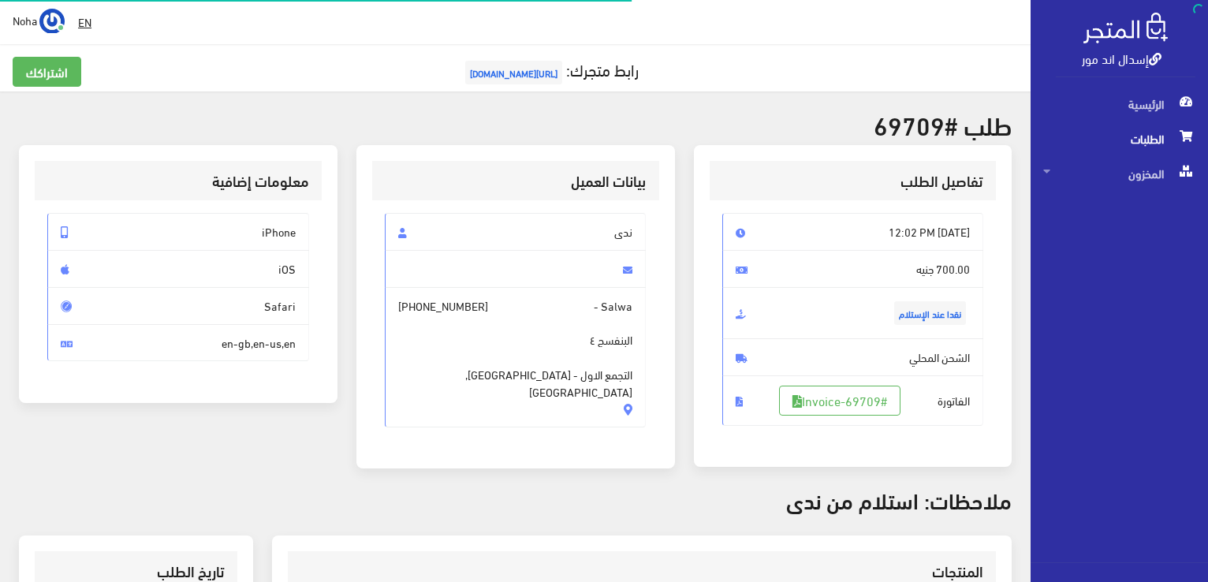
scroll to position [310, 0]
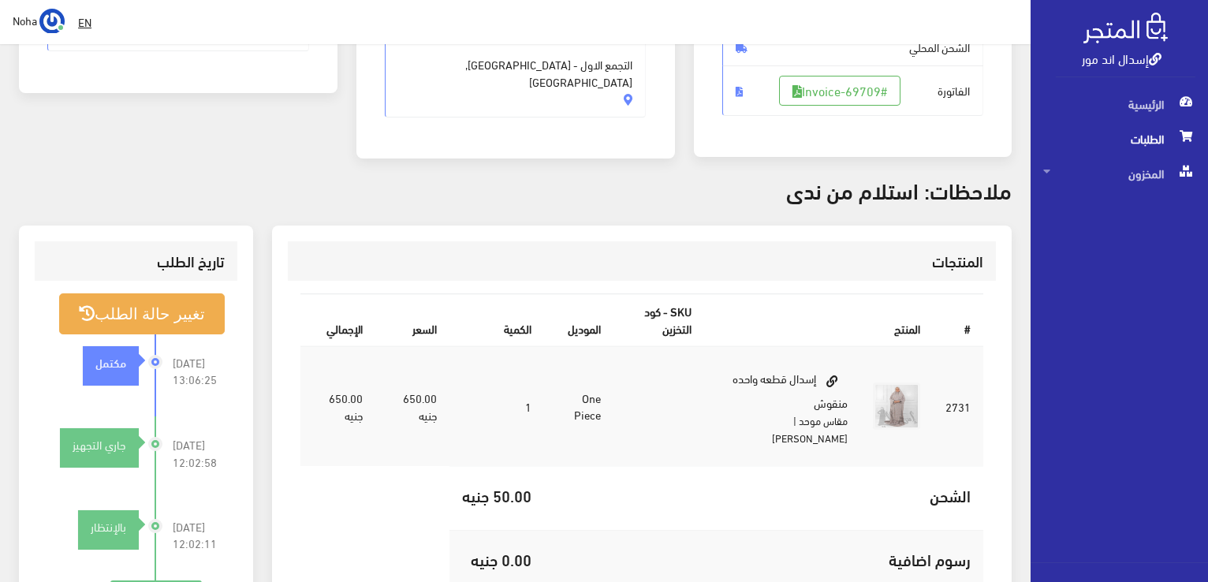
drag, startPoint x: 201, startPoint y: 20, endPoint x: 14, endPoint y: 8, distance: 187.2
click at [73, 13] on div " EN Noha اشتراكي" at bounding box center [515, 22] width 1030 height 44
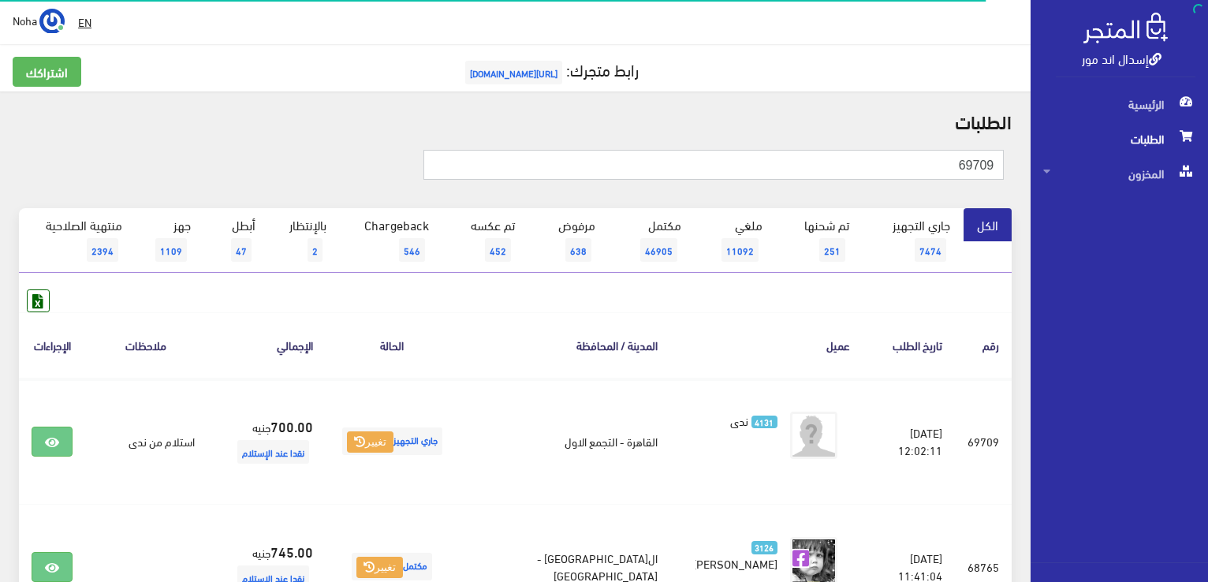
drag, startPoint x: 894, startPoint y: 171, endPoint x: 1210, endPoint y: 291, distance: 338.0
click at [1207, 287] on html "إسدال اند مور الرئيسية الطلبات" at bounding box center [604, 291] width 1208 height 582
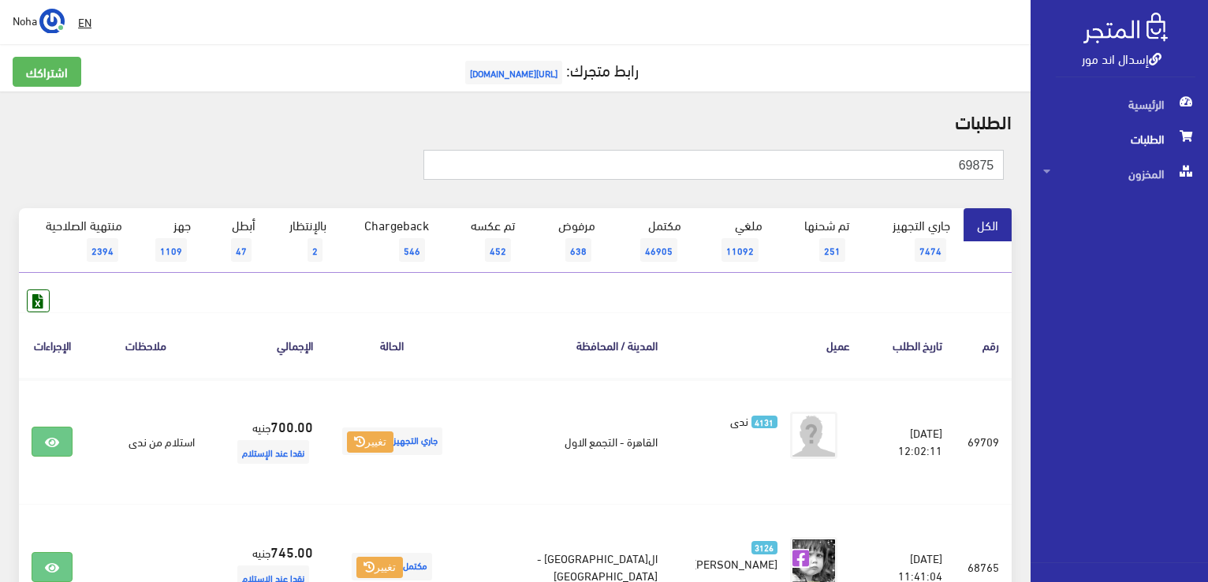
type input "69875"
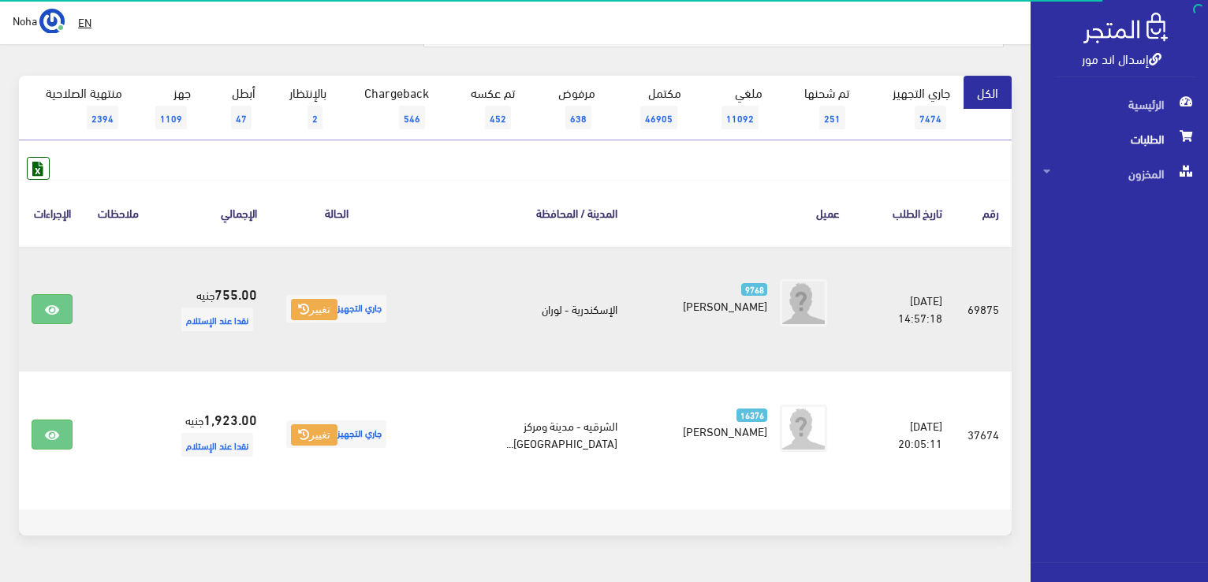
scroll to position [158, 0]
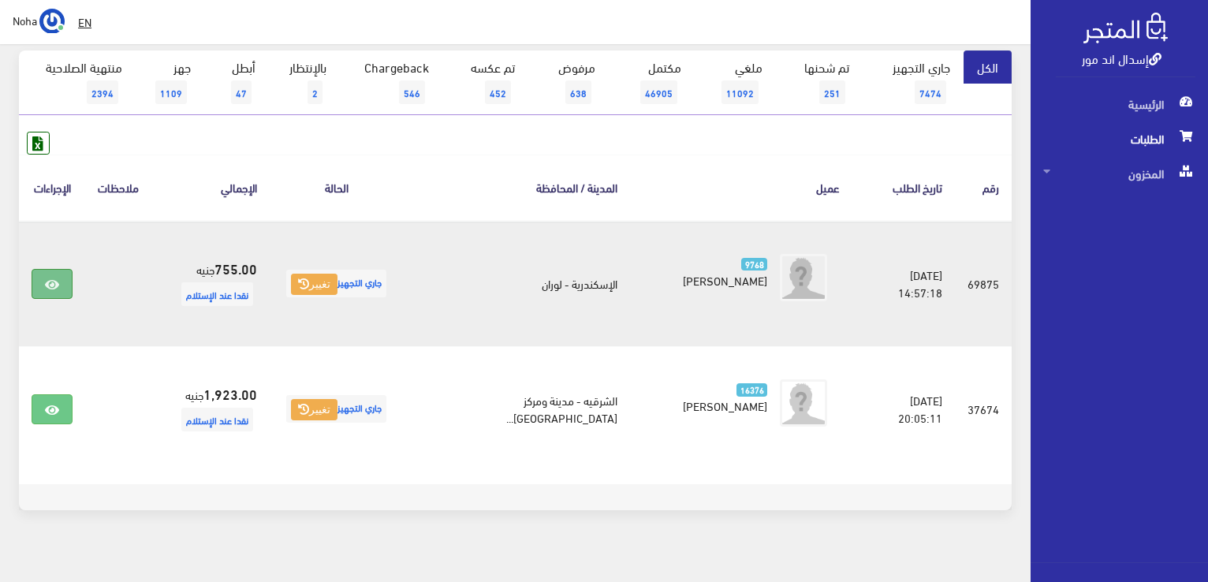
click at [42, 281] on link at bounding box center [52, 284] width 41 height 30
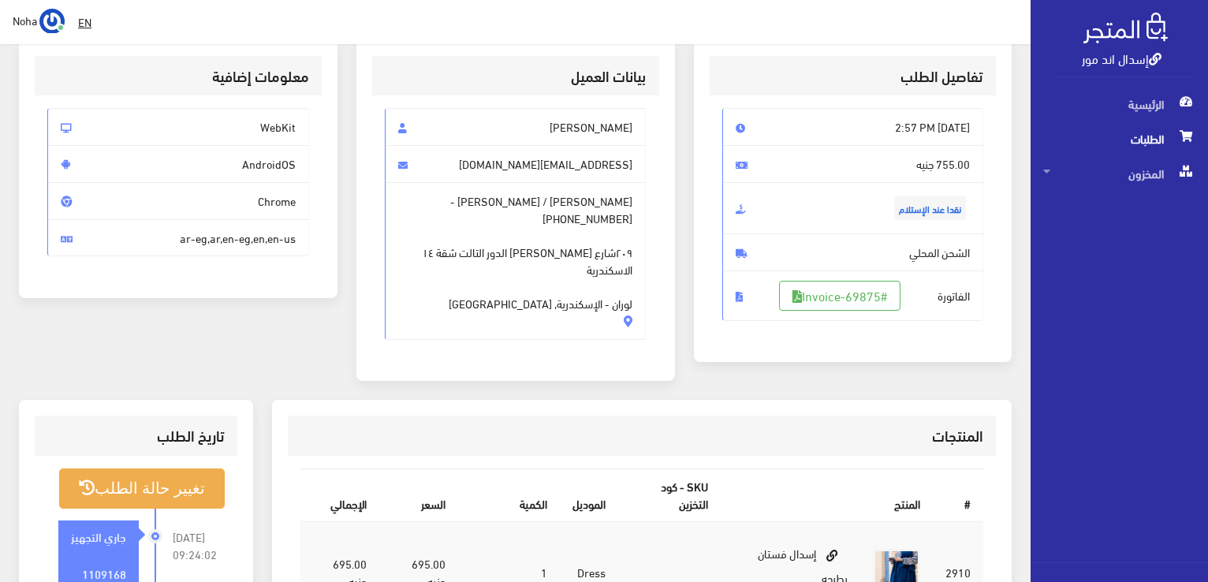
scroll to position [79, 0]
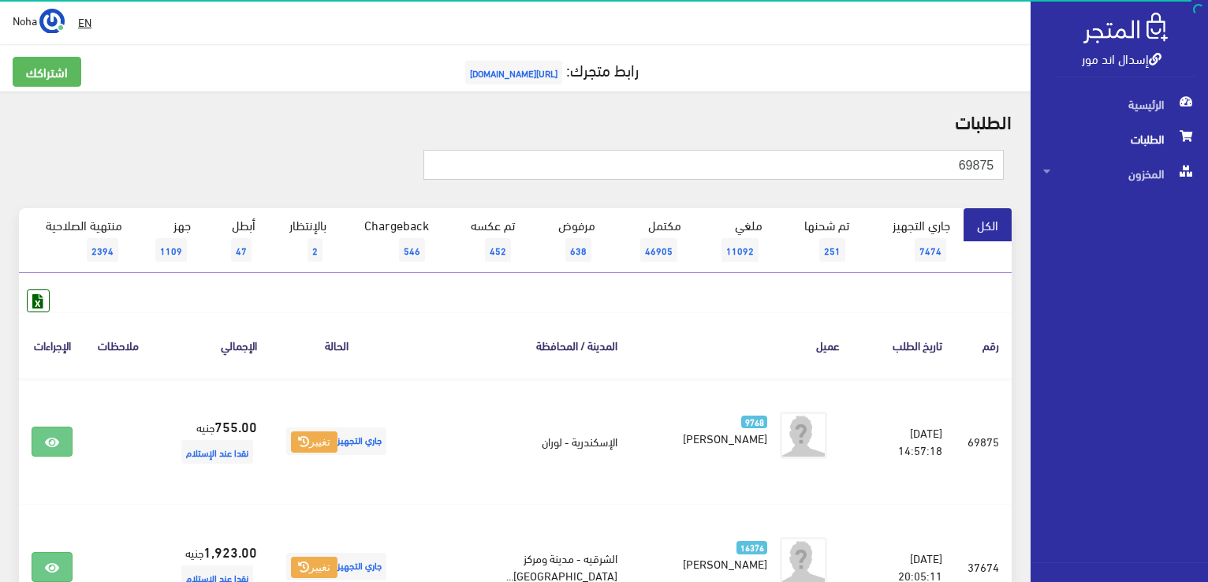
drag, startPoint x: 870, startPoint y: 166, endPoint x: 1208, endPoint y: 323, distance: 372.4
click at [1207, 323] on html "إسدال اند مور الرئيسية الطلبات" at bounding box center [604, 291] width 1208 height 582
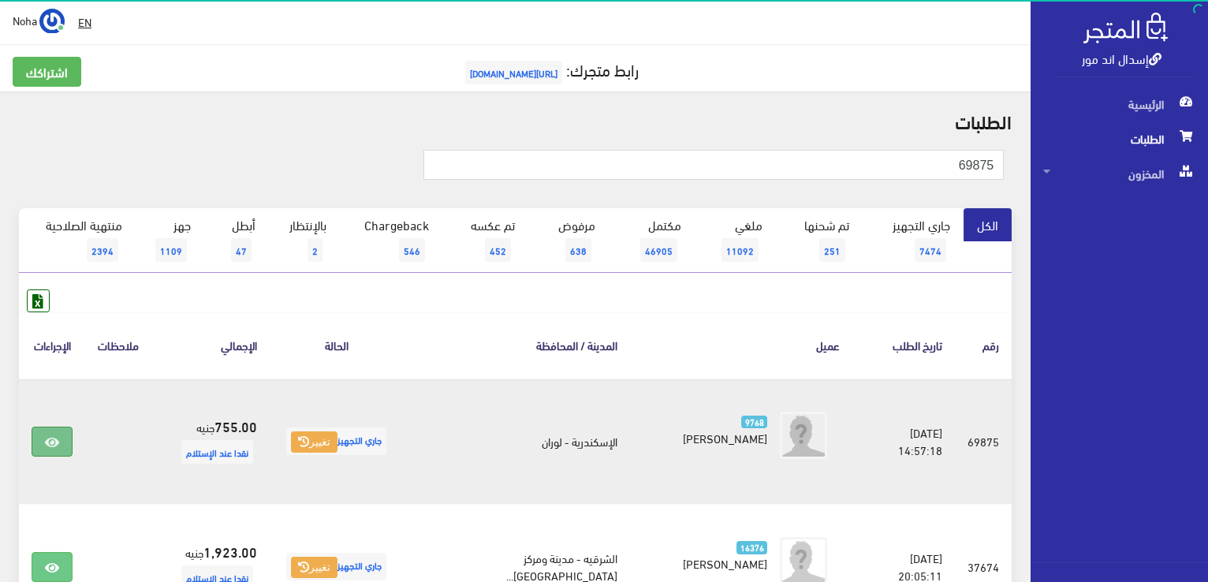
click at [47, 436] on icon at bounding box center [52, 442] width 14 height 13
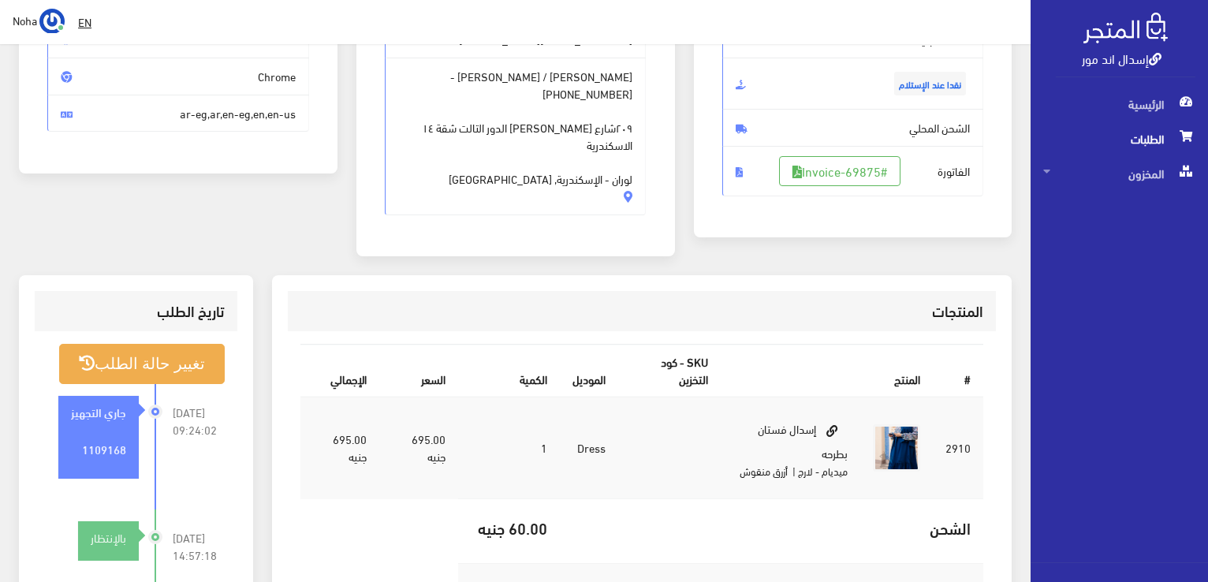
scroll to position [236, 0]
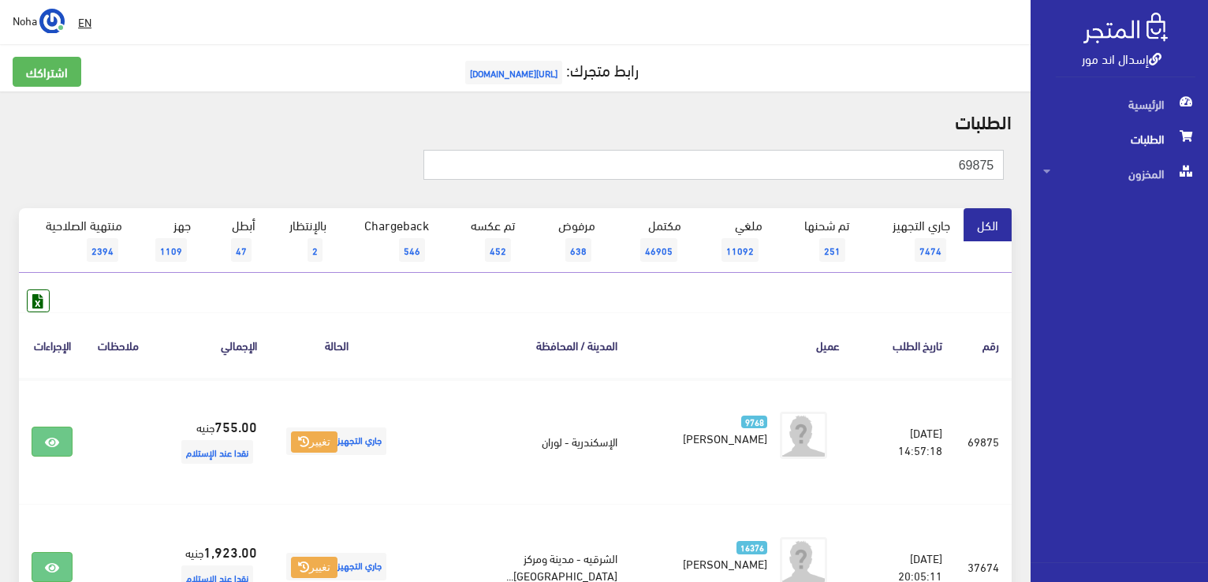
drag, startPoint x: 656, startPoint y: 174, endPoint x: 1210, endPoint y: 394, distance: 596.1
click at [1207, 394] on html "إسدال اند مور الرئيسية الطلبات" at bounding box center [604, 291] width 1208 height 582
type input "70101"
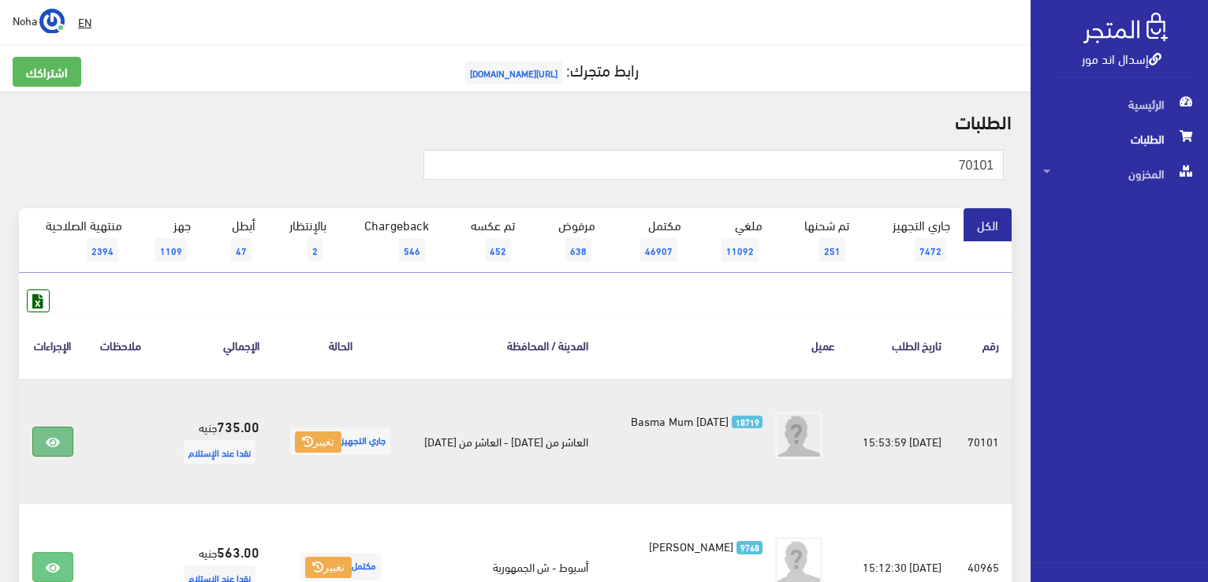
click at [43, 446] on link at bounding box center [52, 441] width 41 height 30
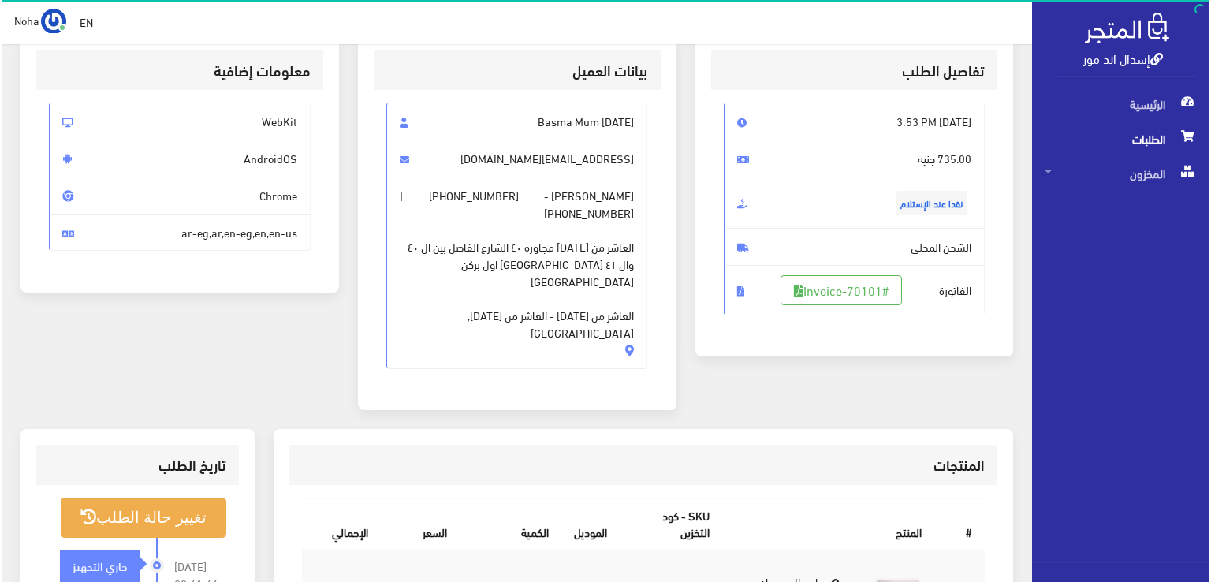
scroll to position [236, 0]
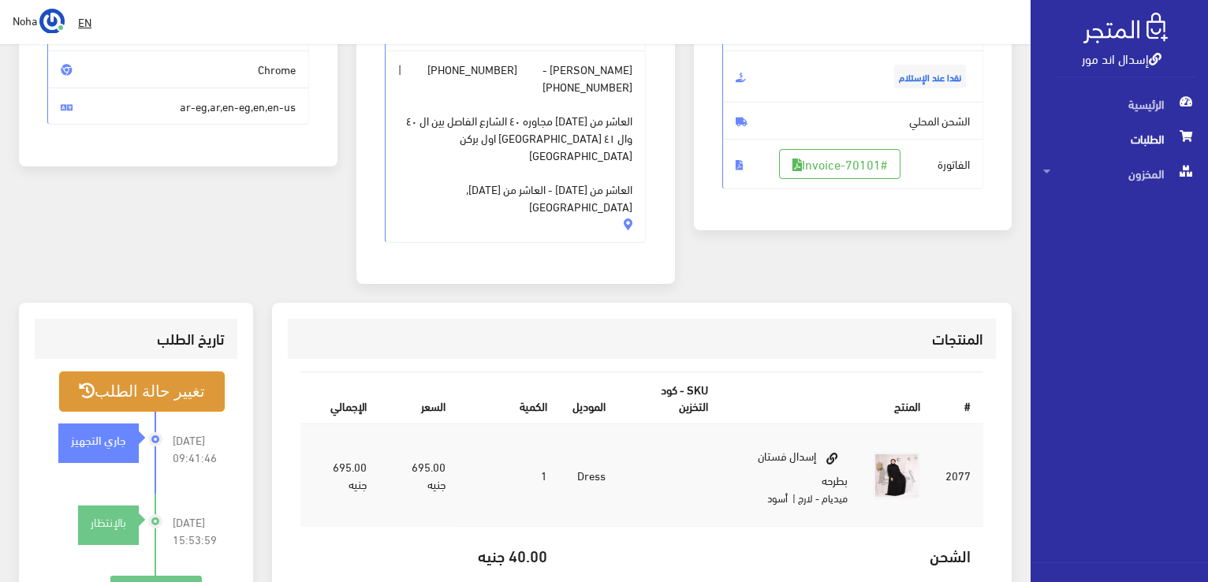
click at [206, 371] on button "تغيير حالة الطلب" at bounding box center [142, 391] width 166 height 40
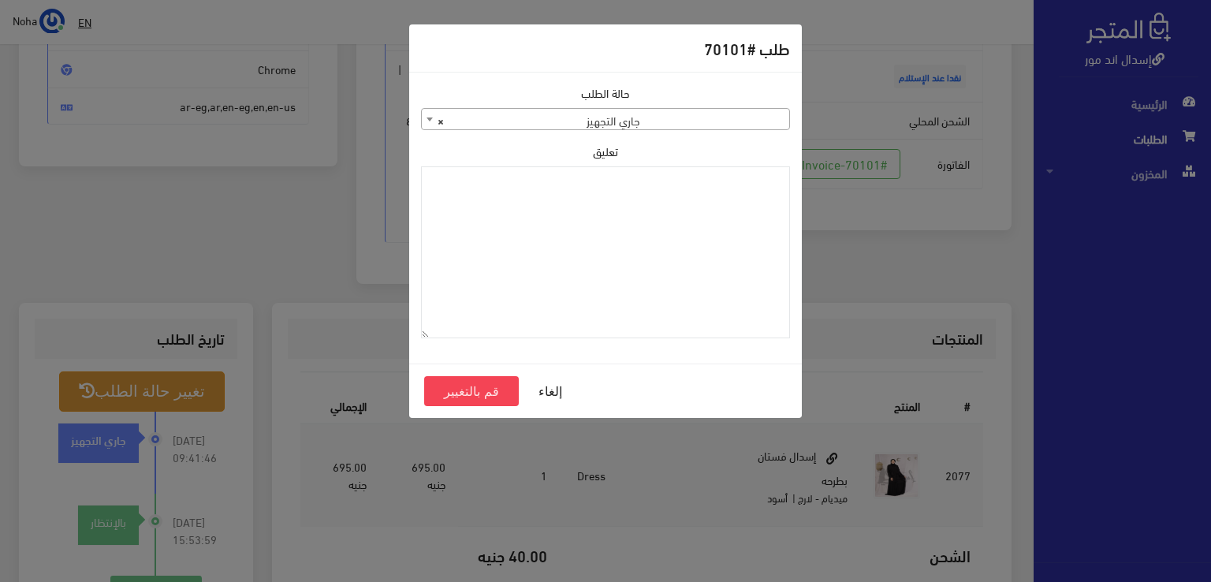
click at [525, 120] on span "× جاري التجهيز" at bounding box center [605, 120] width 367 height 22
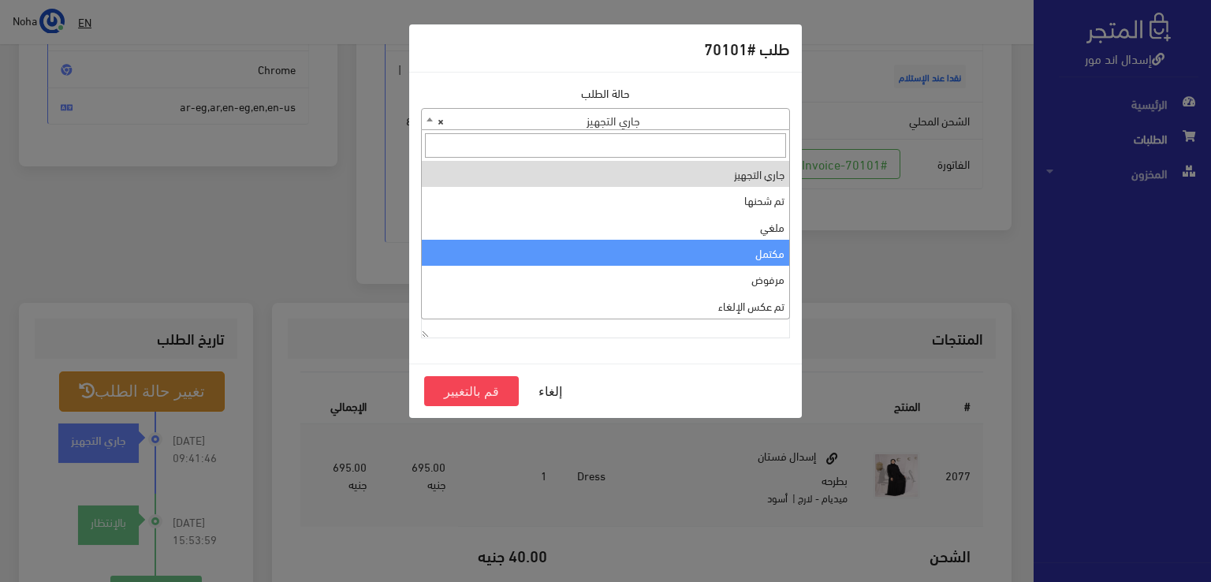
select select "4"
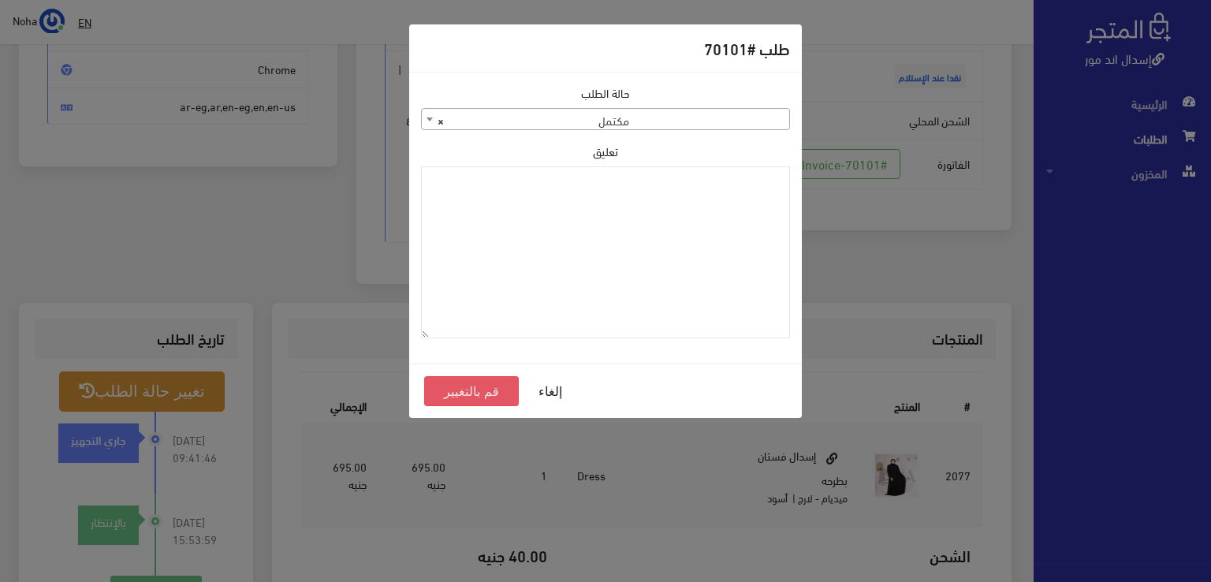
click at [456, 390] on button "قم بالتغيير" at bounding box center [471, 391] width 95 height 30
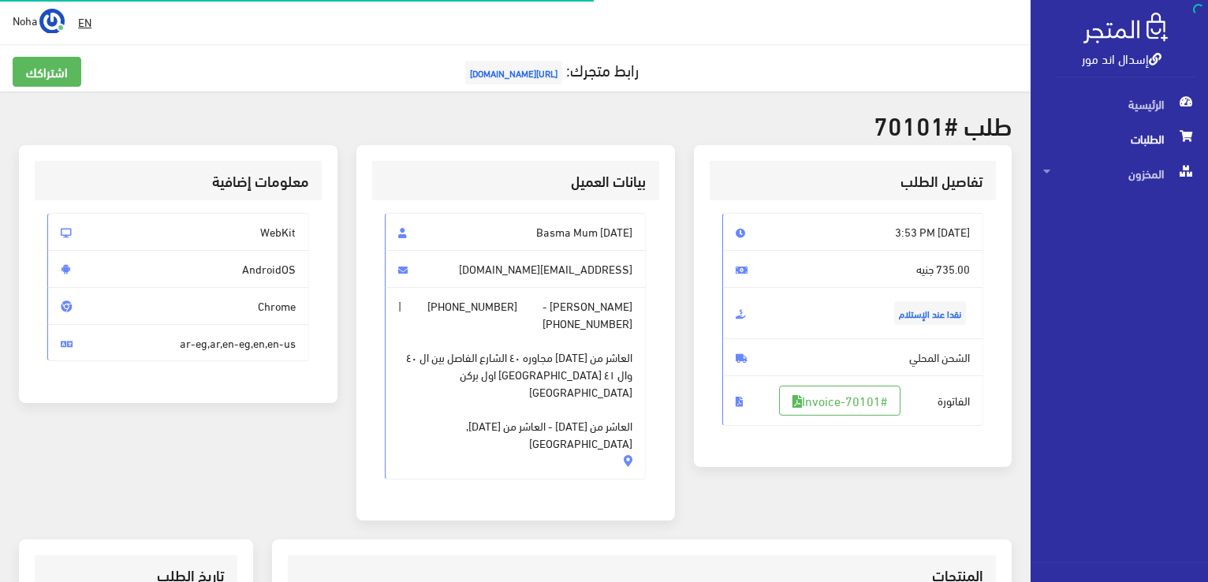
scroll to position [226, 0]
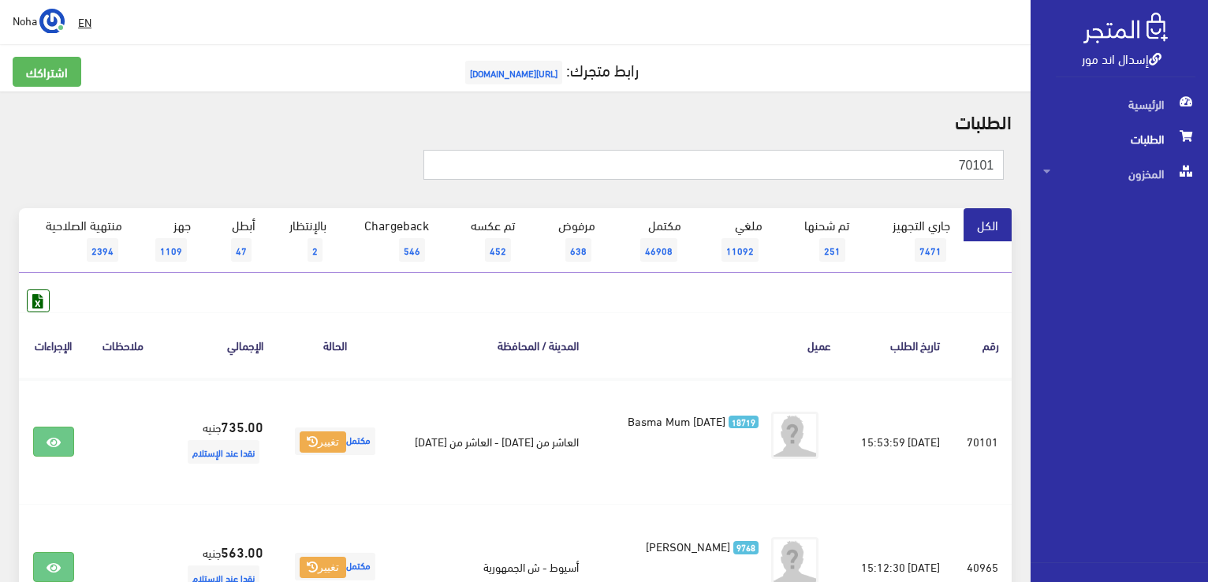
drag, startPoint x: 832, startPoint y: 168, endPoint x: 1210, endPoint y: 254, distance: 388.0
click at [1207, 254] on html "إسدال اند مور الرئيسية الطلبات" at bounding box center [604, 291] width 1208 height 582
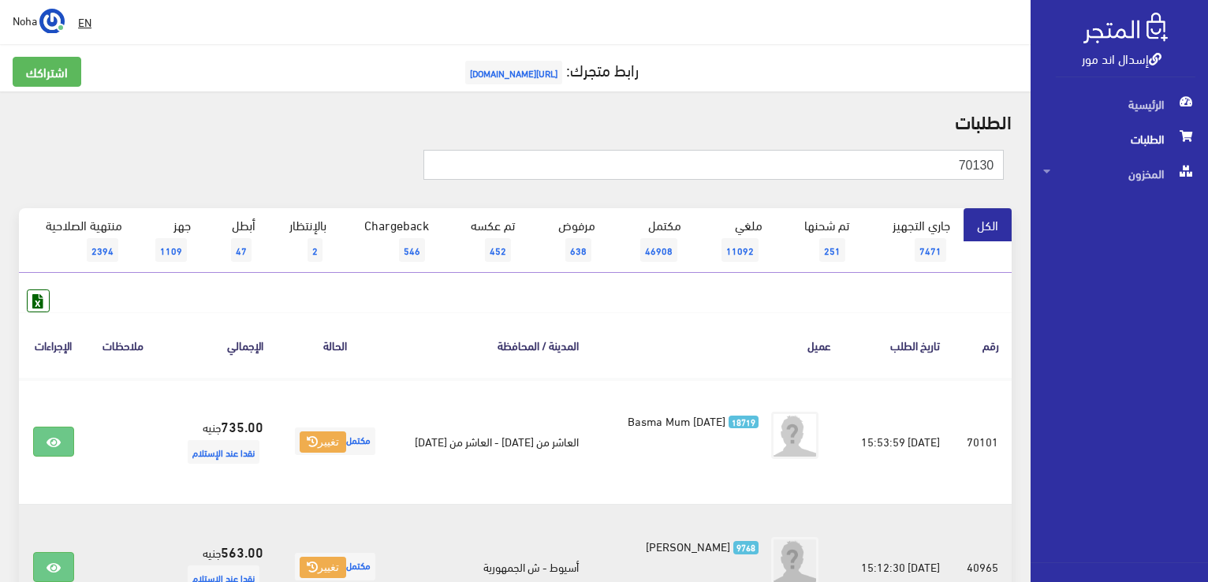
type input "70130"
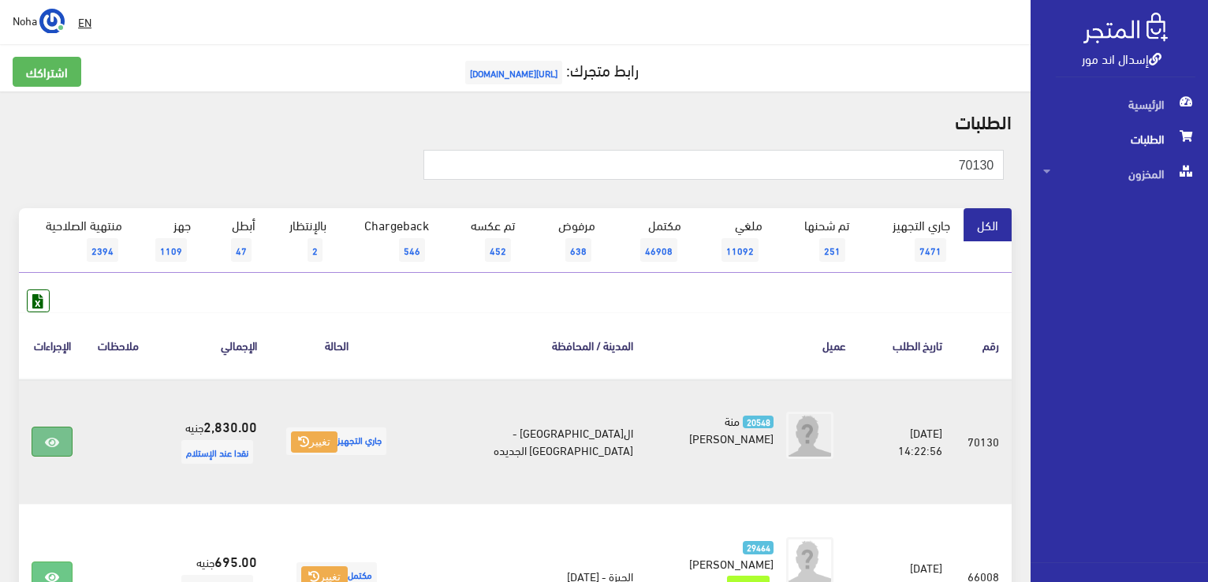
click at [59, 436] on icon at bounding box center [52, 442] width 14 height 13
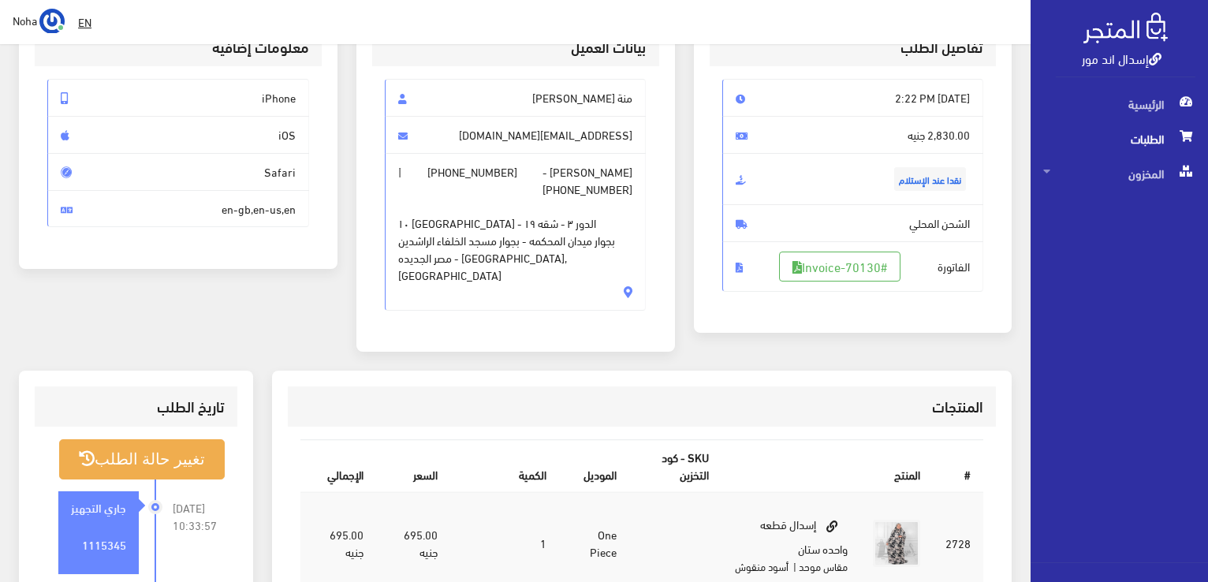
scroll to position [158, 0]
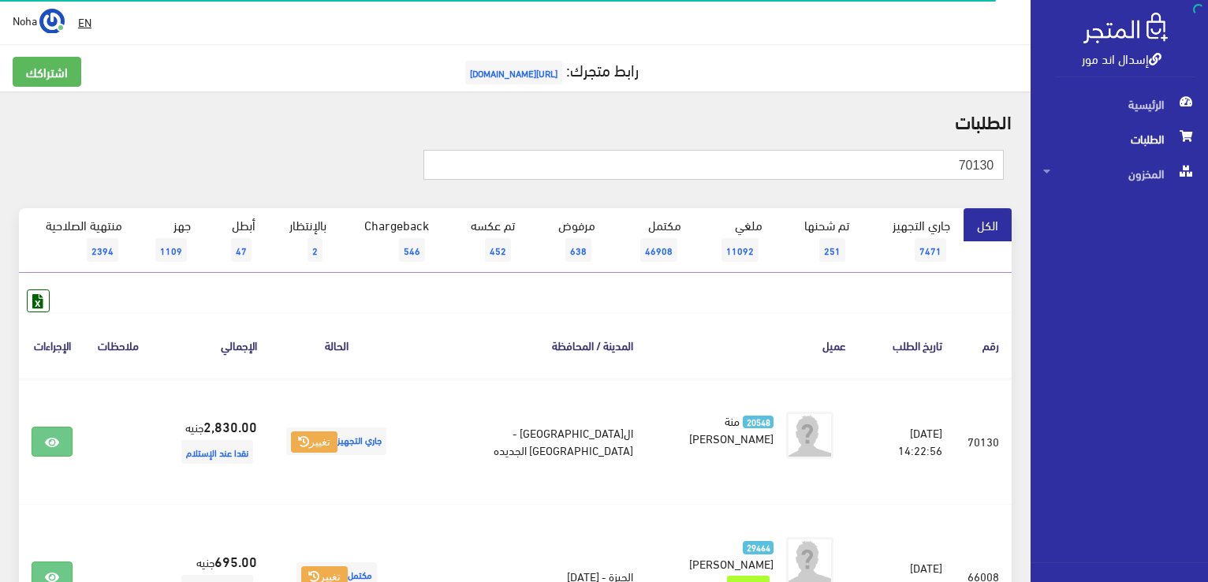
click at [907, 160] on input "70130" at bounding box center [713, 165] width 580 height 30
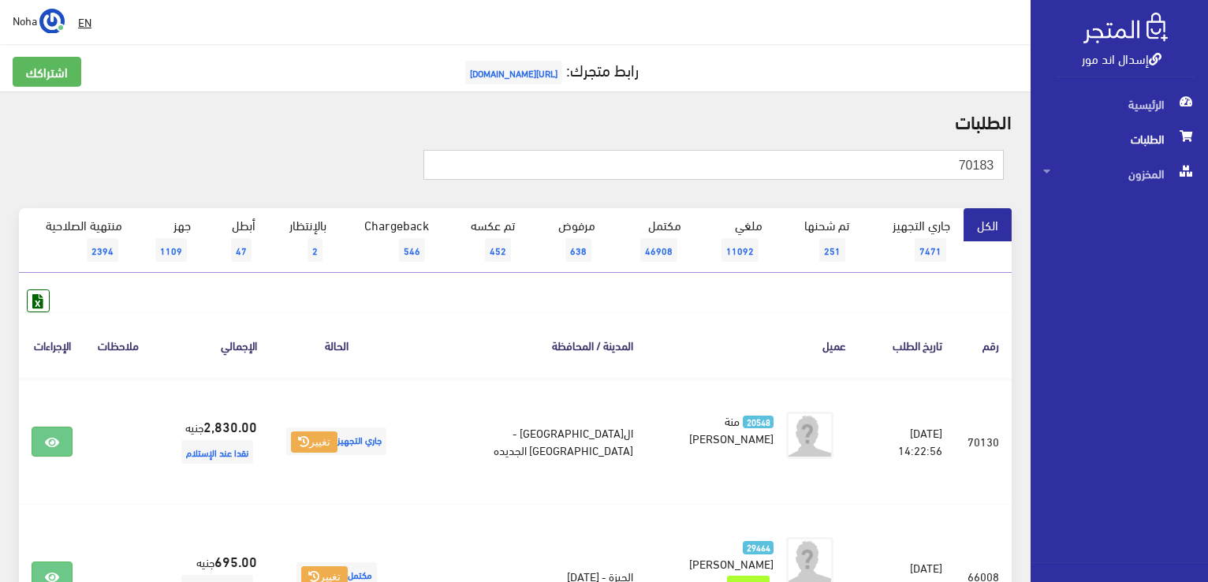
type input "70183"
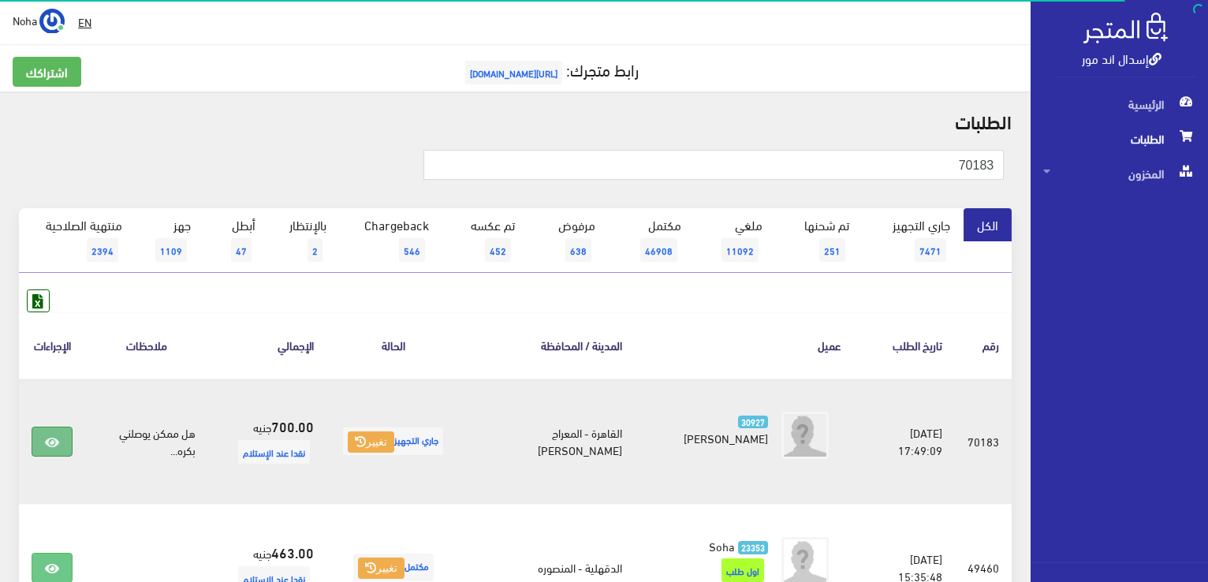
click at [47, 438] on icon at bounding box center [52, 442] width 14 height 13
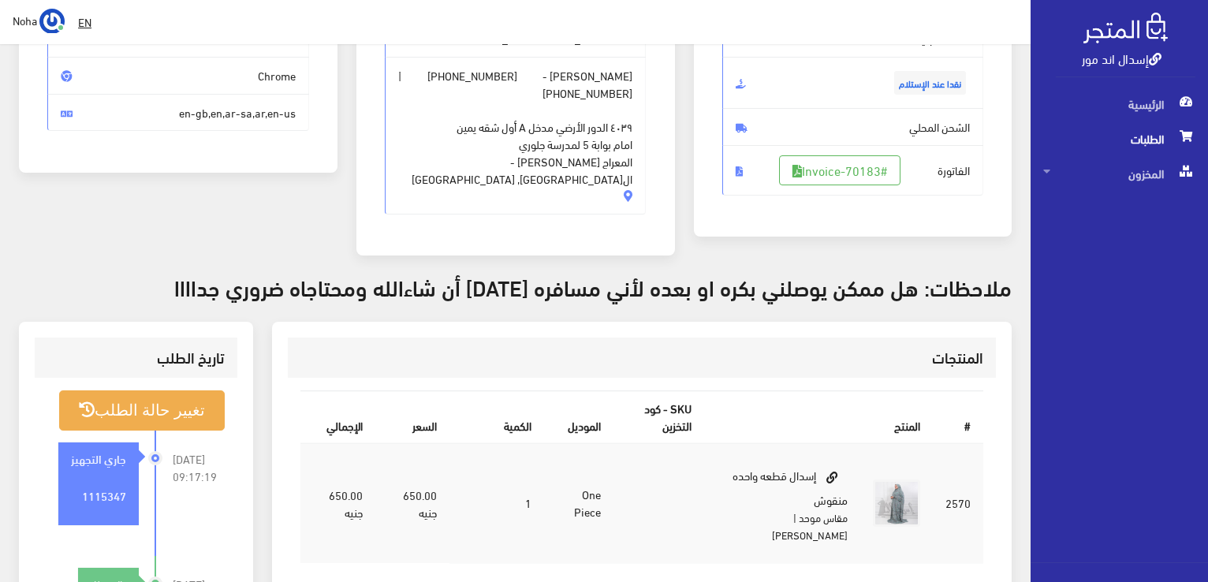
scroll to position [236, 0]
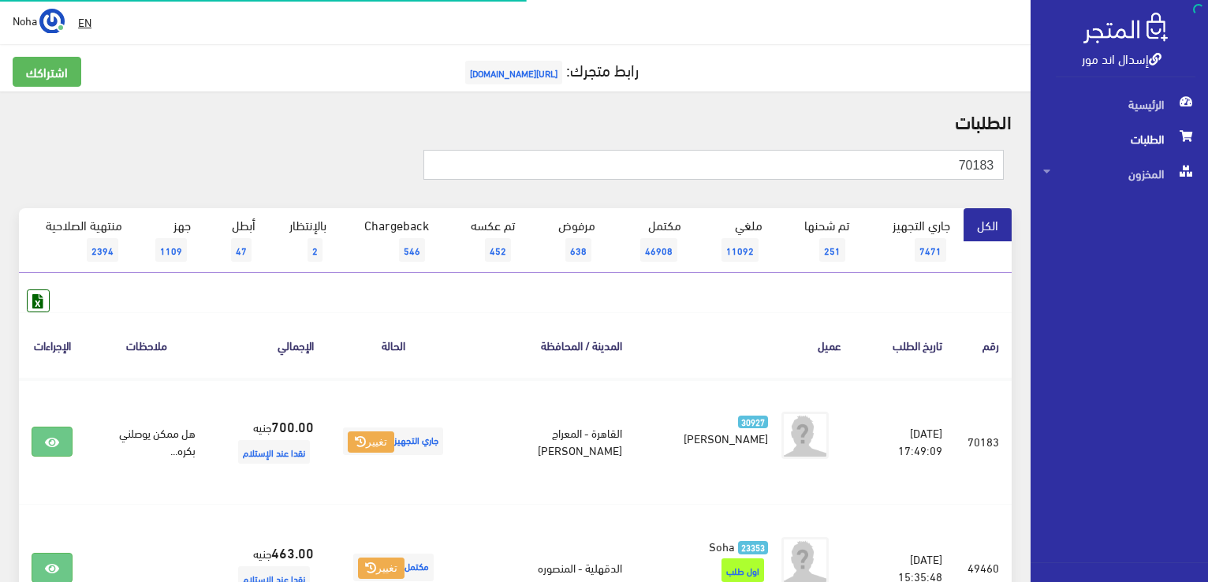
drag, startPoint x: 808, startPoint y: 167, endPoint x: 1210, endPoint y: 331, distance: 434.1
click at [1207, 331] on html "إسدال اند مور الرئيسية الطلبات" at bounding box center [604, 291] width 1208 height 582
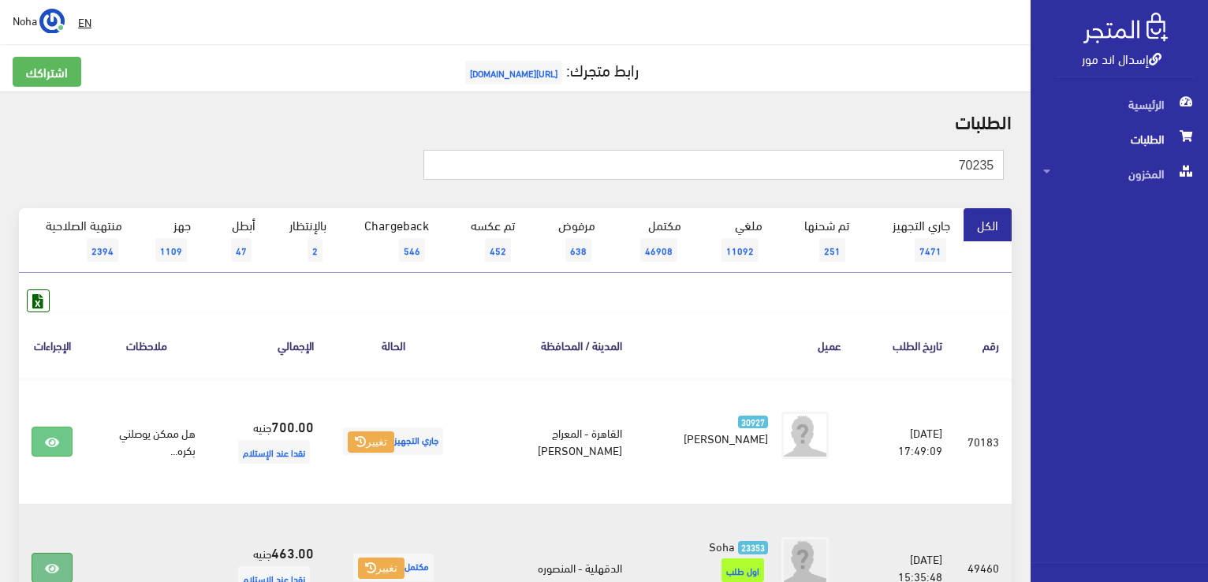
type input "70235"
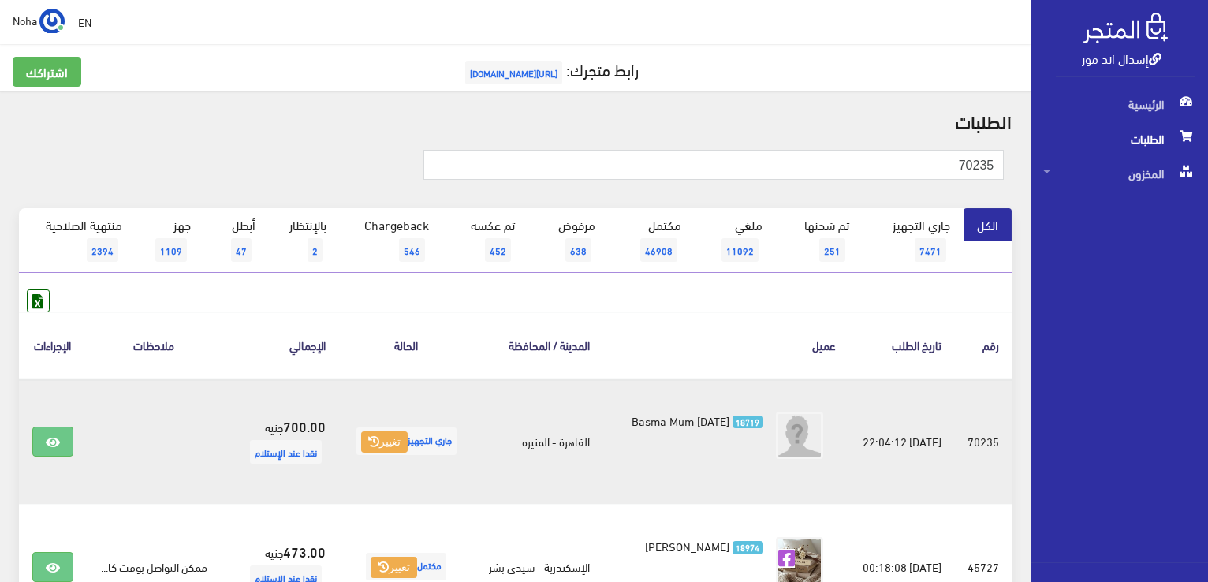
scroll to position [158, 0]
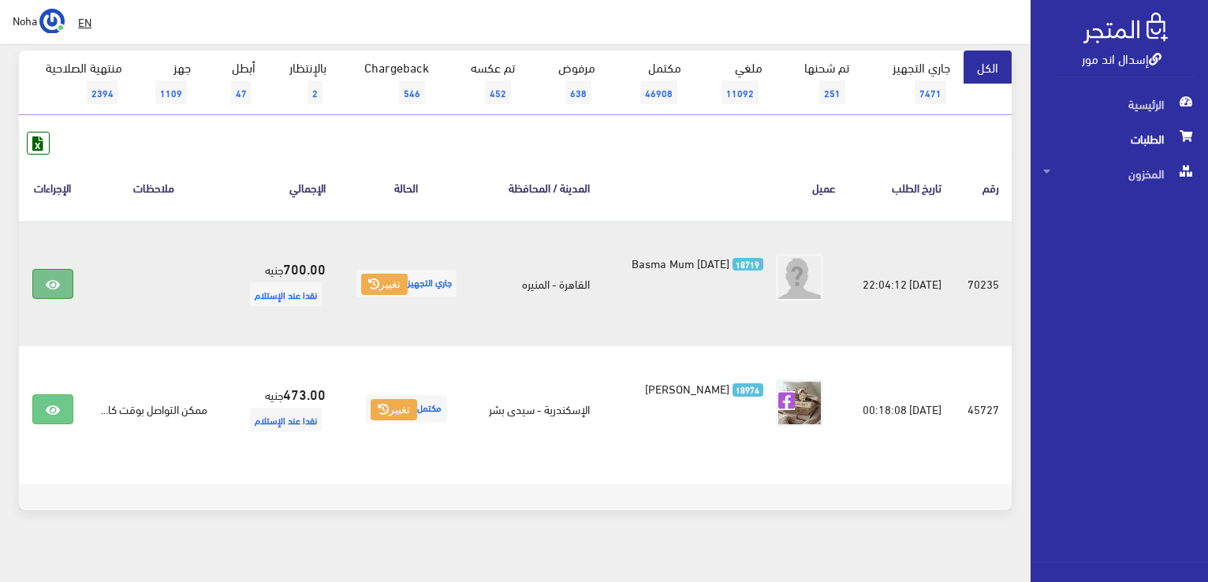
click at [38, 286] on link at bounding box center [52, 284] width 41 height 30
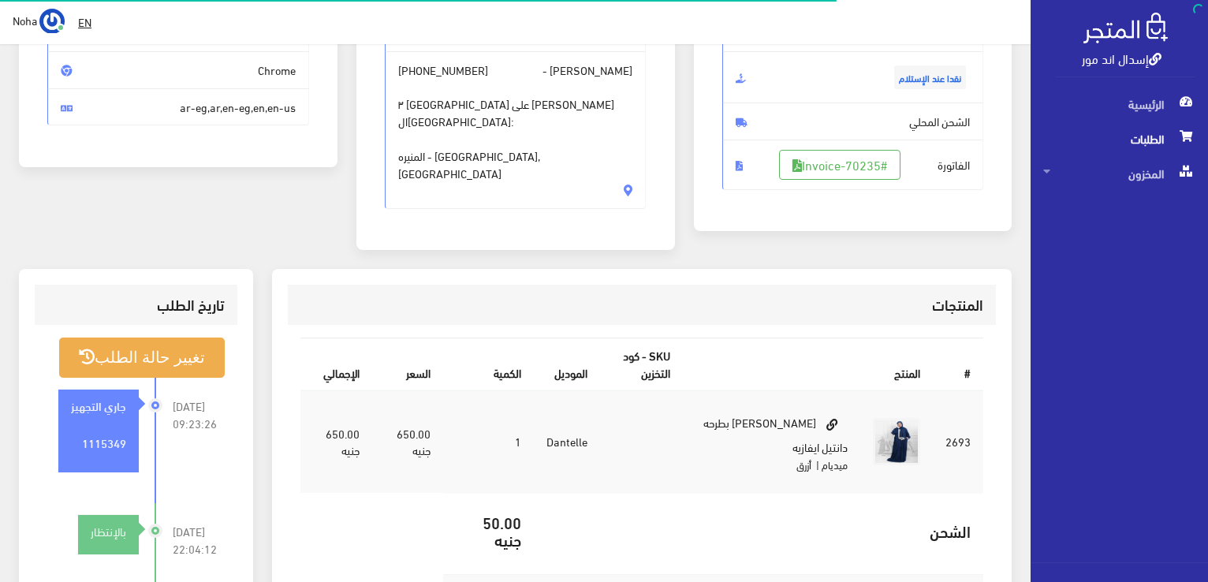
scroll to position [236, 0]
